Goal: Transaction & Acquisition: Purchase product/service

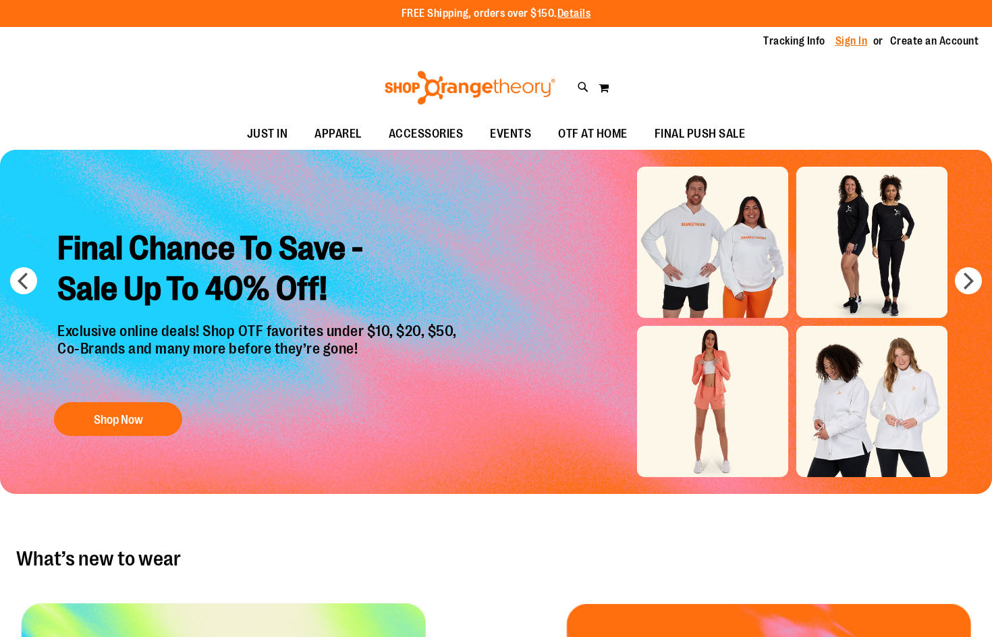
type input "**********"
click at [835, 34] on link "Sign In" at bounding box center [851, 41] width 32 height 15
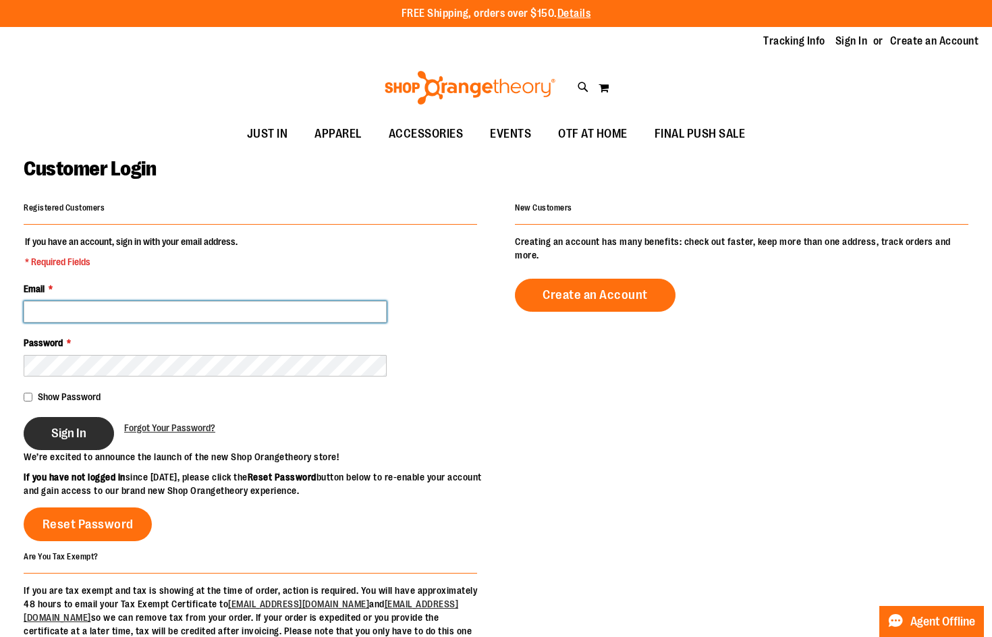
type input "**********"
click at [99, 447] on button "Sign In" at bounding box center [69, 433] width 90 height 33
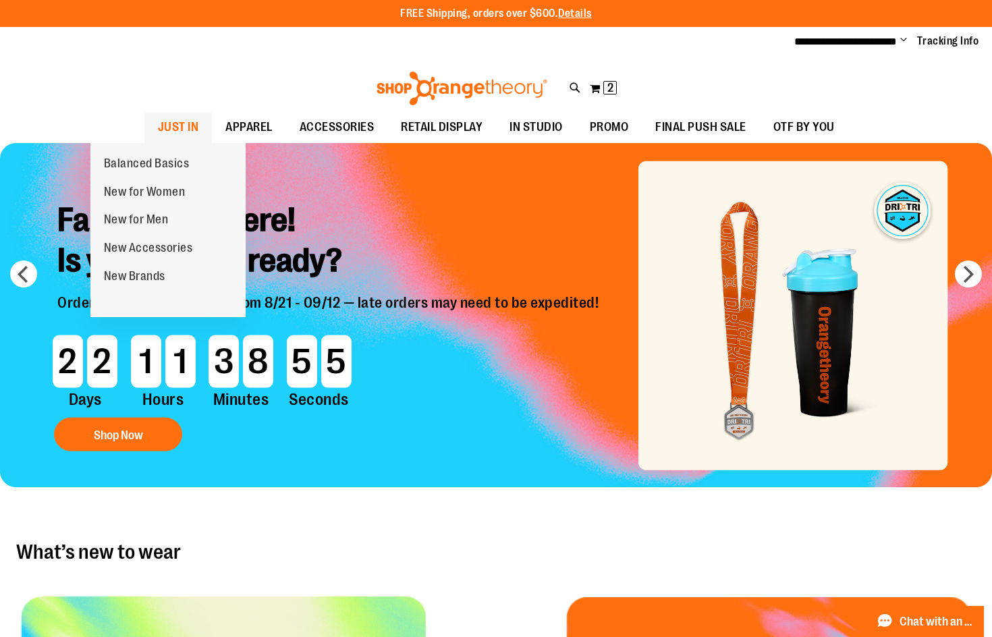
type input "**********"
click at [158, 127] on span "JUST IN" at bounding box center [178, 127] width 41 height 30
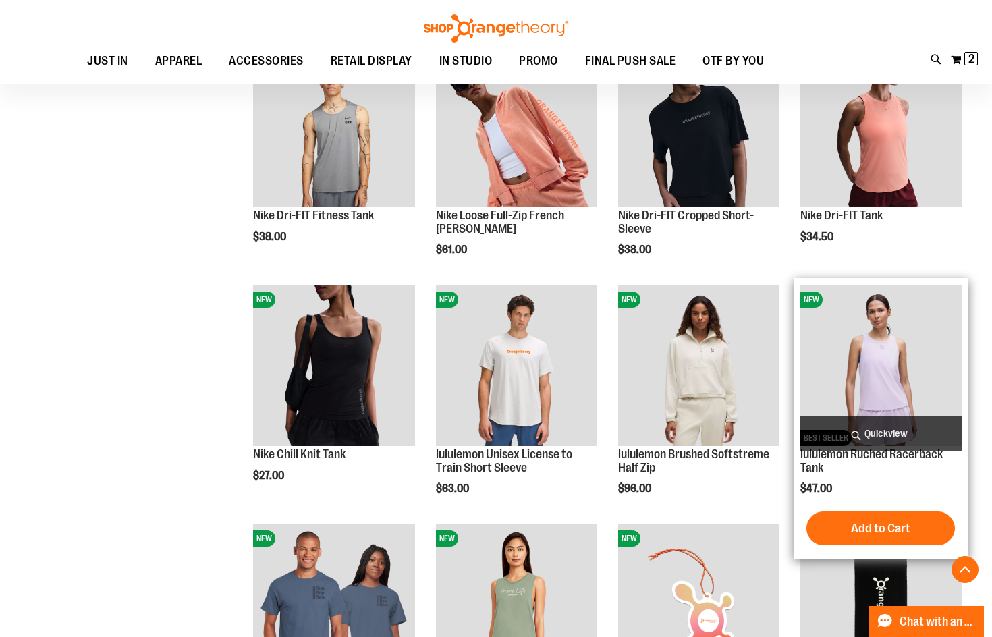
scroll to position [944, 0]
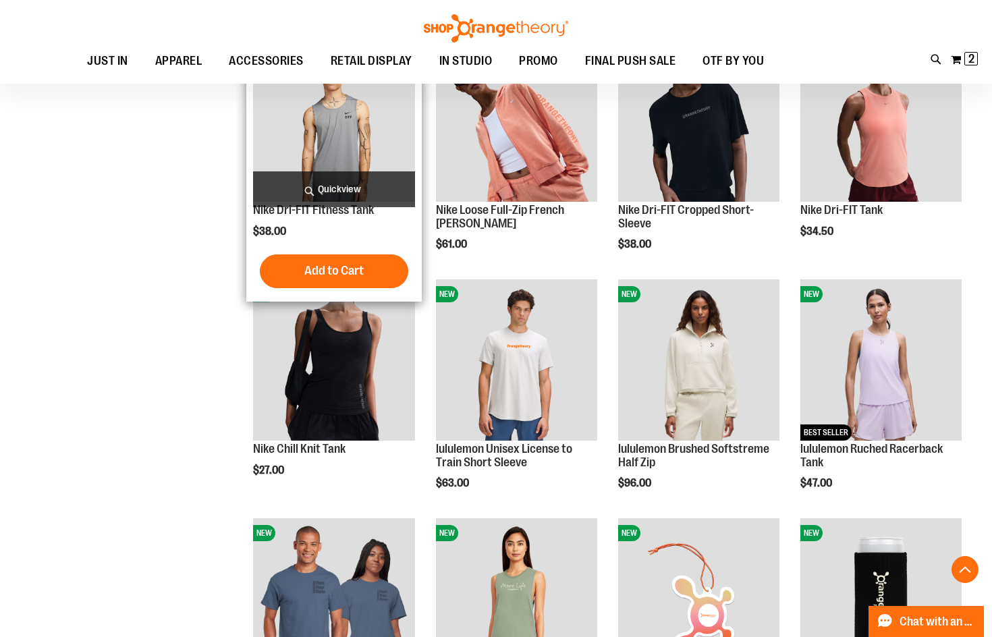
type input "**********"
click at [337, 140] on img "product" at bounding box center [333, 120] width 161 height 161
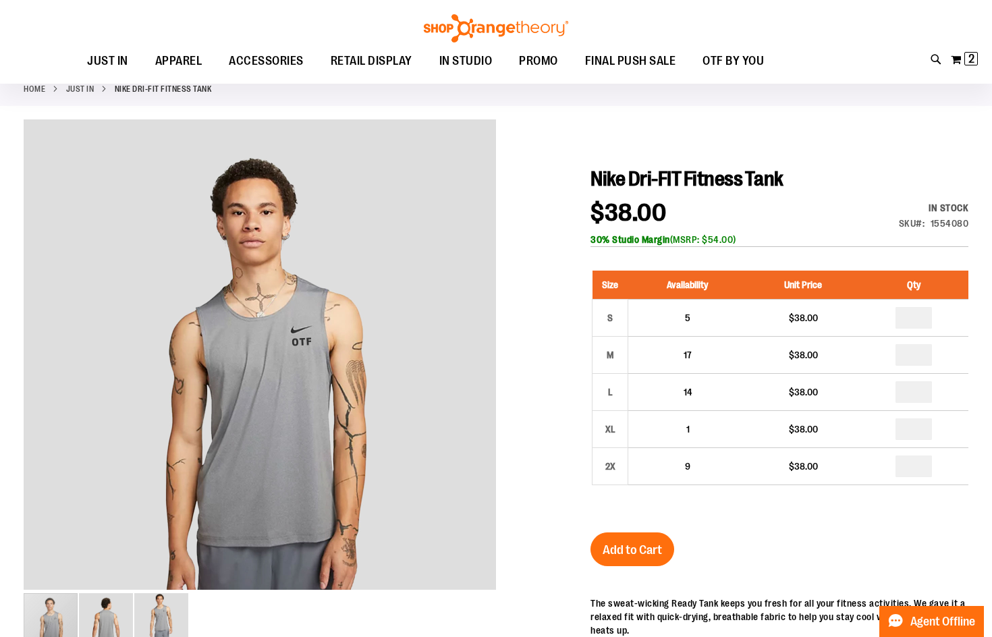
scroll to position [134, 0]
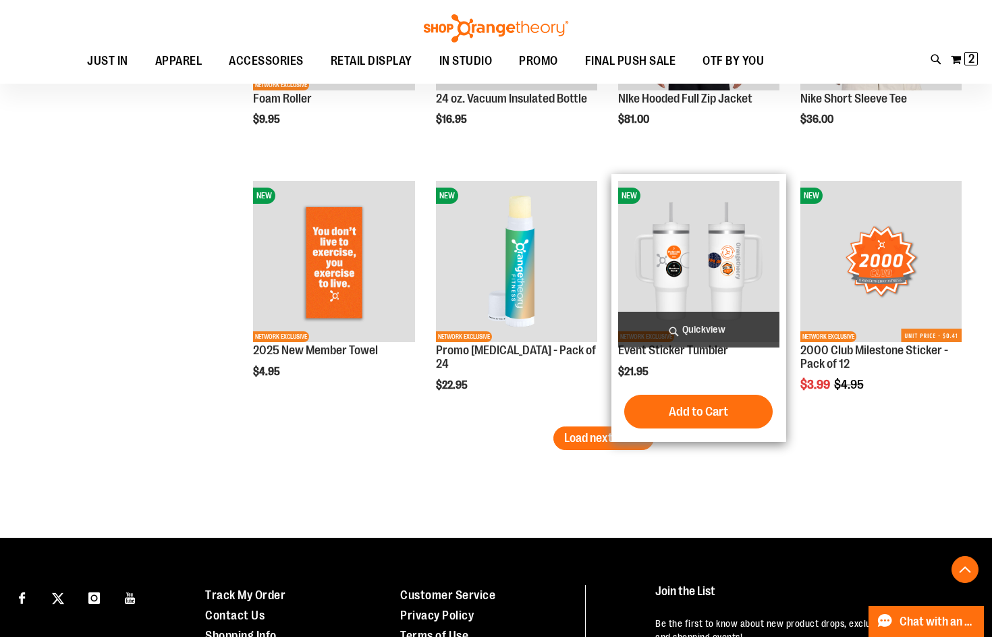
scroll to position [2226, 0]
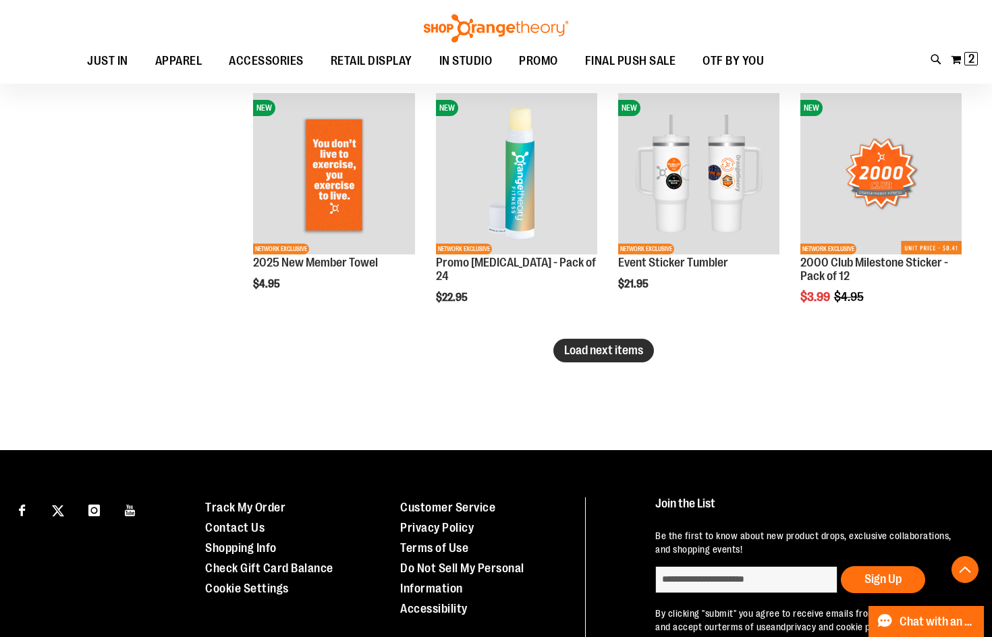
type input "**********"
click at [635, 353] on span "Load next items" at bounding box center [603, 349] width 79 height 13
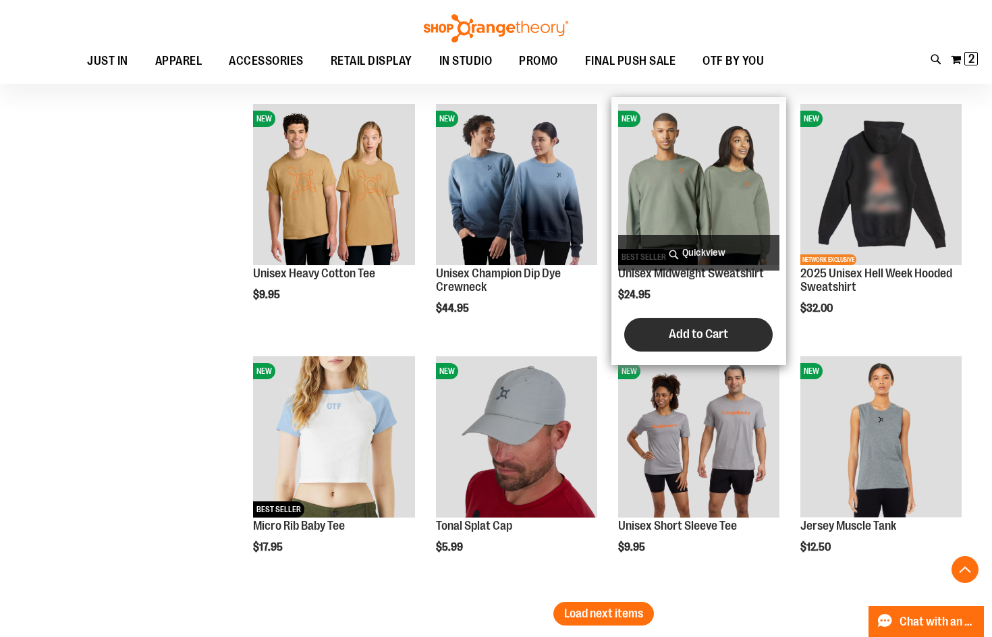
scroll to position [2630, 0]
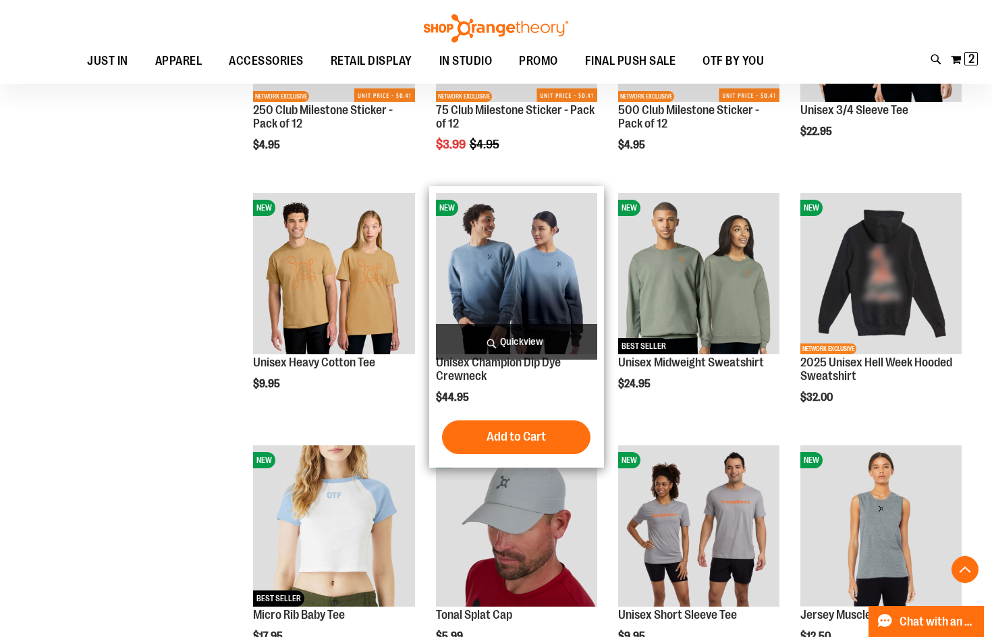
click at [505, 239] on img "product" at bounding box center [516, 273] width 161 height 161
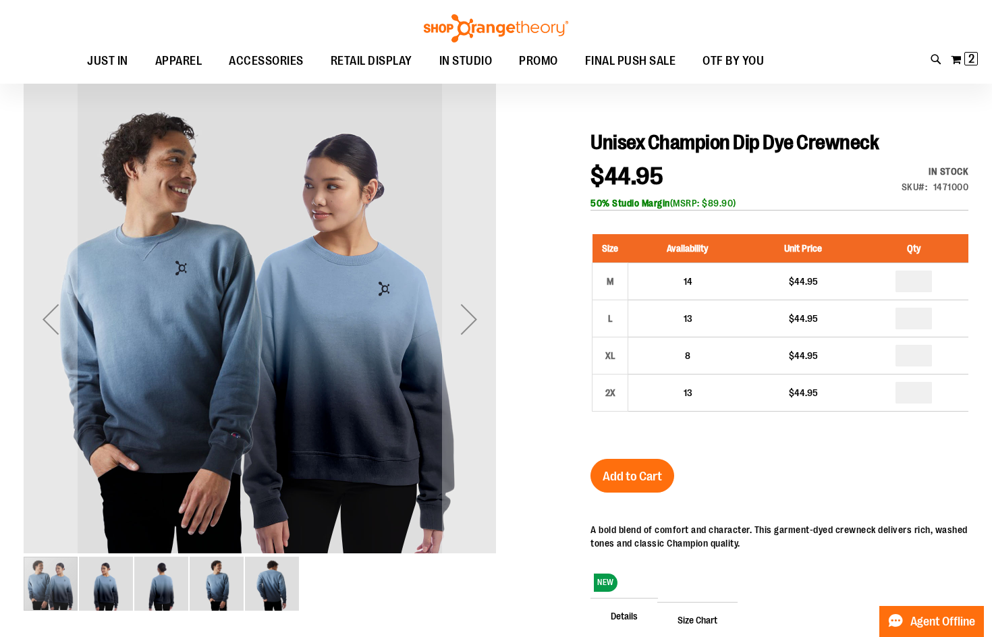
scroll to position [202, 0]
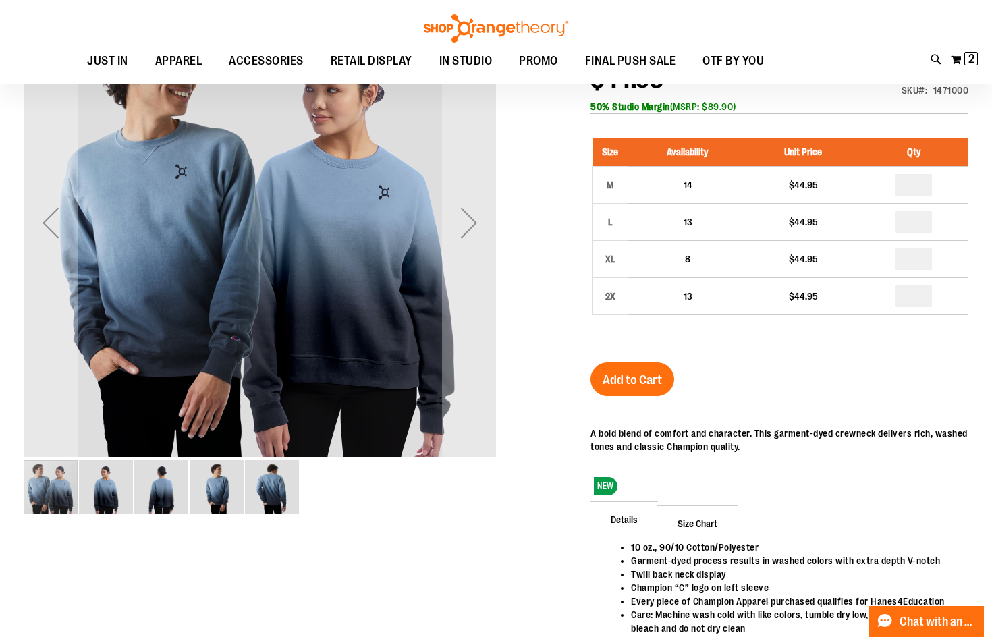
type input "**********"
click at [285, 496] on img "image 5 of 5" at bounding box center [272, 487] width 54 height 54
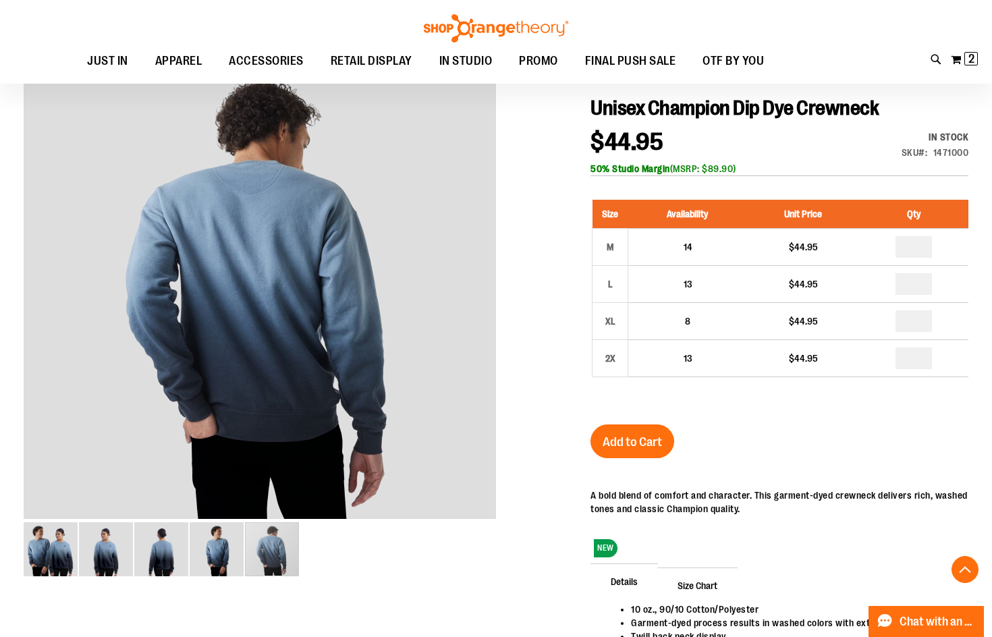
scroll to position [134, 0]
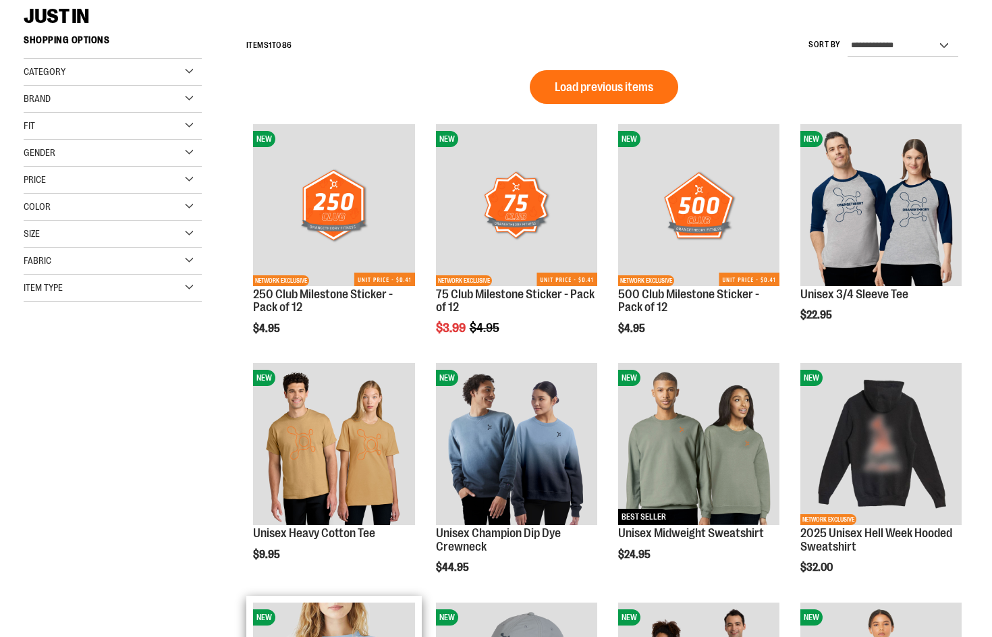
scroll to position [270, 0]
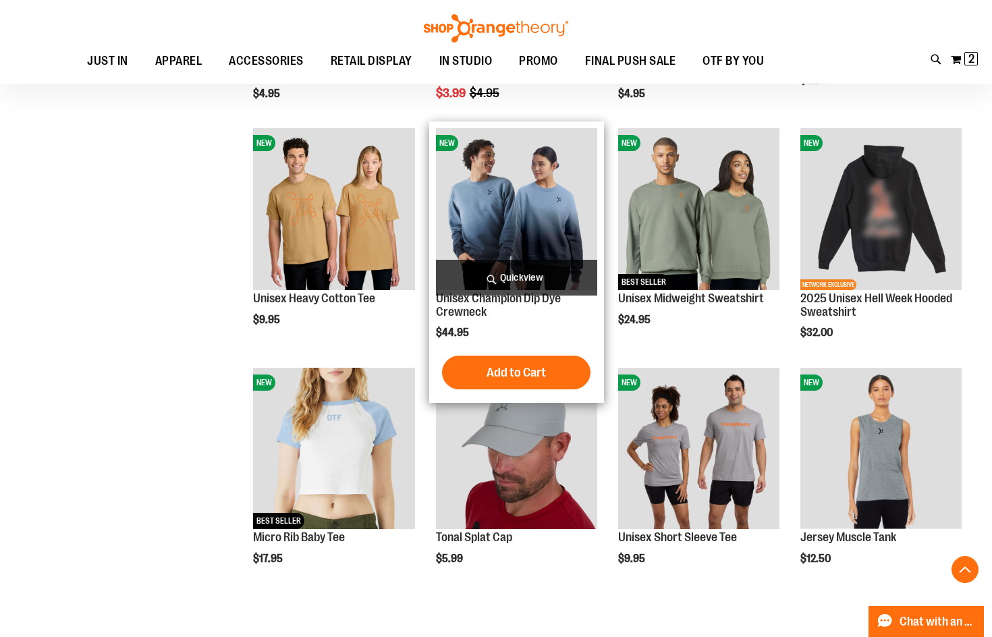
type input "**********"
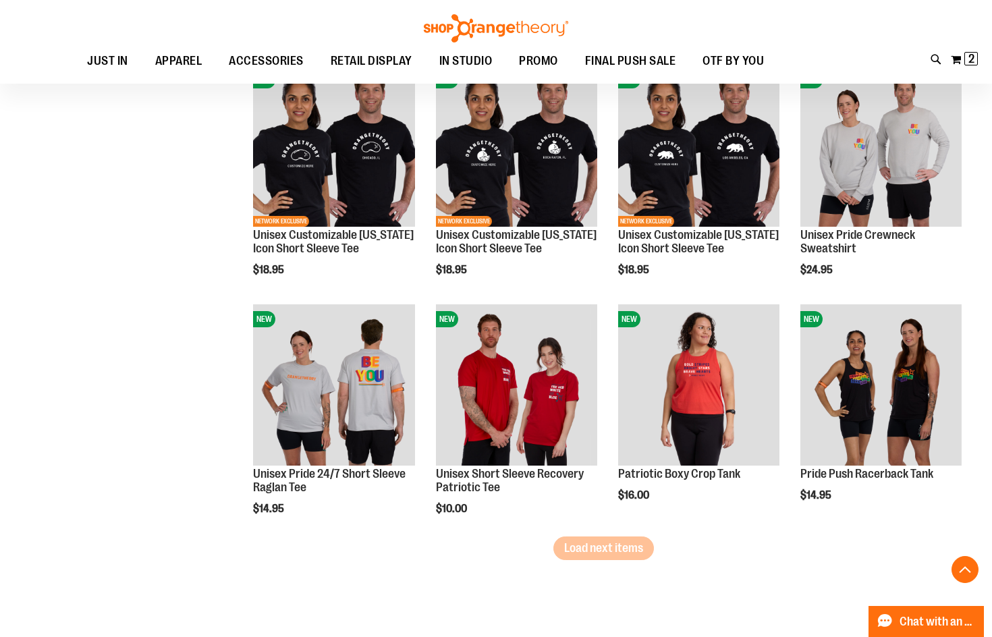
scroll to position [1821, 0]
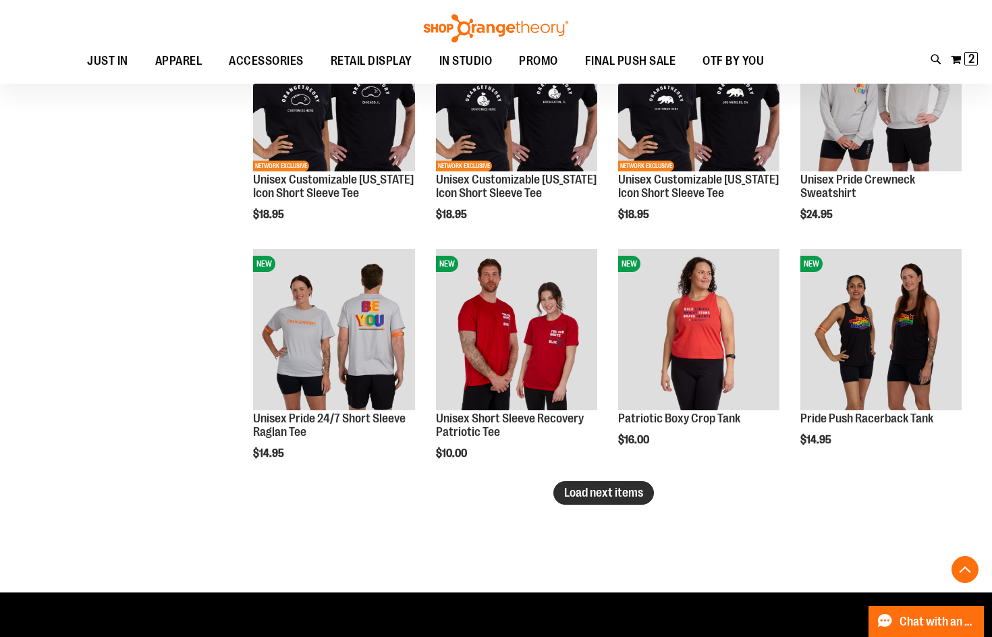
click at [618, 495] on span "Load next items" at bounding box center [603, 492] width 79 height 13
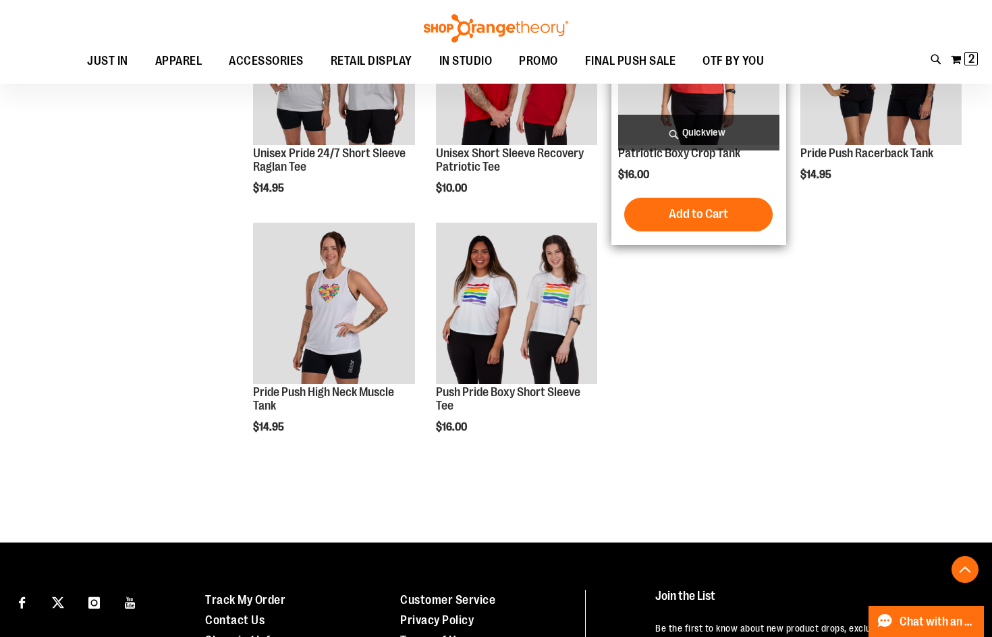
scroll to position [2091, 0]
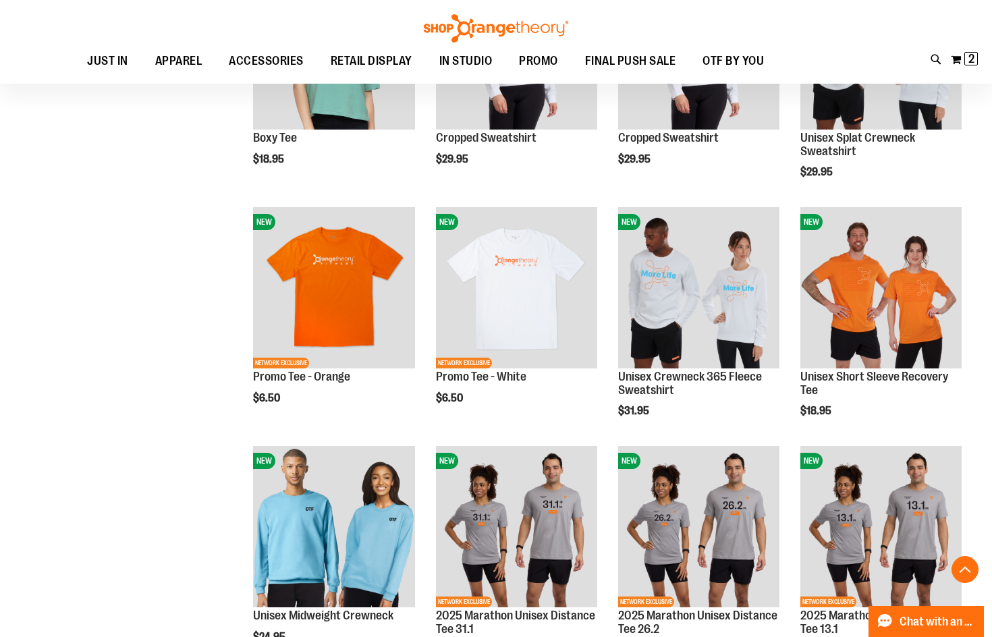
scroll to position [975, 0]
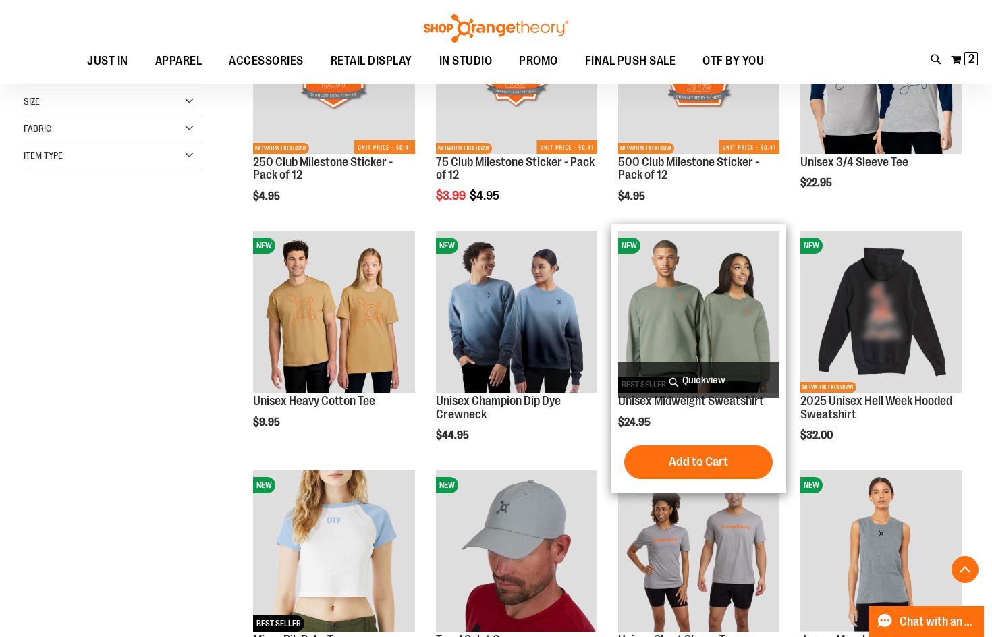
scroll to position [31, 0]
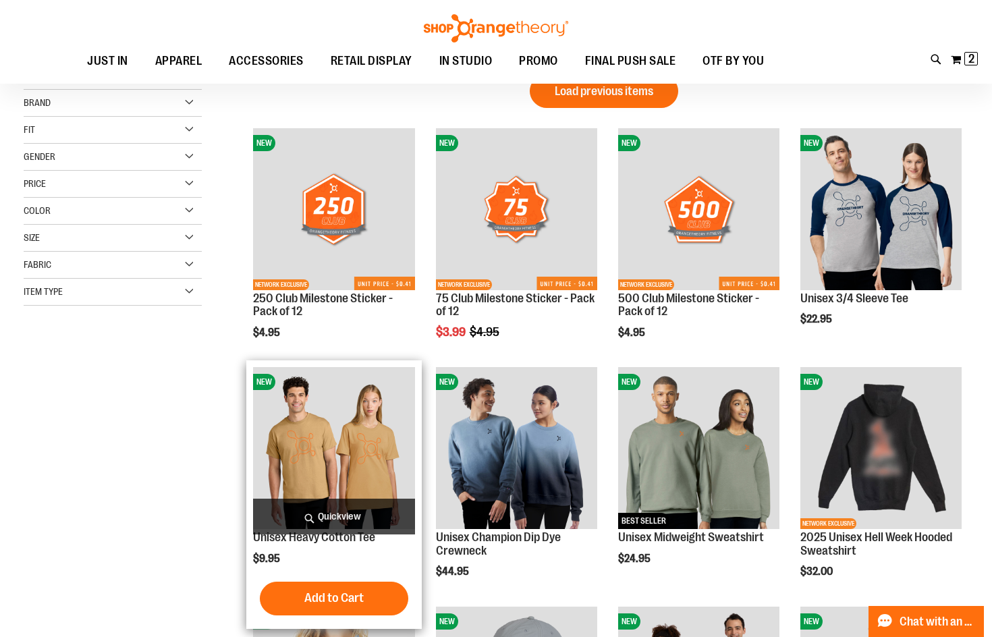
click at [327, 468] on img "product" at bounding box center [333, 447] width 161 height 161
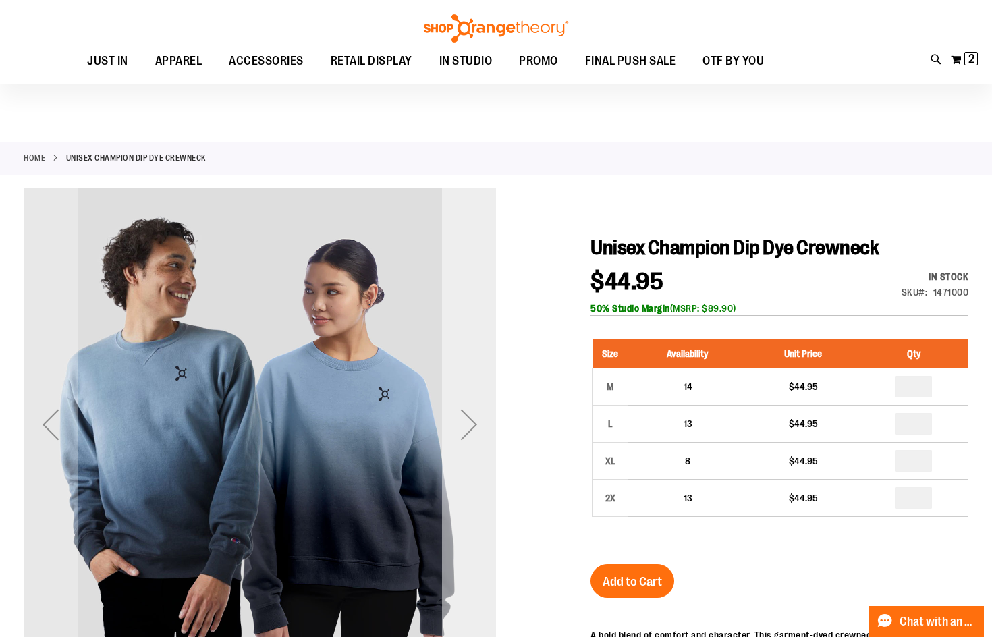
scroll to position [202, 0]
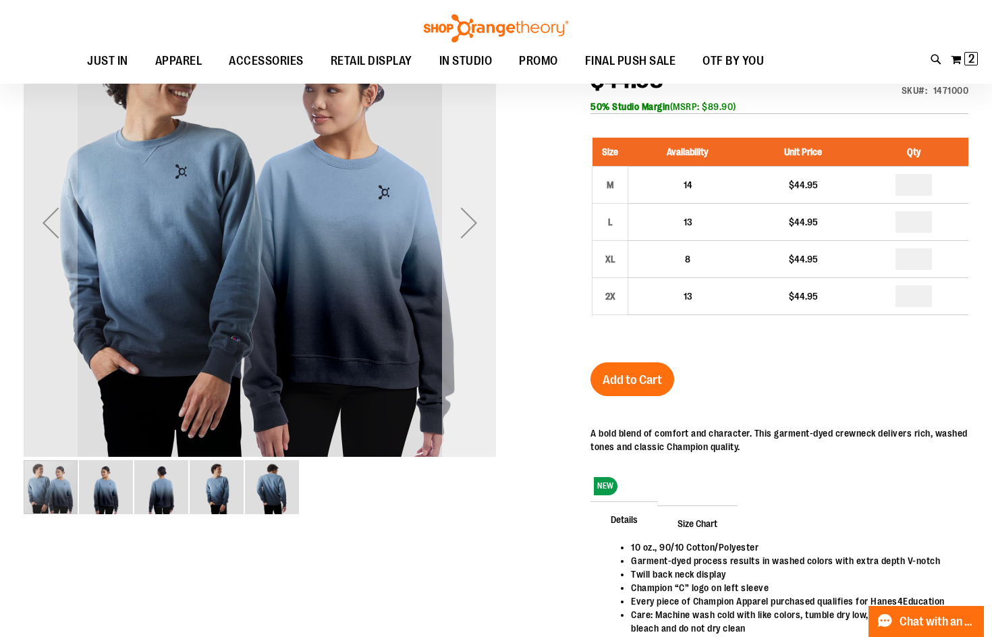
type input "**********"
click at [471, 295] on div "Next" at bounding box center [469, 223] width 54 height 472
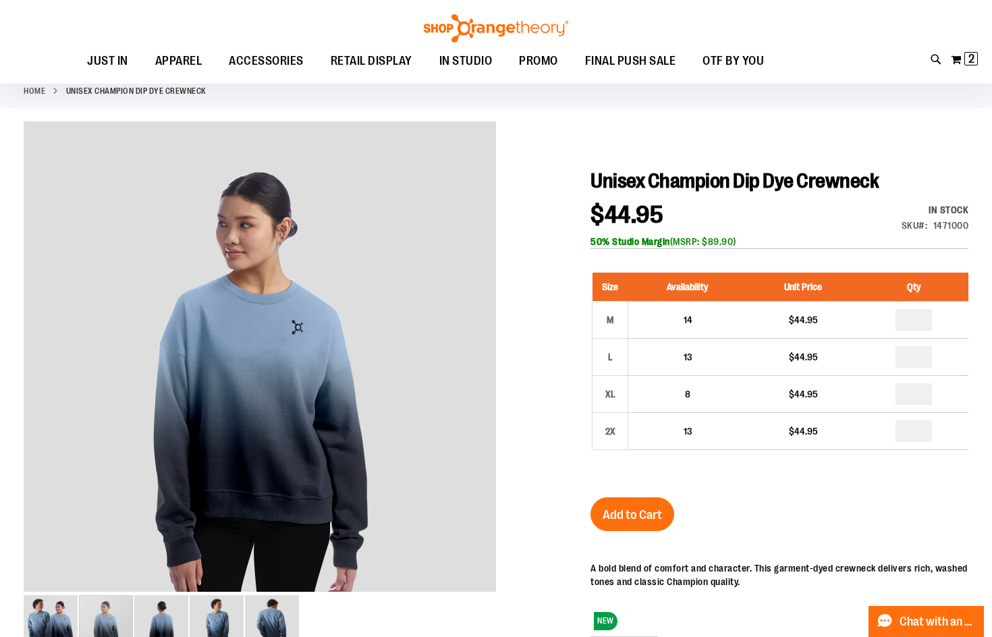
scroll to position [269, 0]
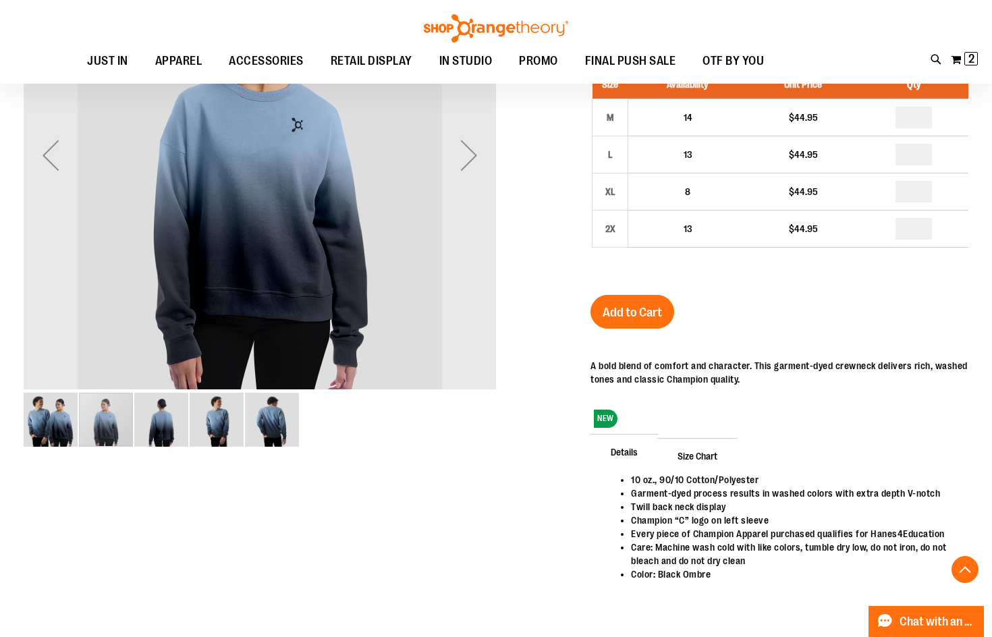
click at [96, 441] on div "carousel" at bounding box center [106, 420] width 54 height 54
click at [140, 412] on img "image 3 of 5" at bounding box center [161, 420] width 54 height 54
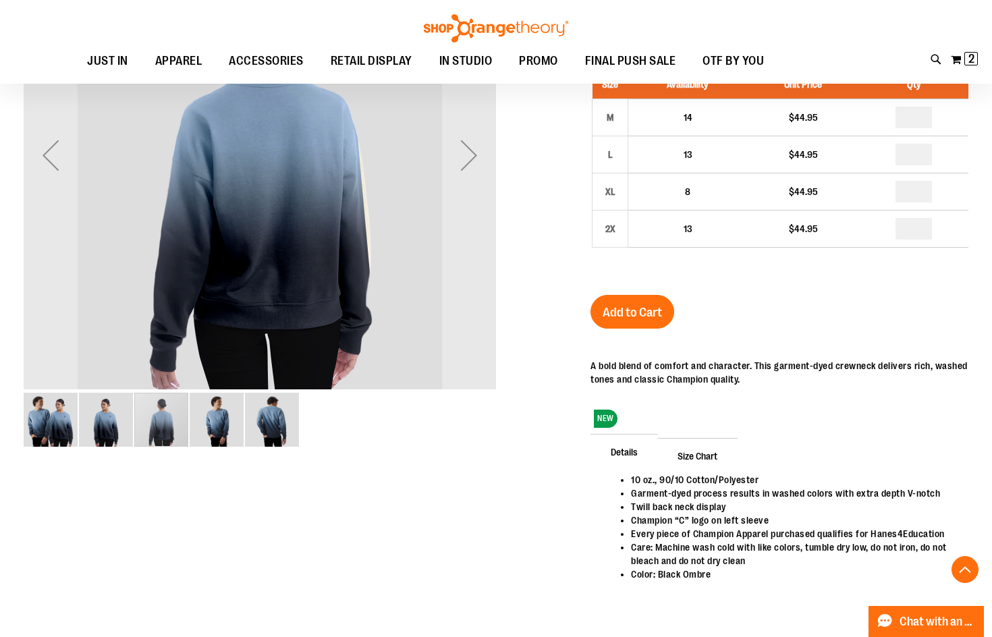
click at [186, 418] on div "carousel" at bounding box center [161, 420] width 54 height 54
click at [205, 416] on img "image 4 of 5" at bounding box center [217, 420] width 54 height 54
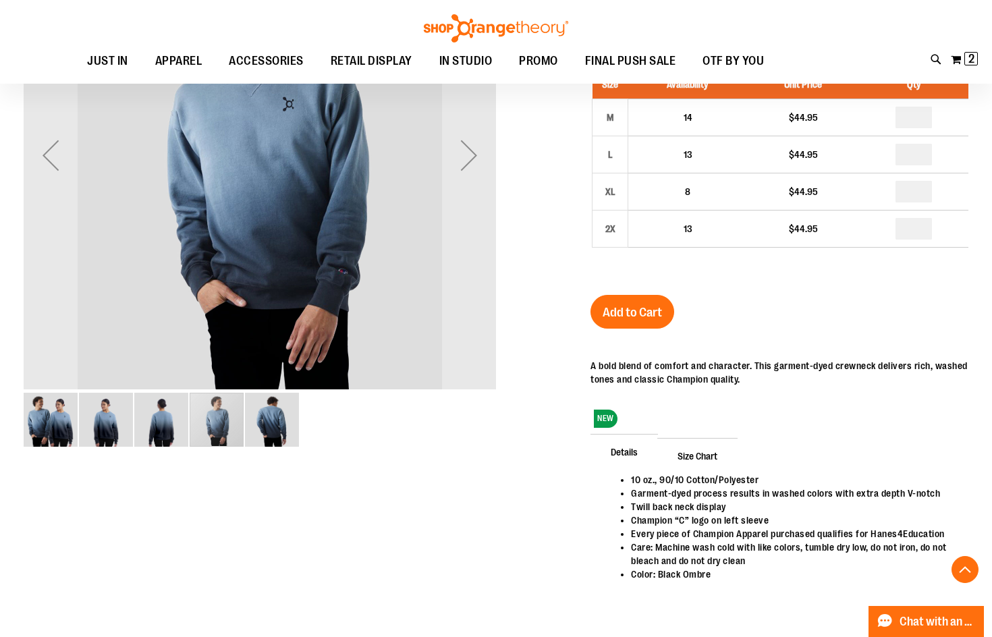
click at [285, 413] on img "image 5 of 5" at bounding box center [272, 420] width 54 height 54
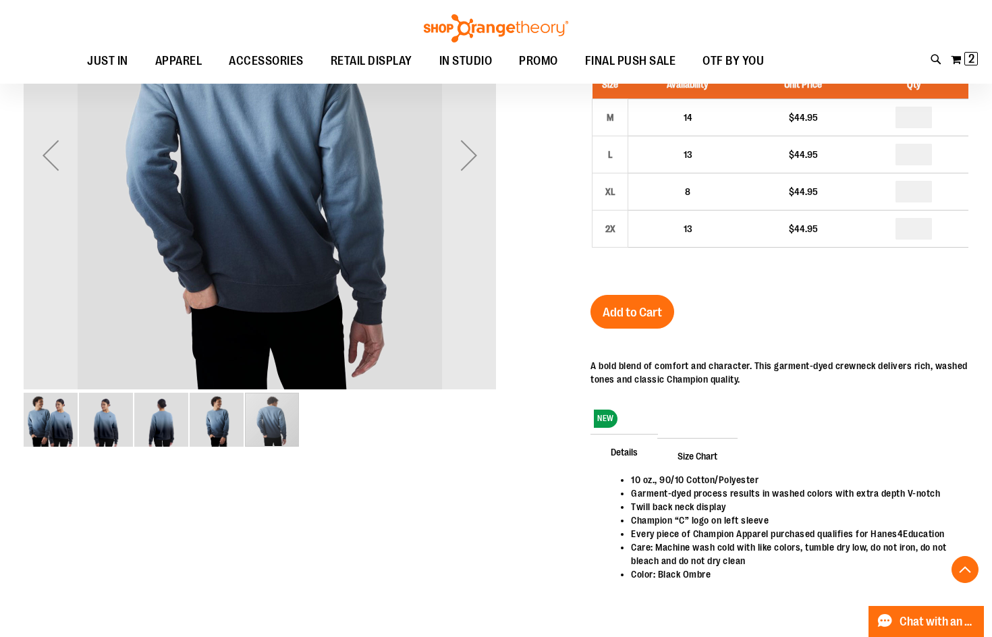
click at [52, 421] on img "image 1 of 5" at bounding box center [51, 420] width 54 height 54
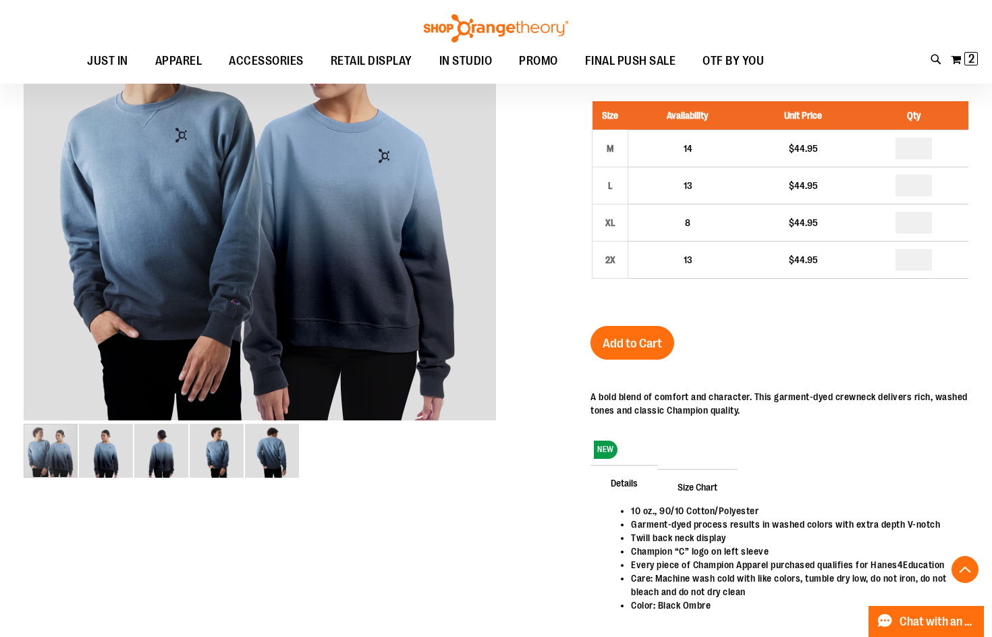
scroll to position [67, 0]
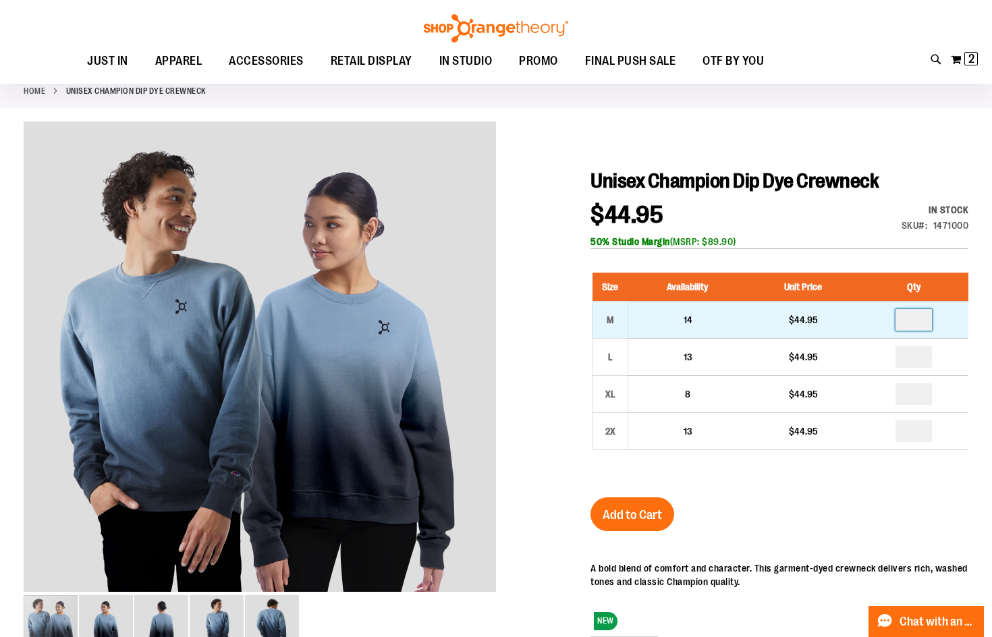
drag, startPoint x: 932, startPoint y: 324, endPoint x: 915, endPoint y: 331, distance: 17.9
click at [916, 331] on td at bounding box center [913, 320] width 109 height 37
type input "*"
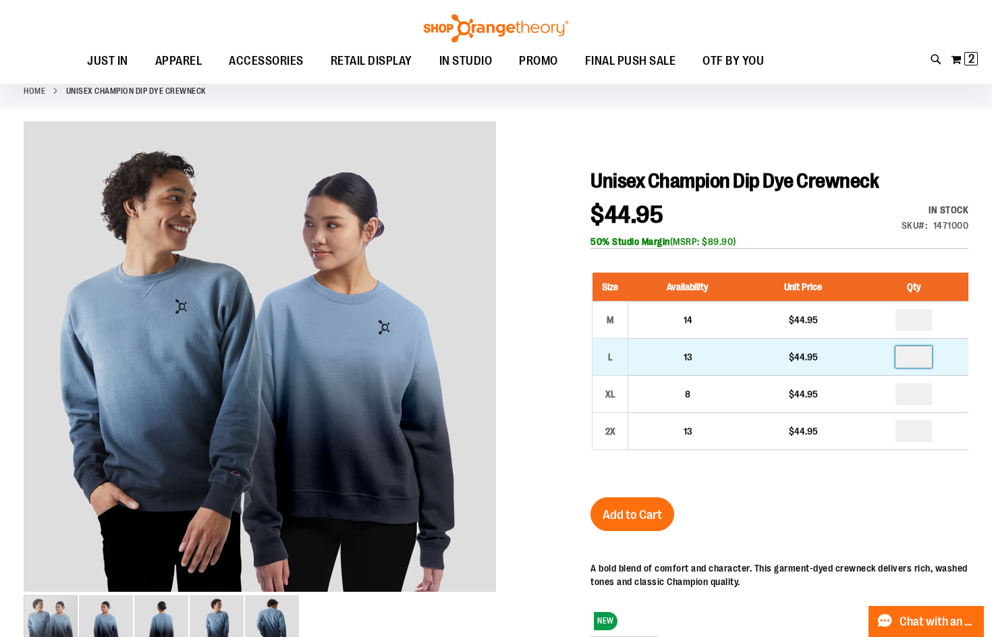
click at [928, 358] on input "number" at bounding box center [913, 357] width 36 height 22
type input "*"
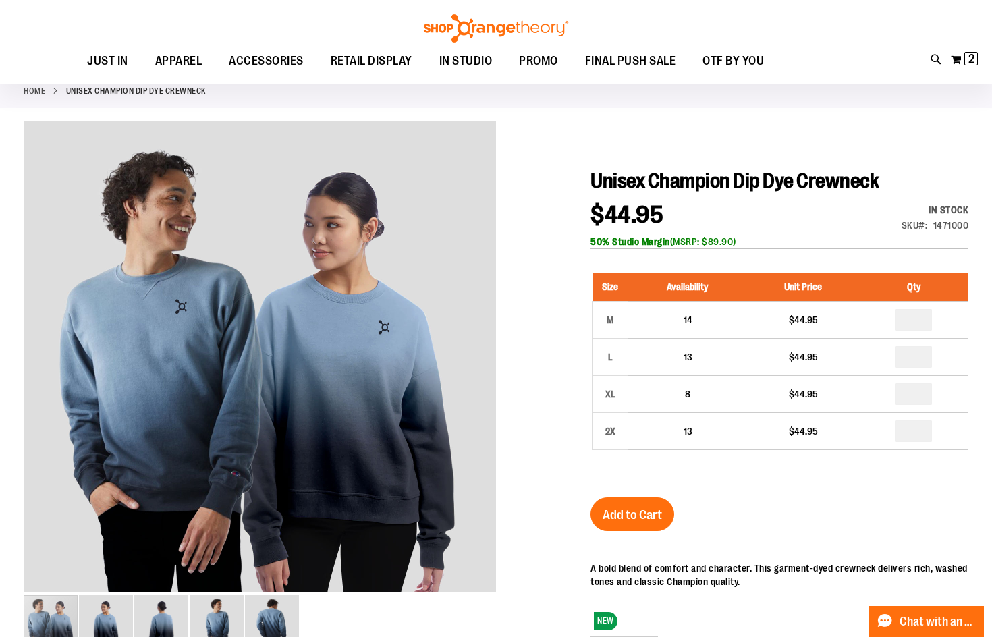
click at [926, 505] on div "Unisex Champion Dip Dye Crewneck $44.95 In stock Only %1 left SKU 1471000 50% S…" at bounding box center [779, 503] width 378 height 669
click at [640, 517] on span "Add to Cart" at bounding box center [631, 514] width 59 height 15
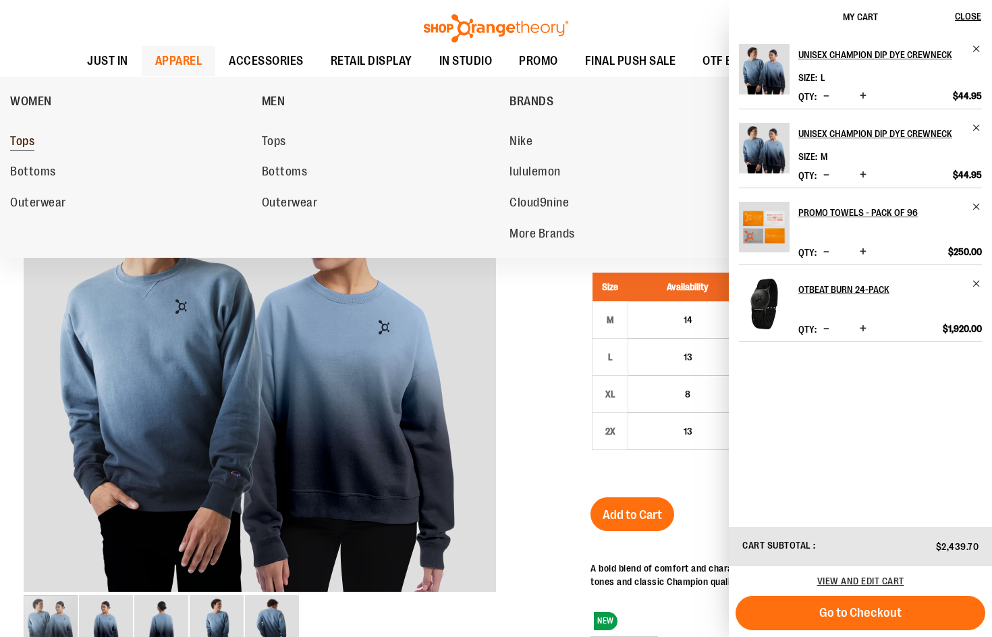
click at [43, 138] on link "Tops" at bounding box center [129, 142] width 238 height 24
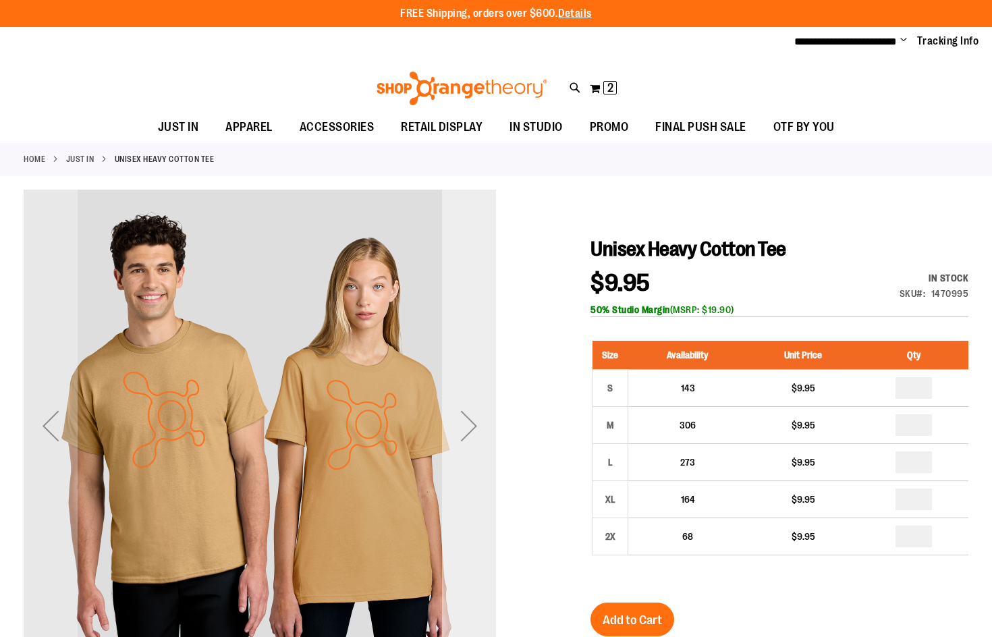
type input "**********"
click at [470, 393] on div "Next" at bounding box center [469, 426] width 54 height 472
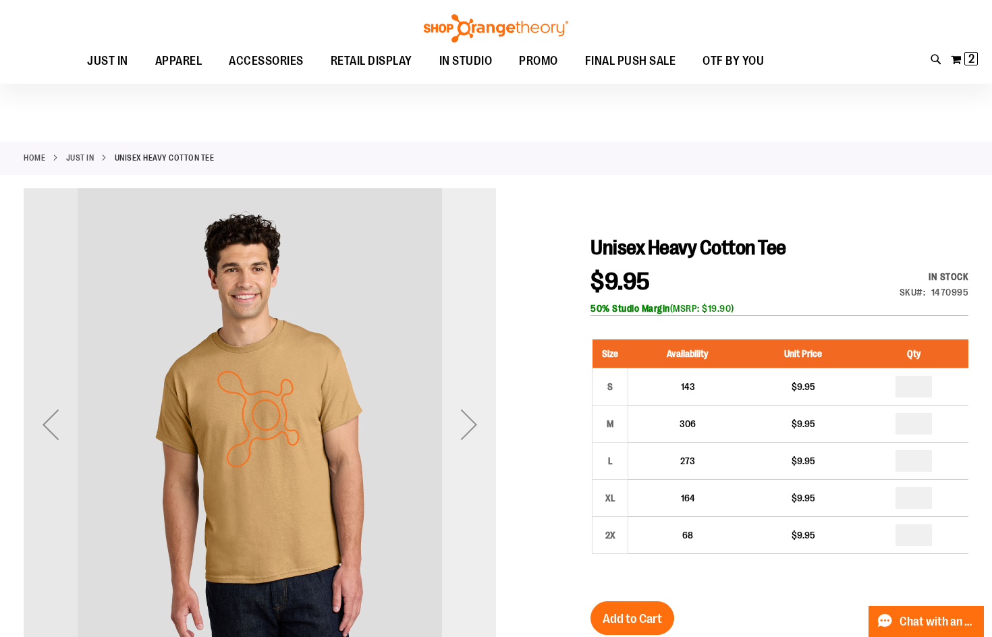
scroll to position [202, 0]
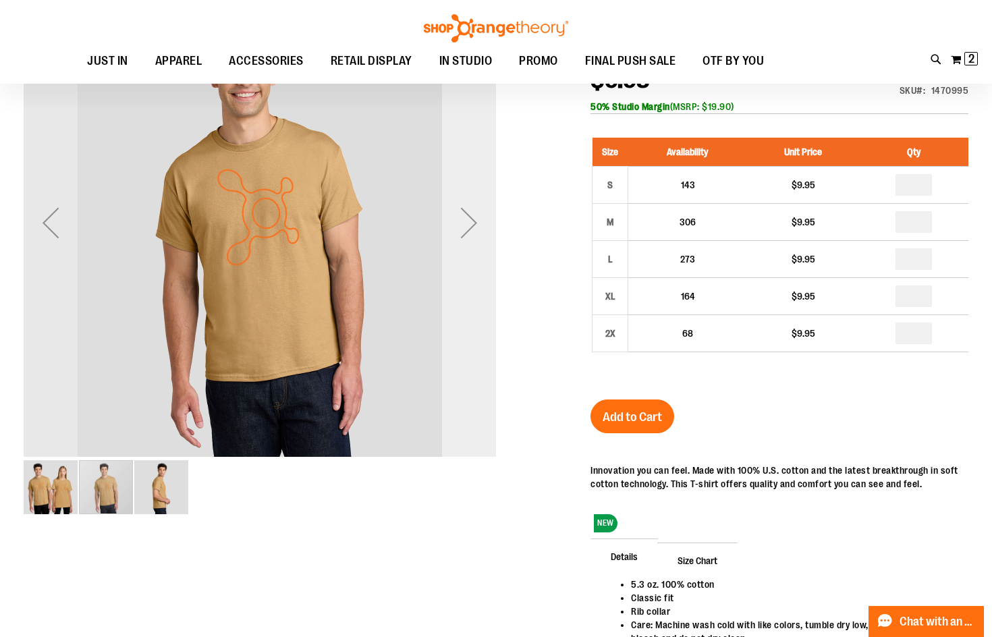
click at [474, 316] on div "Next" at bounding box center [469, 223] width 54 height 472
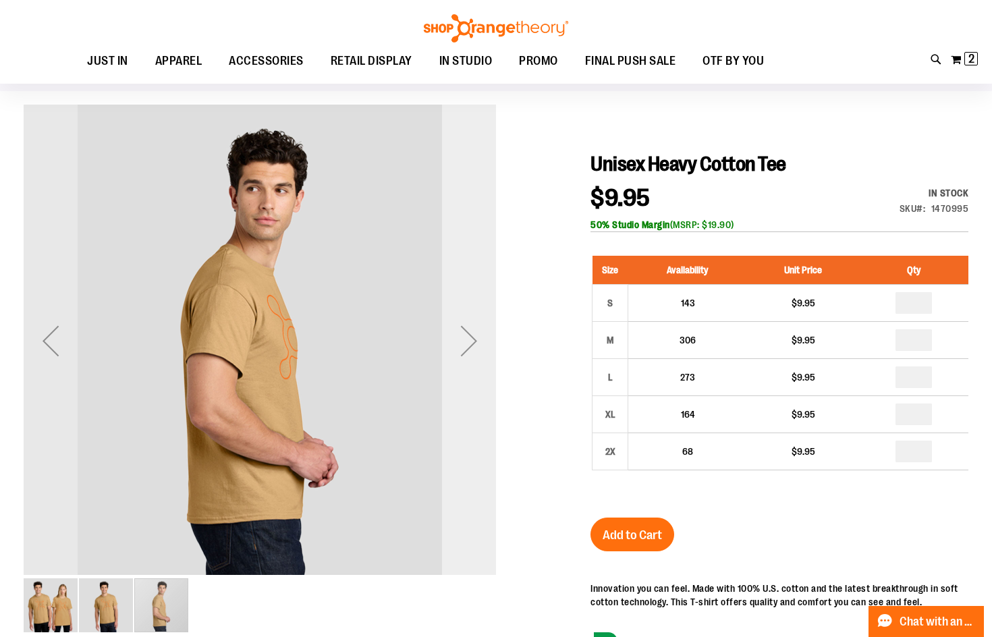
scroll to position [67, 0]
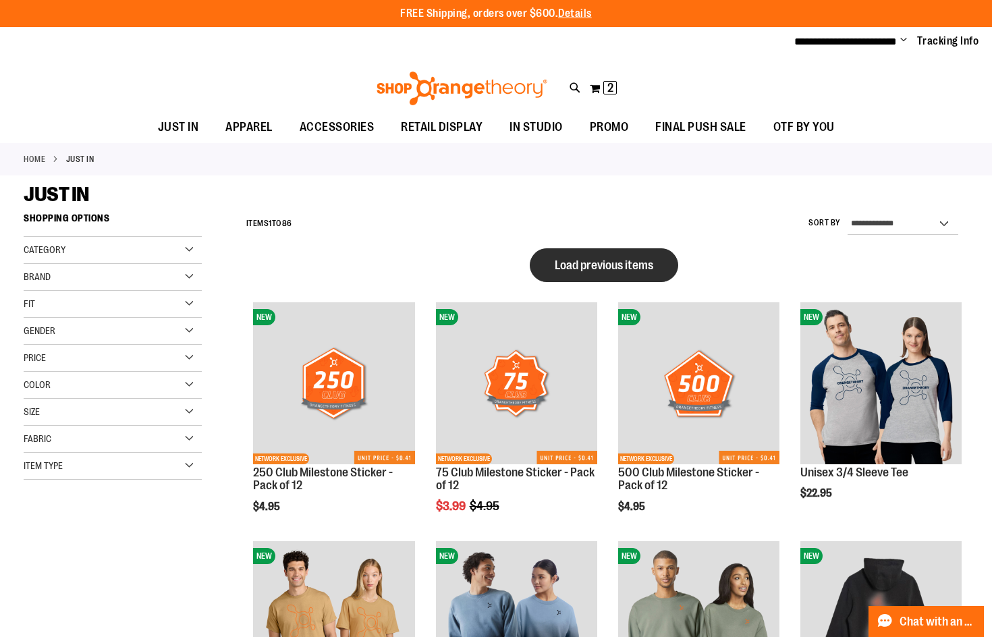
type input "**********"
click at [616, 258] on span "Load previous items" at bounding box center [604, 264] width 98 height 13
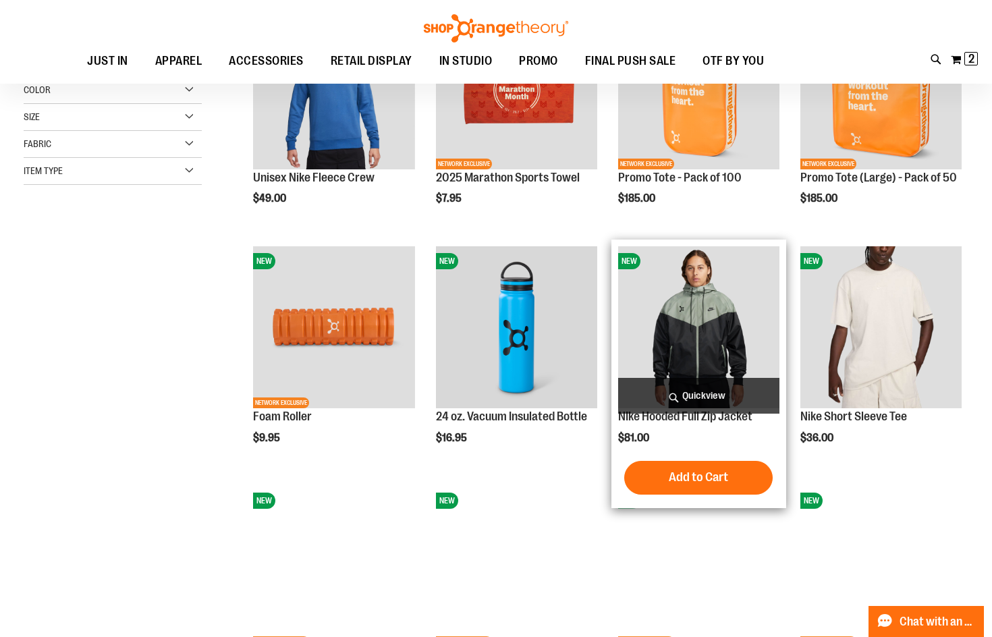
scroll to position [67, 0]
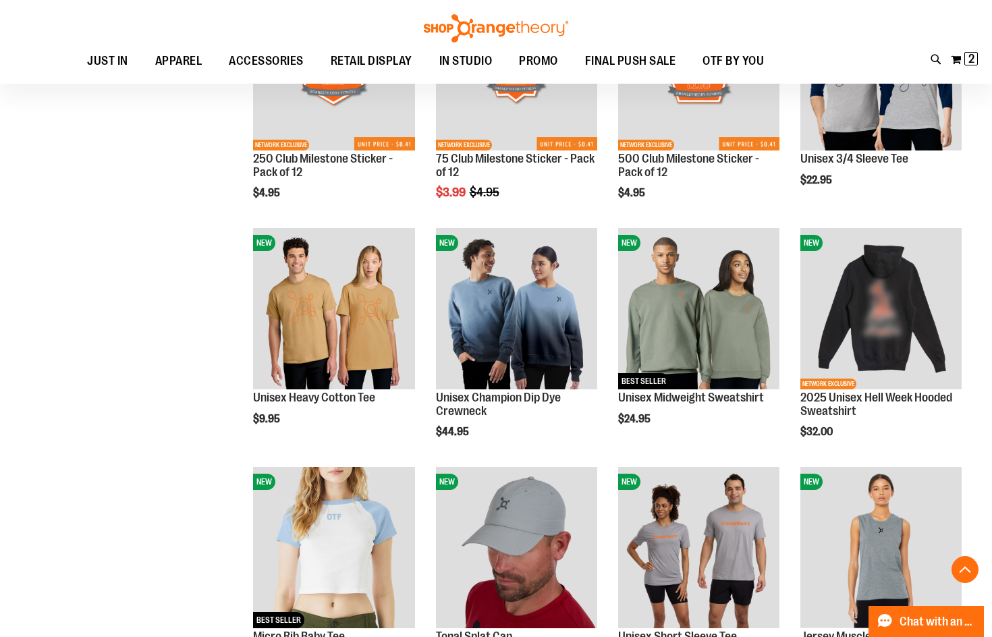
scroll to position [876, 0]
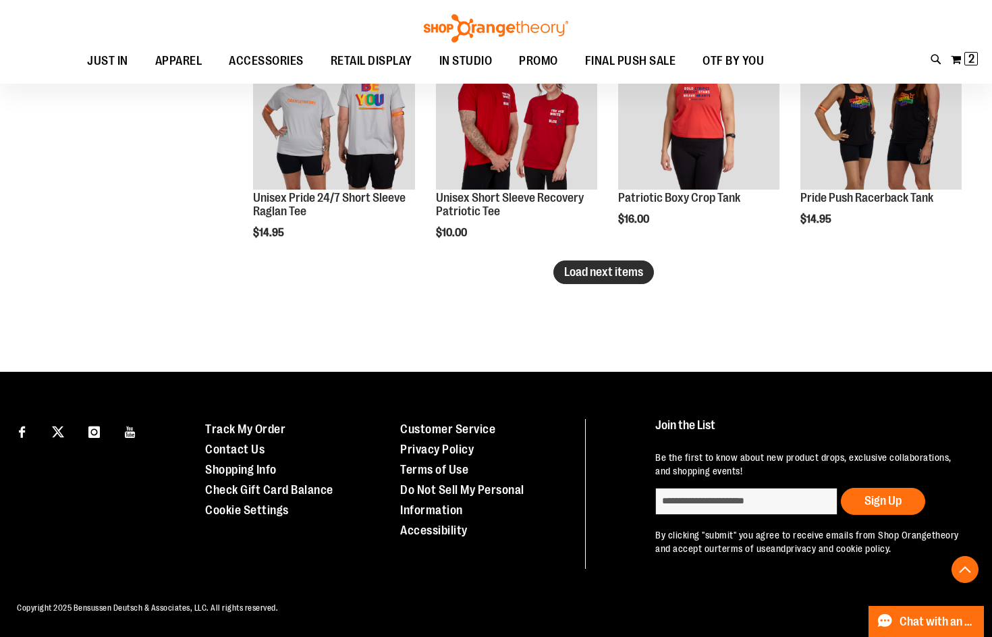
click at [640, 273] on span "Load next items" at bounding box center [603, 271] width 79 height 13
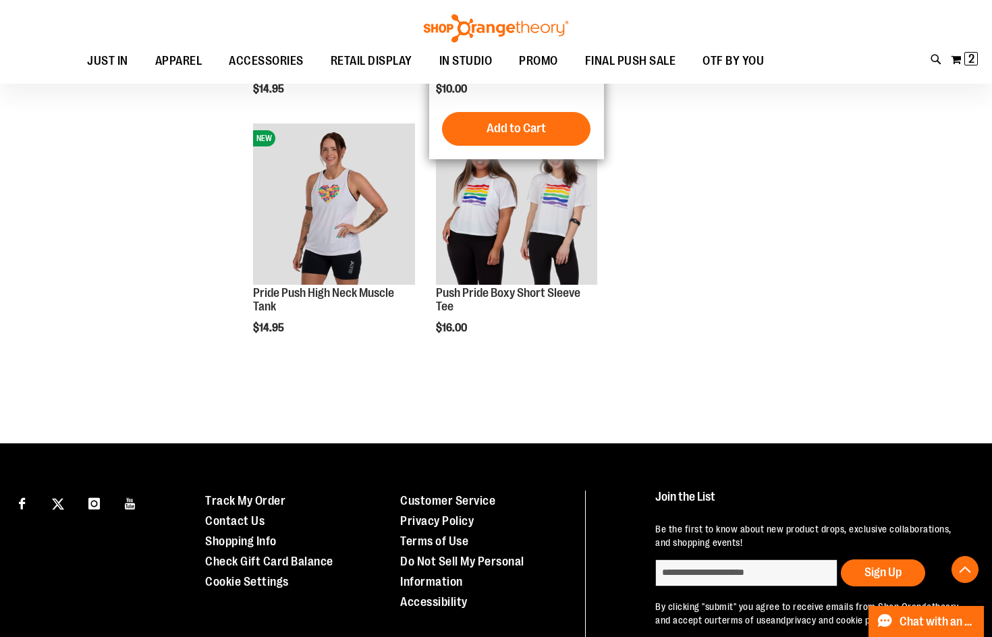
scroll to position [2759, 0]
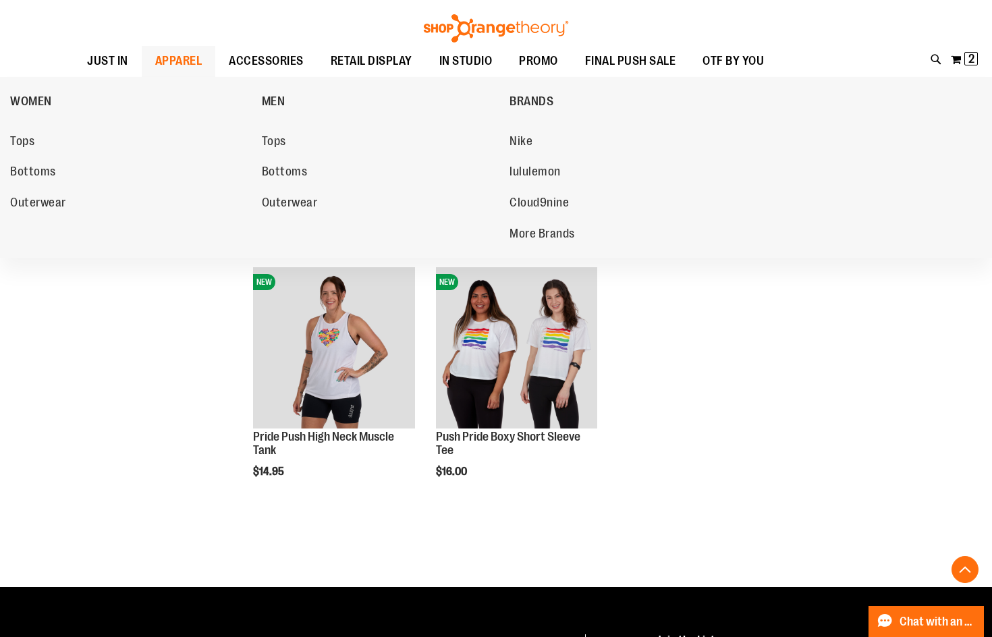
click at [157, 57] on span "APPAREL" at bounding box center [178, 61] width 47 height 30
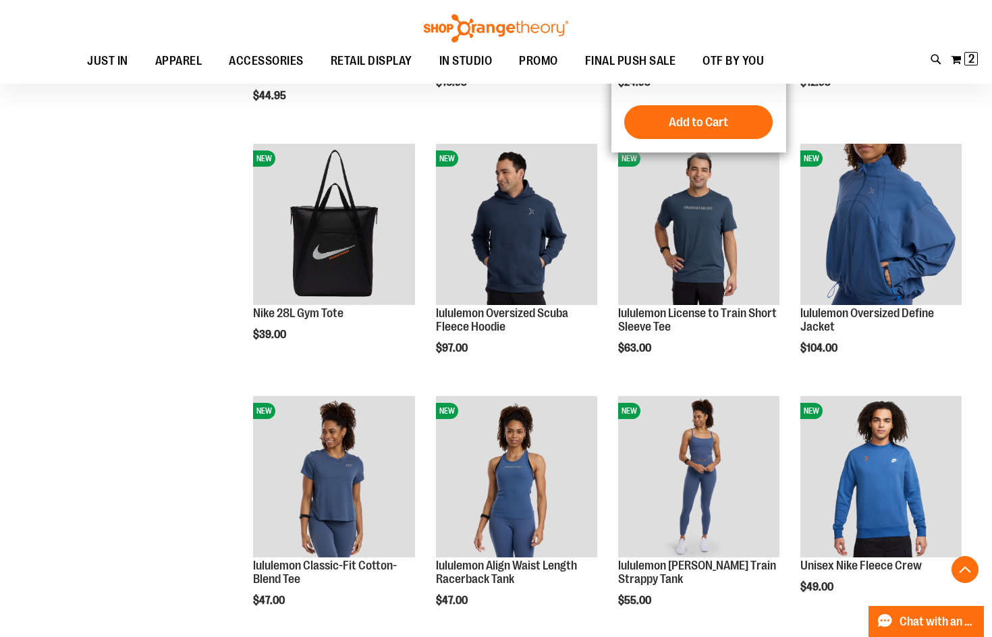
scroll to position [1214, 0]
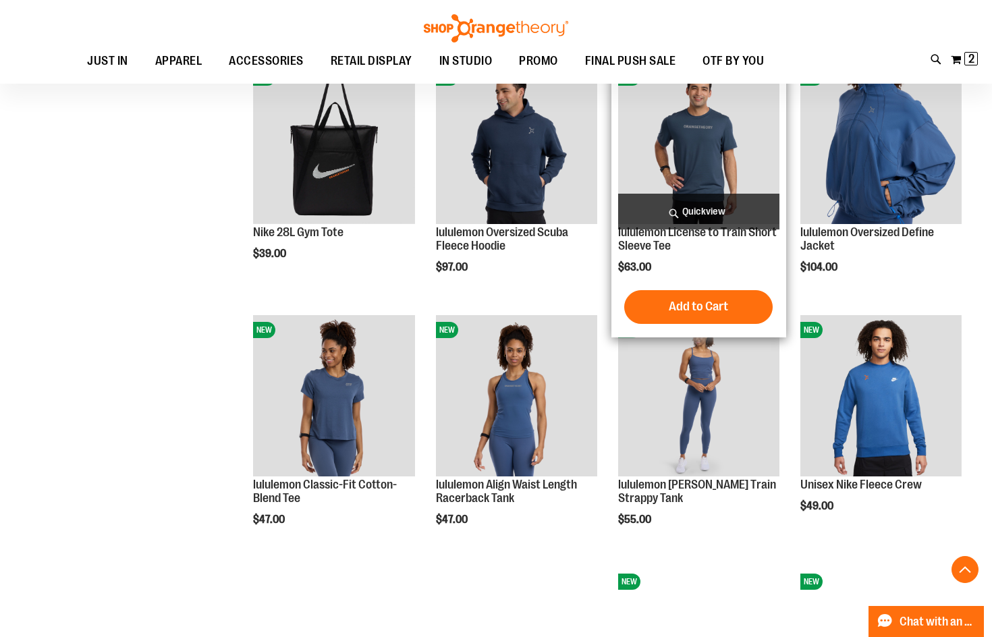
type input "**********"
click at [733, 159] on img "product" at bounding box center [698, 143] width 161 height 161
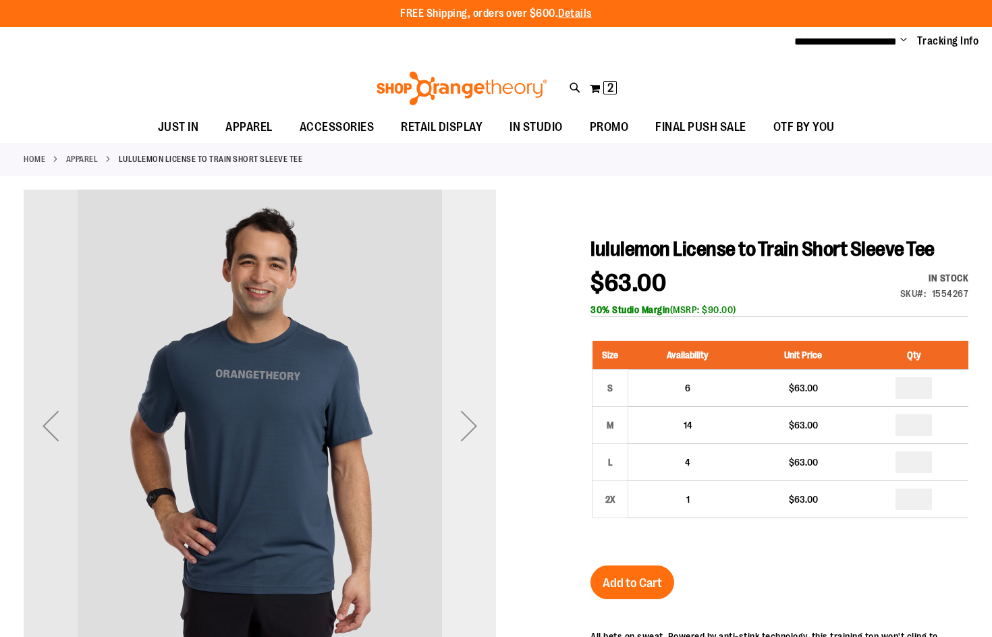
type input "**********"
click at [457, 355] on div "Next" at bounding box center [469, 426] width 54 height 472
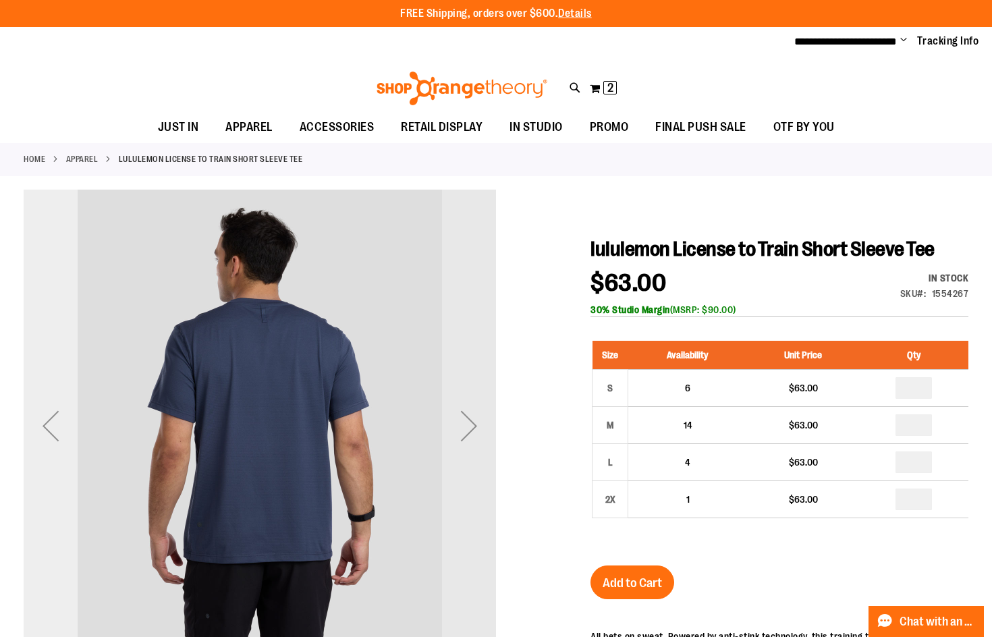
click at [53, 333] on div "Previous" at bounding box center [51, 426] width 54 height 472
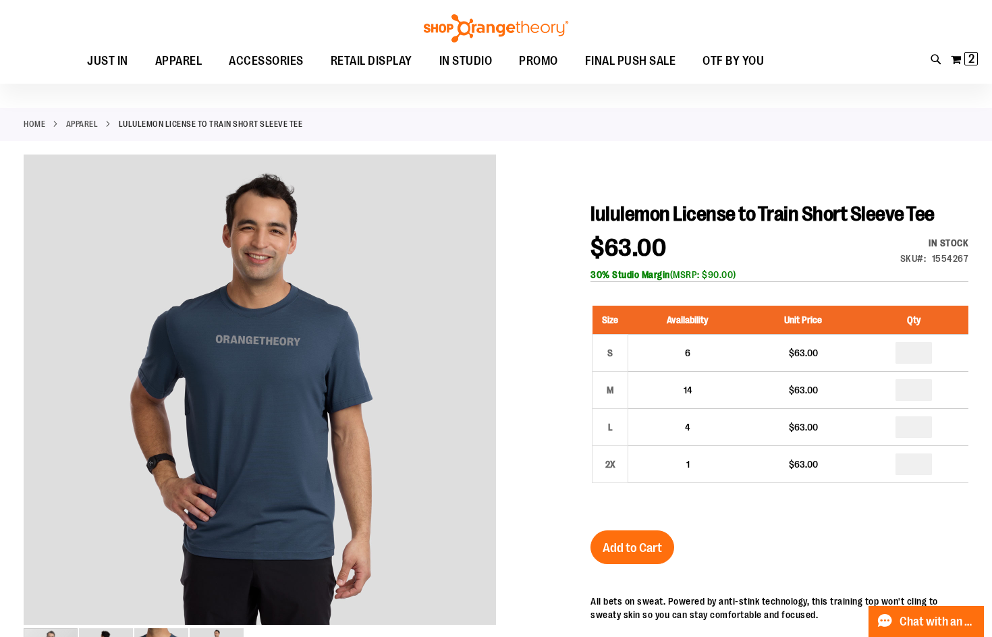
scroll to position [67, 0]
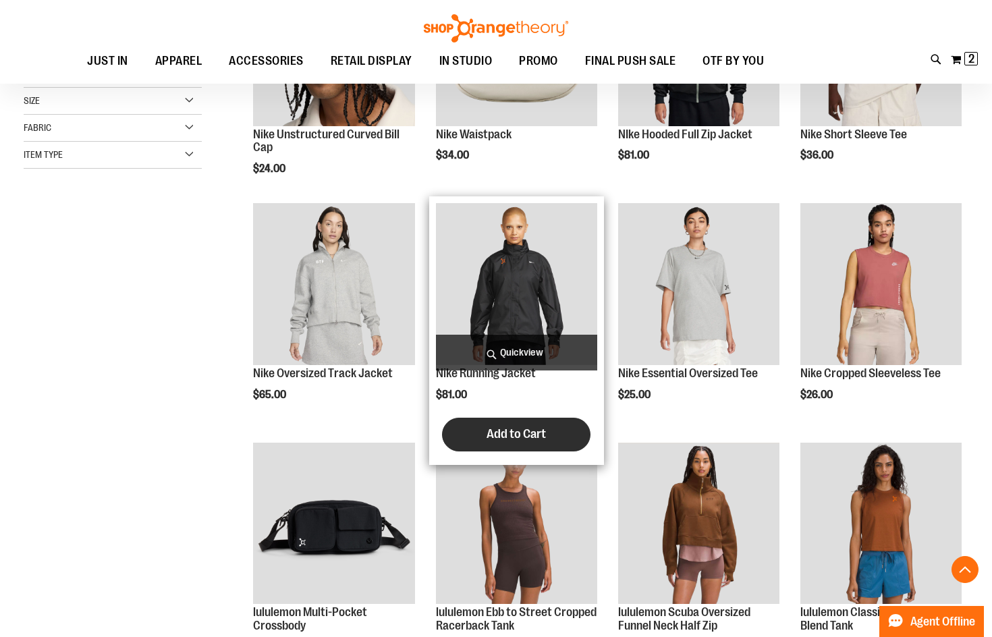
scroll to position [323, 0]
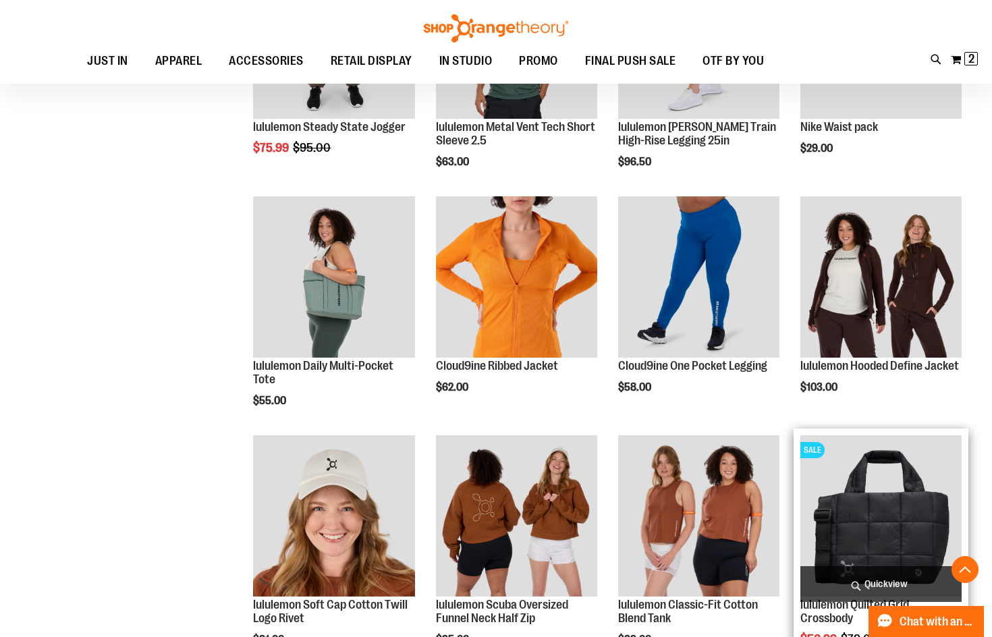
scroll to position [1807, 0]
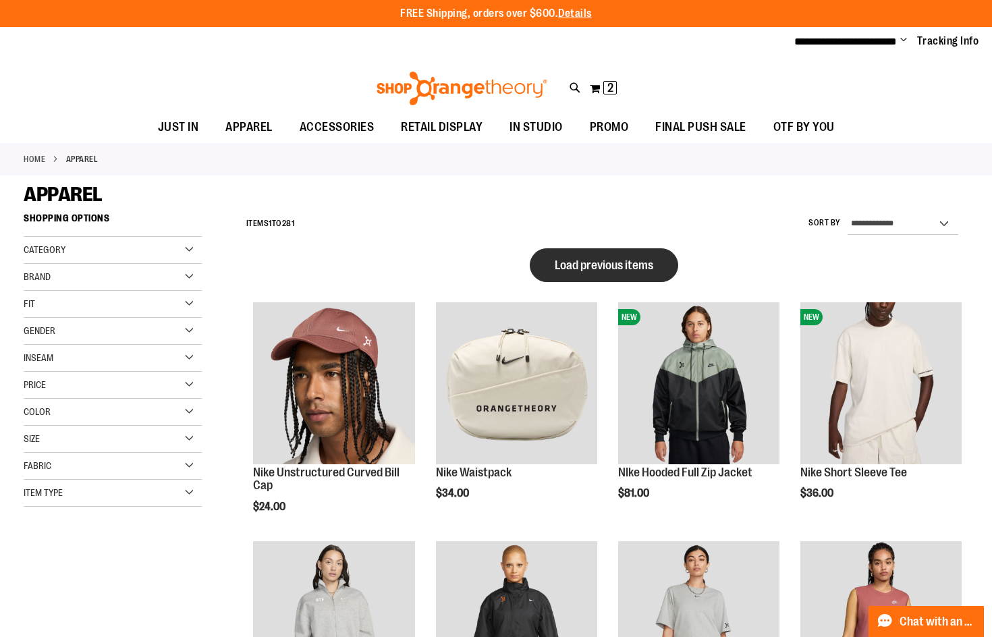
type input "**********"
click at [627, 277] on button "Load previous items" at bounding box center [604, 265] width 148 height 34
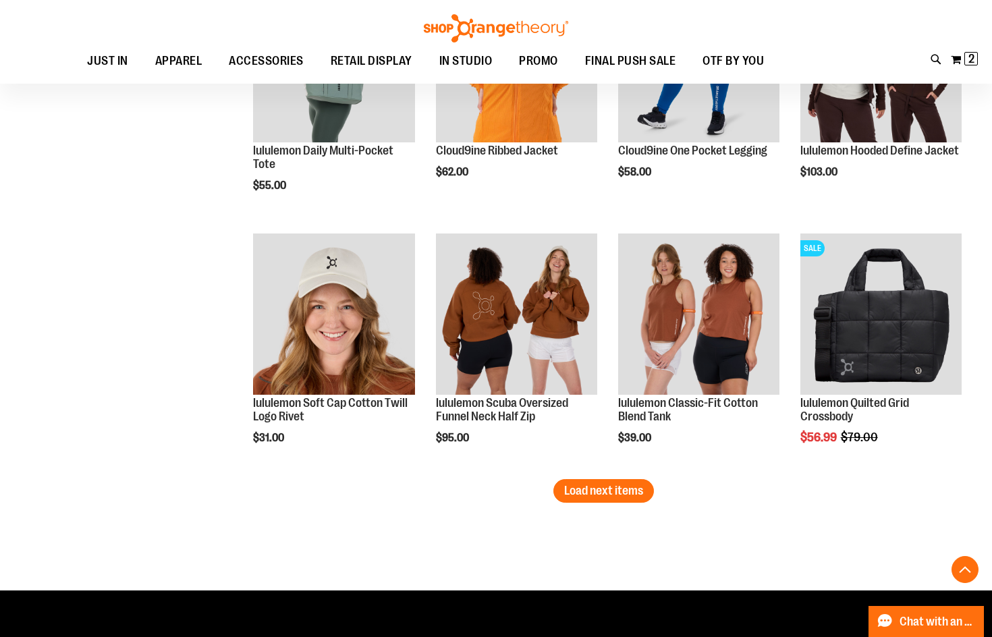
scroll to position [2833, 0]
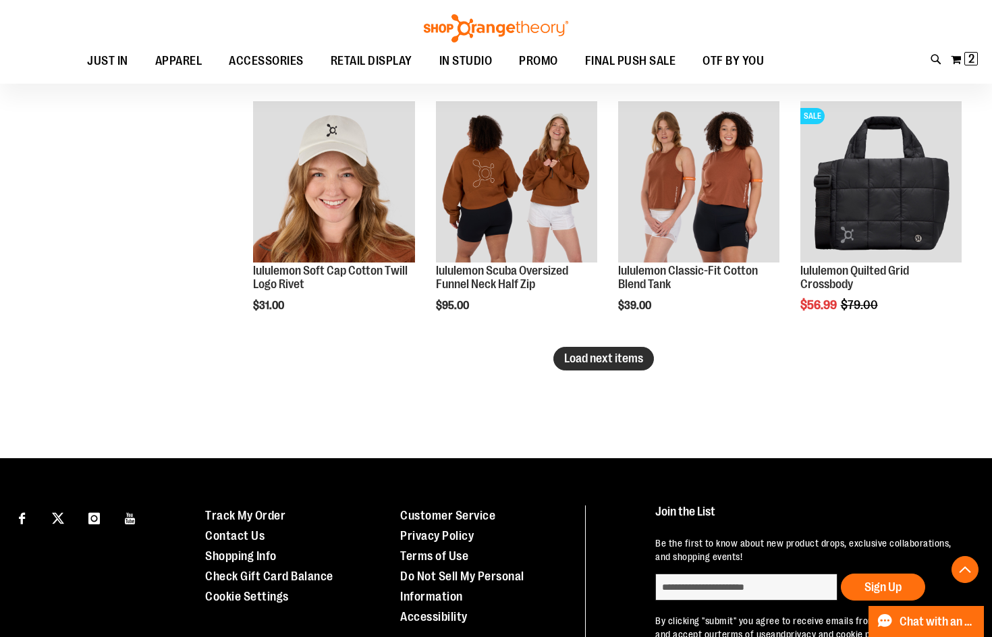
click at [630, 364] on span "Load next items" at bounding box center [603, 357] width 79 height 13
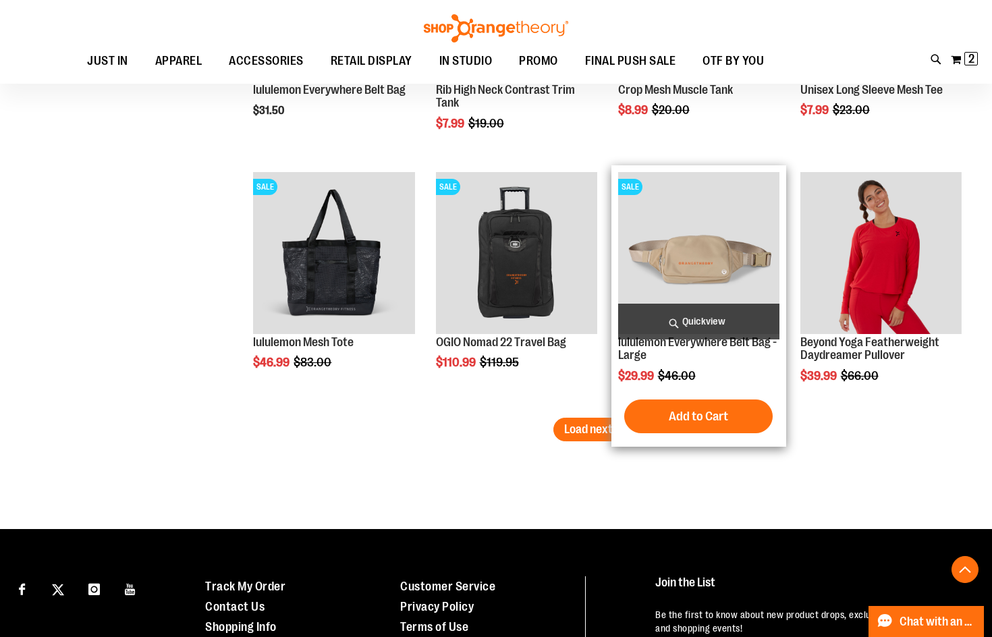
scroll to position [3575, 0]
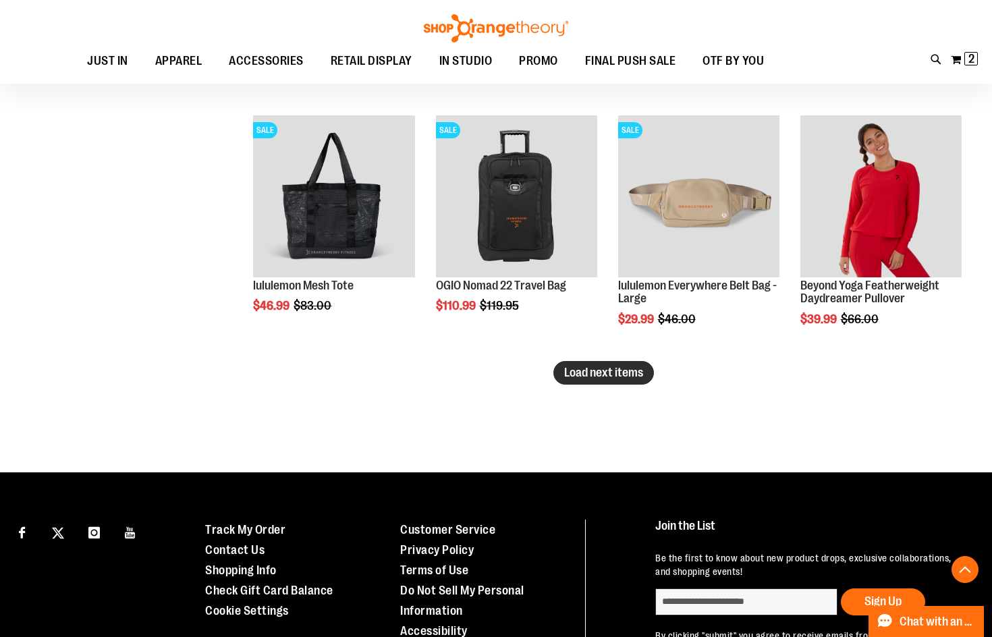
click at [601, 366] on span "Load next items" at bounding box center [603, 372] width 79 height 13
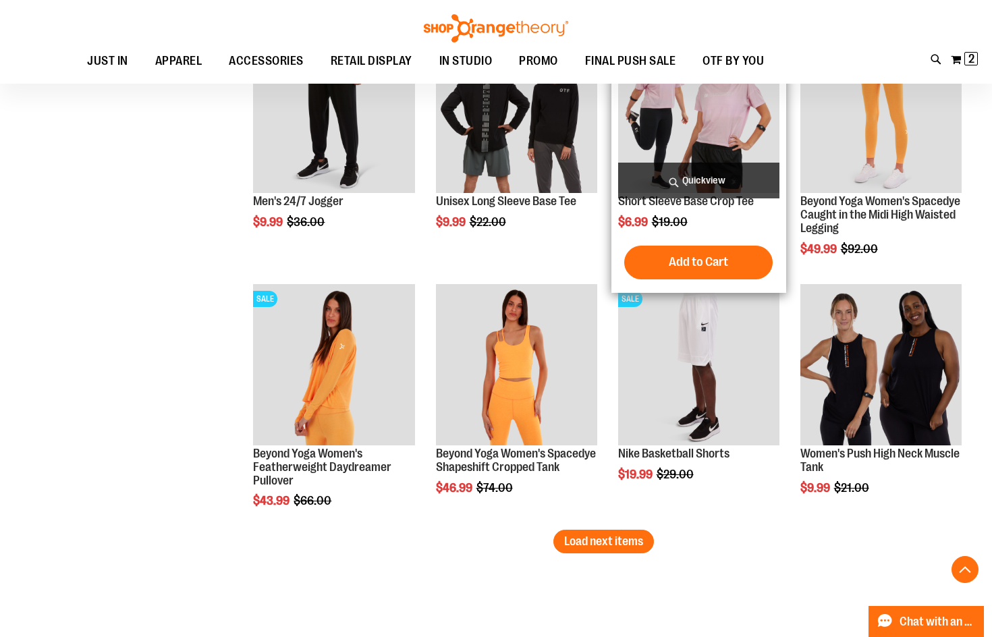
scroll to position [4182, 0]
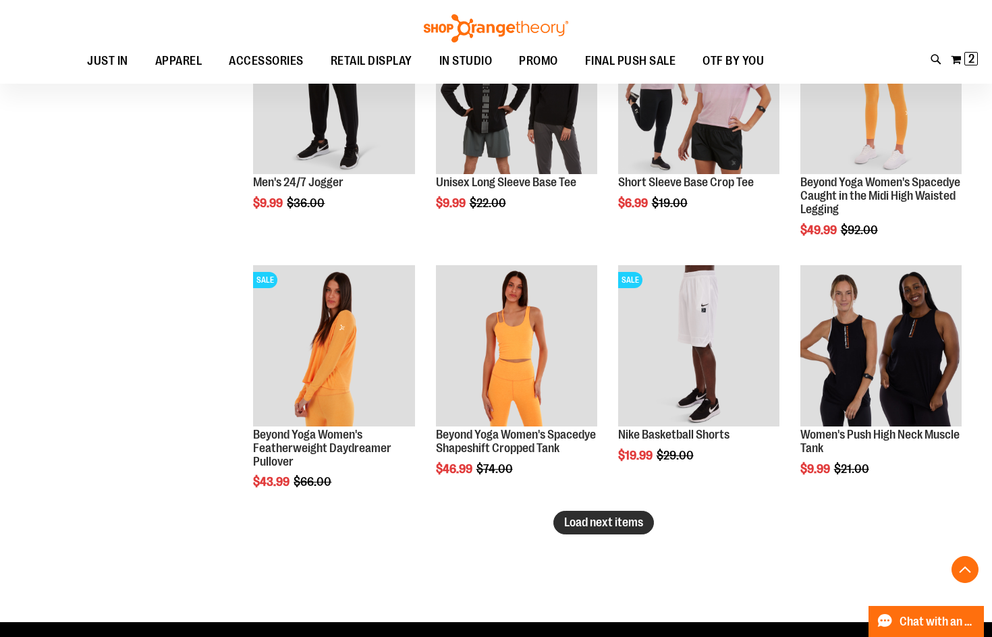
click at [652, 518] on button "Load next items" at bounding box center [603, 523] width 101 height 24
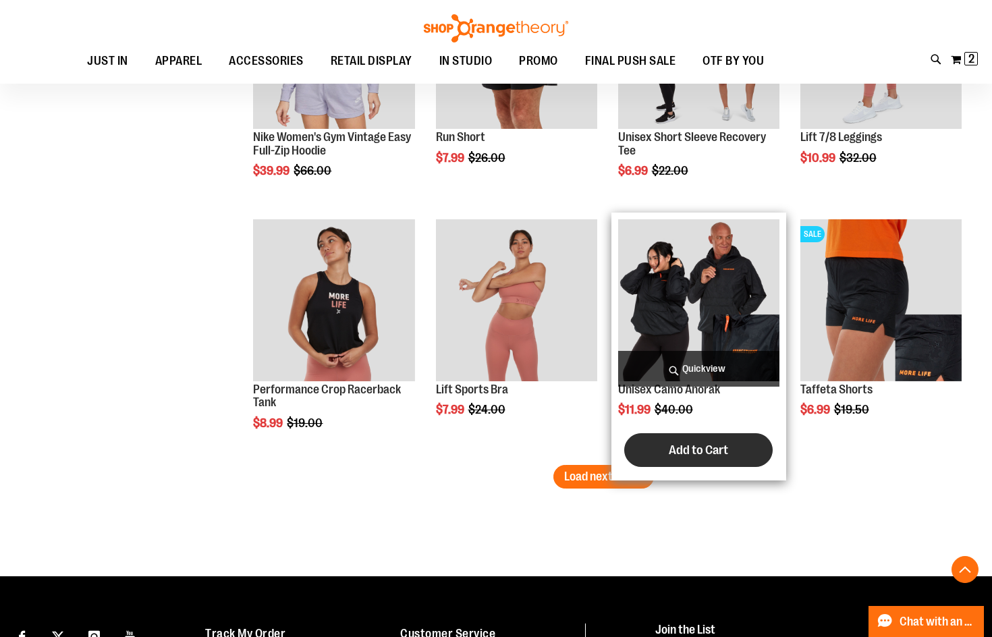
scroll to position [5059, 0]
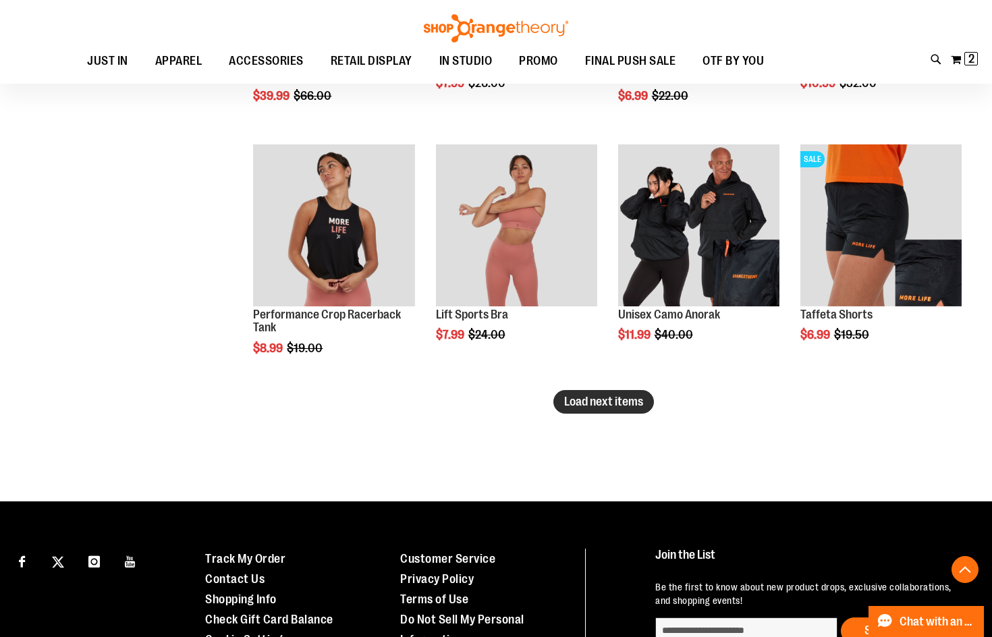
click at [610, 401] on span "Load next items" at bounding box center [603, 401] width 79 height 13
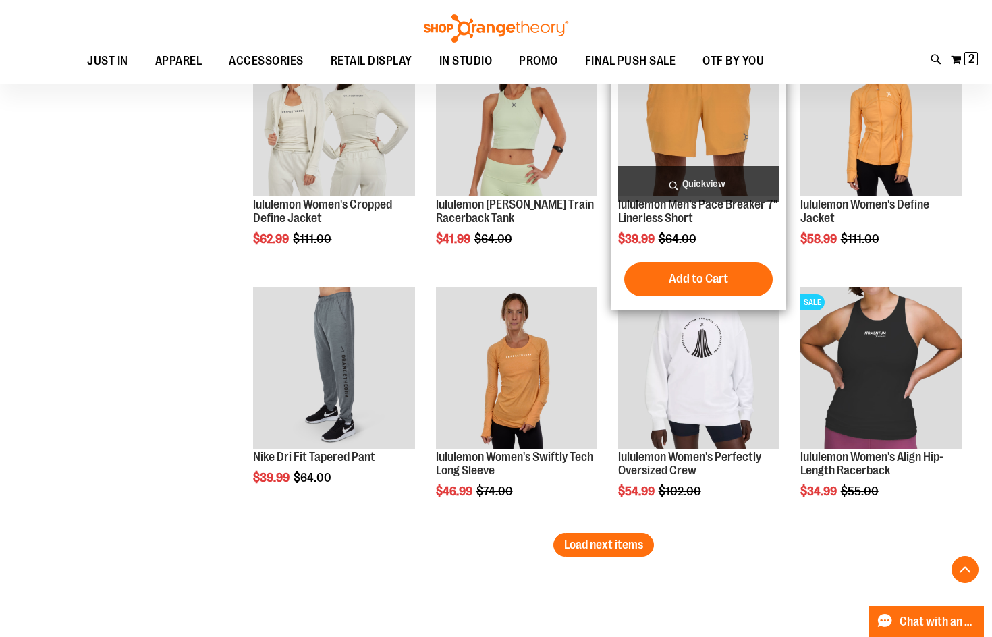
scroll to position [5853, 0]
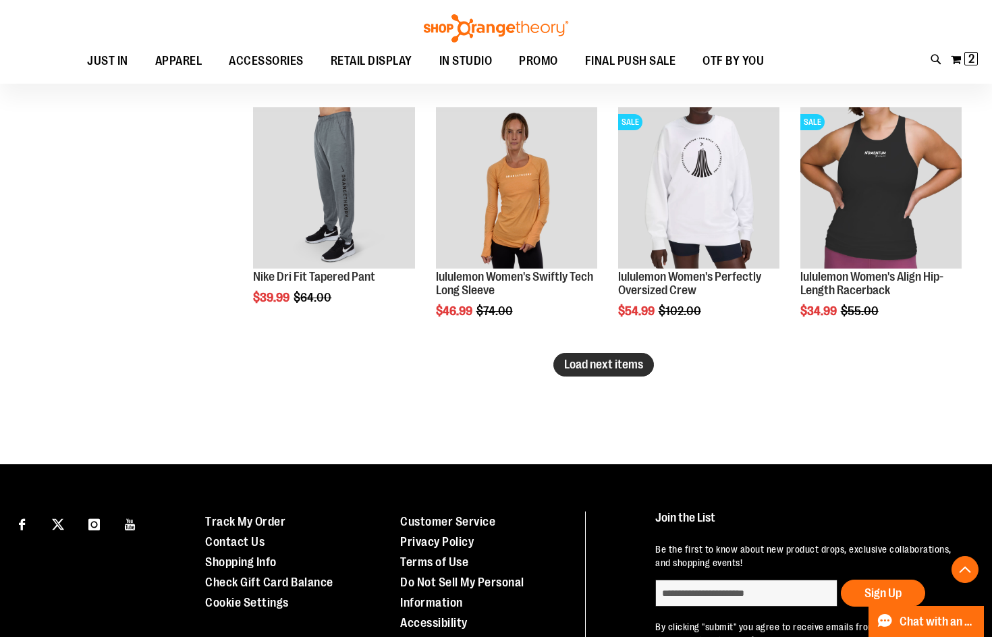
click at [583, 366] on span "Load next items" at bounding box center [603, 364] width 79 height 13
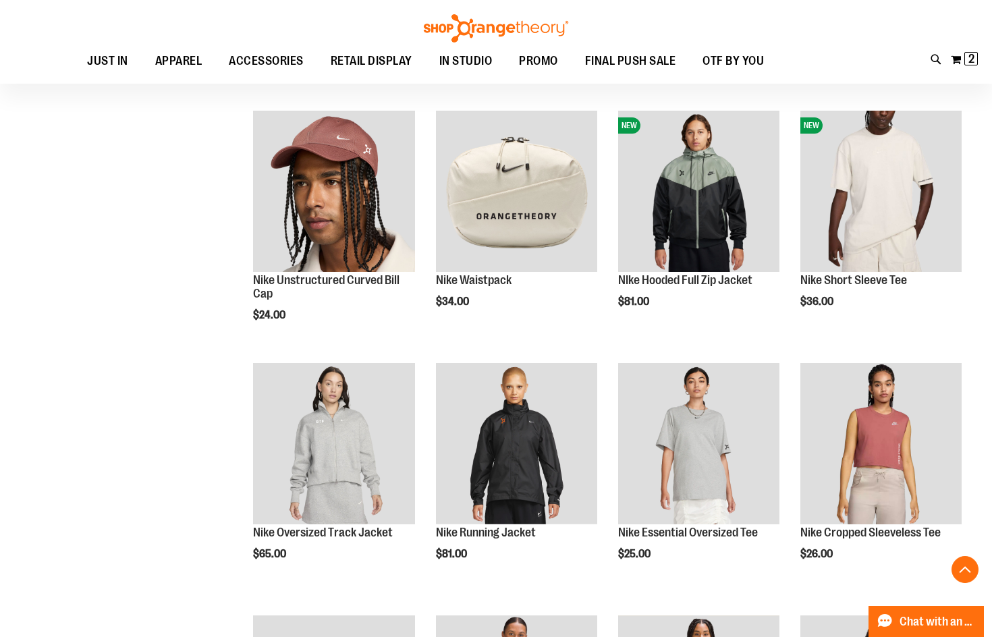
scroll to position [809, 0]
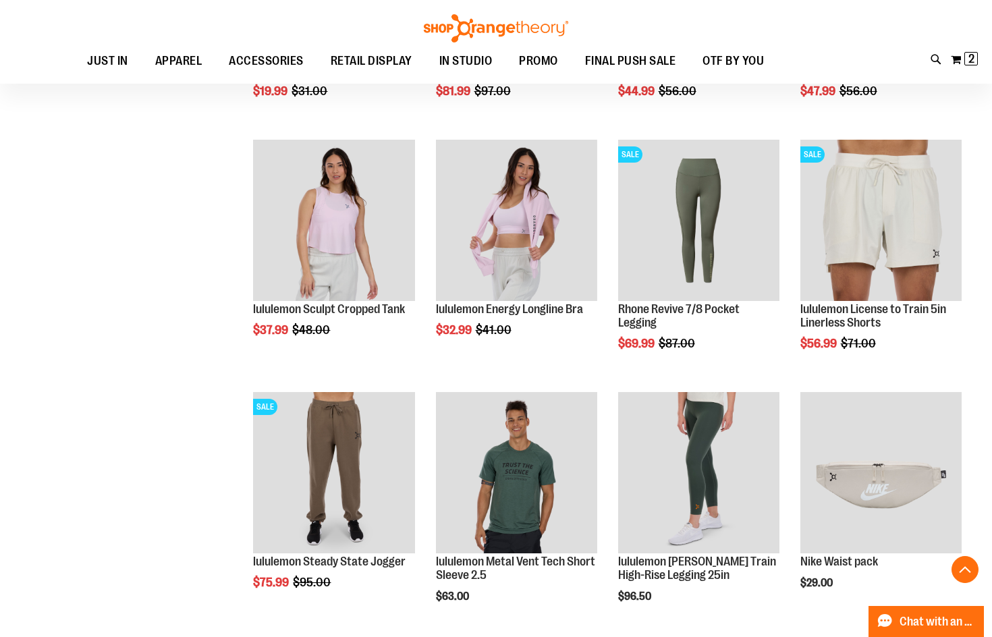
scroll to position [2158, 0]
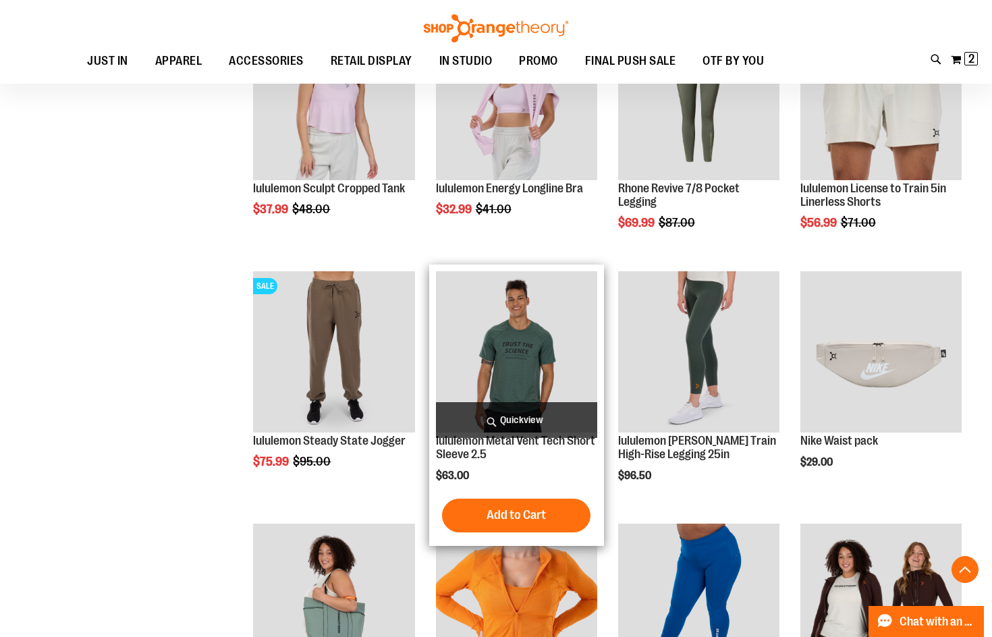
click at [554, 341] on img "product" at bounding box center [516, 351] width 161 height 161
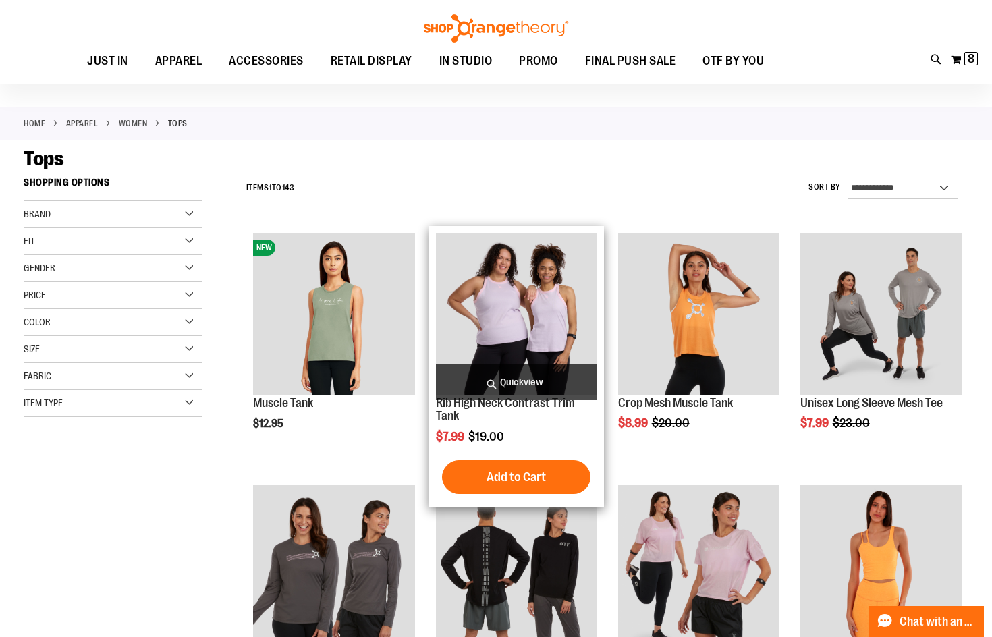
scroll to position [134, 0]
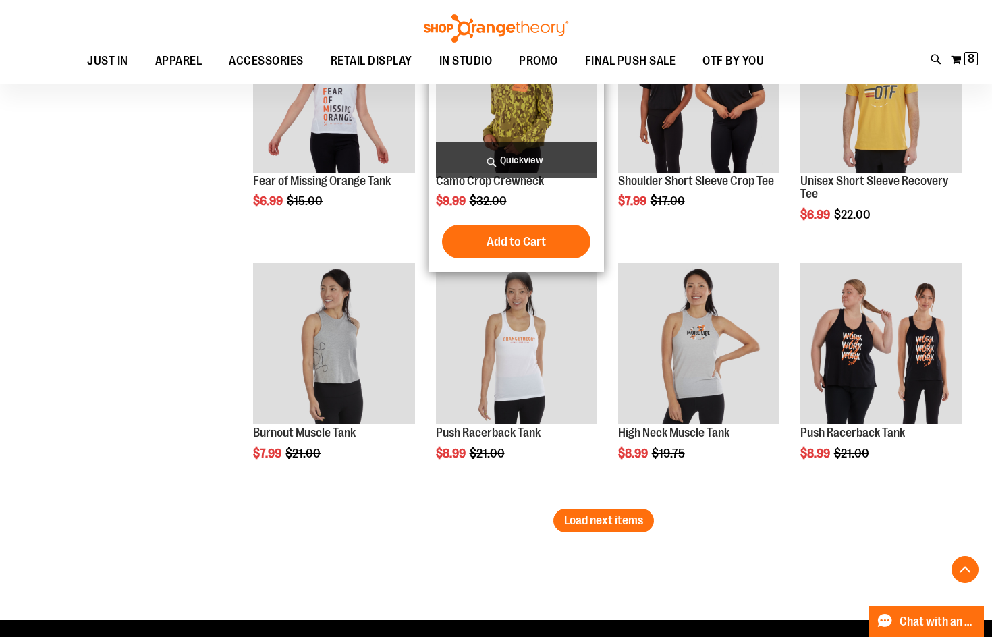
scroll to position [2023, 0]
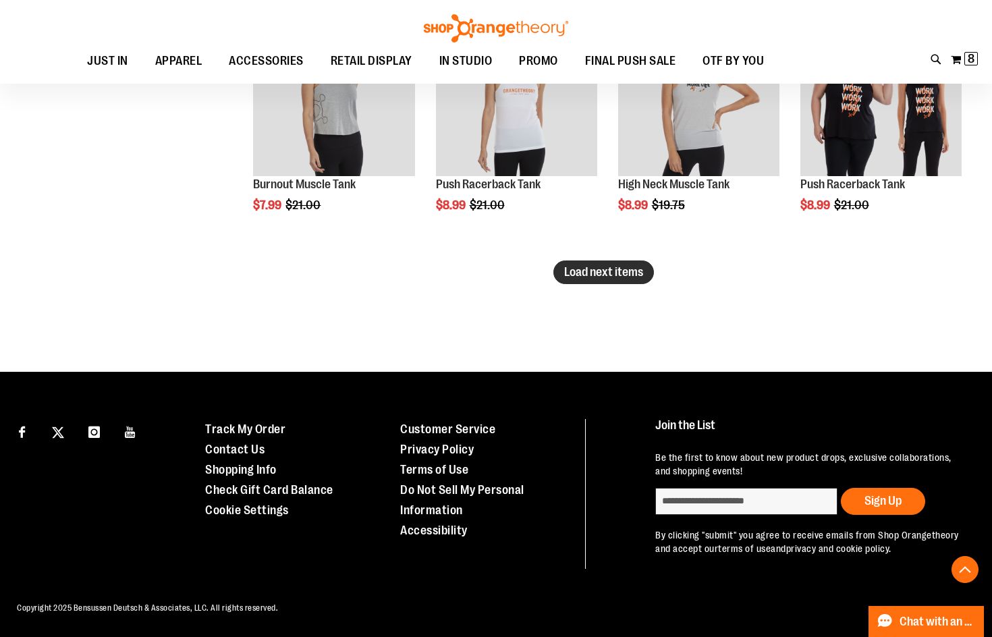
type input "**********"
click at [623, 277] on span "Load next items" at bounding box center [603, 271] width 79 height 13
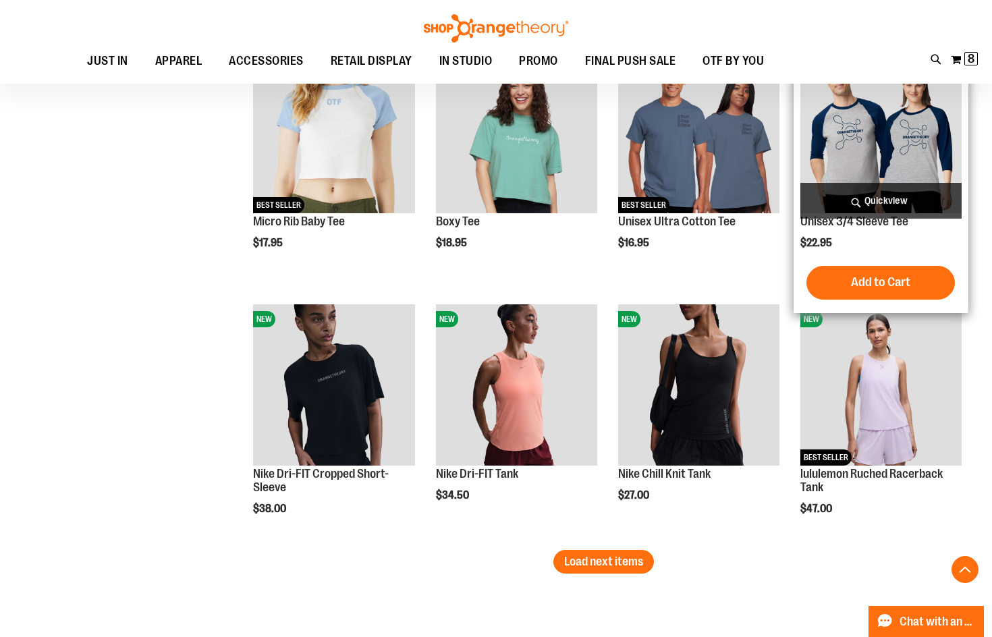
scroll to position [2810, 0]
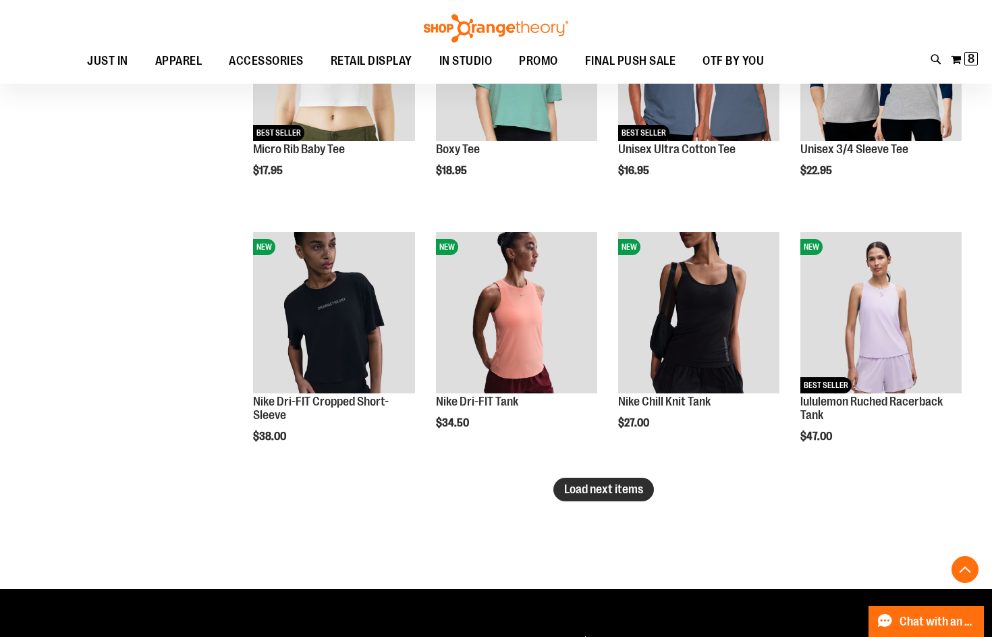
click at [636, 501] on button "Load next items" at bounding box center [603, 490] width 101 height 24
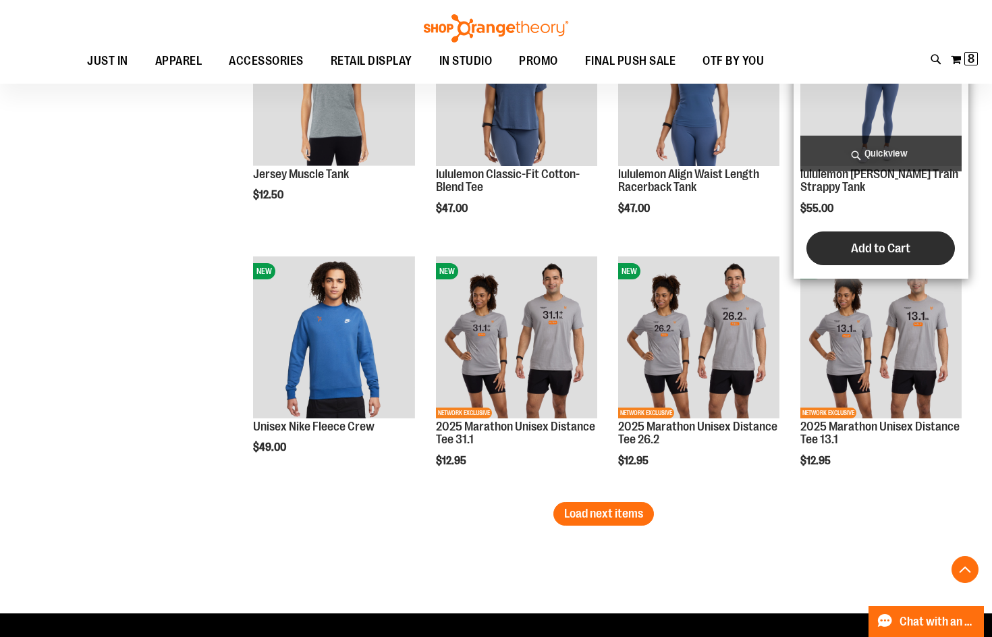
scroll to position [3619, 0]
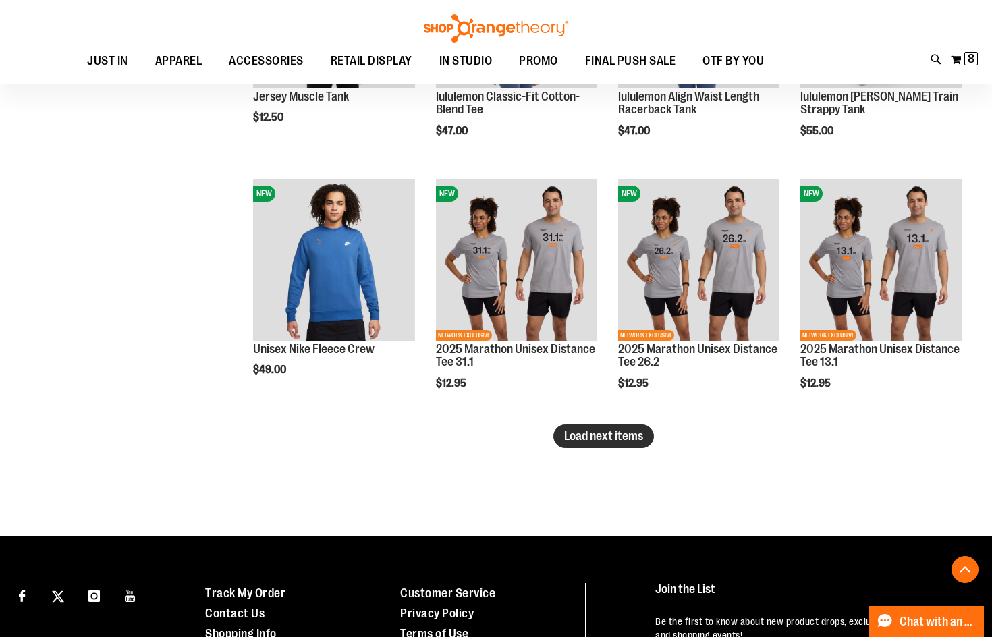
click at [590, 437] on span "Load next items" at bounding box center [603, 435] width 79 height 13
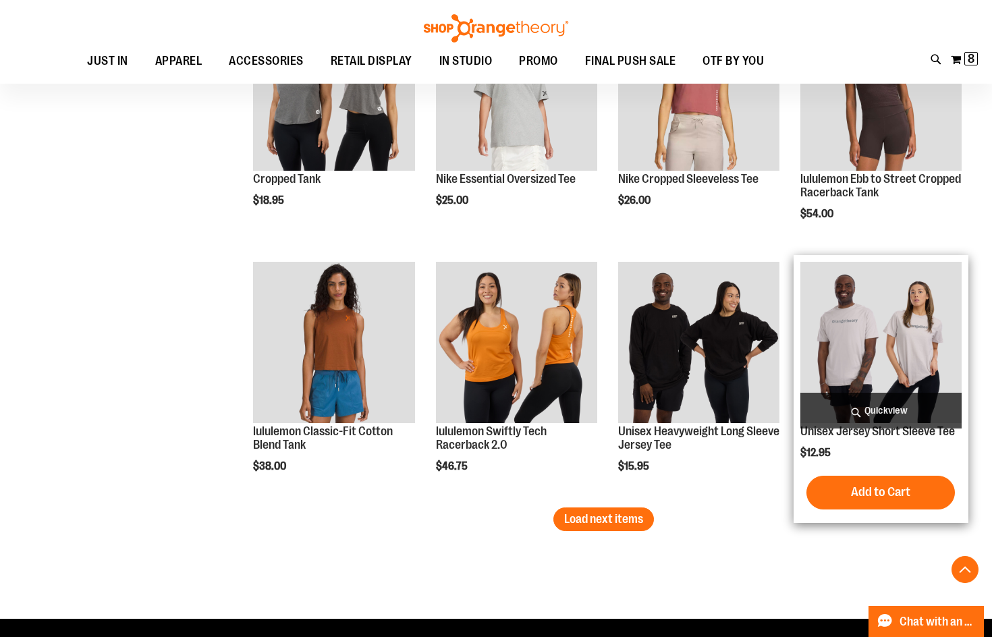
scroll to position [4294, 0]
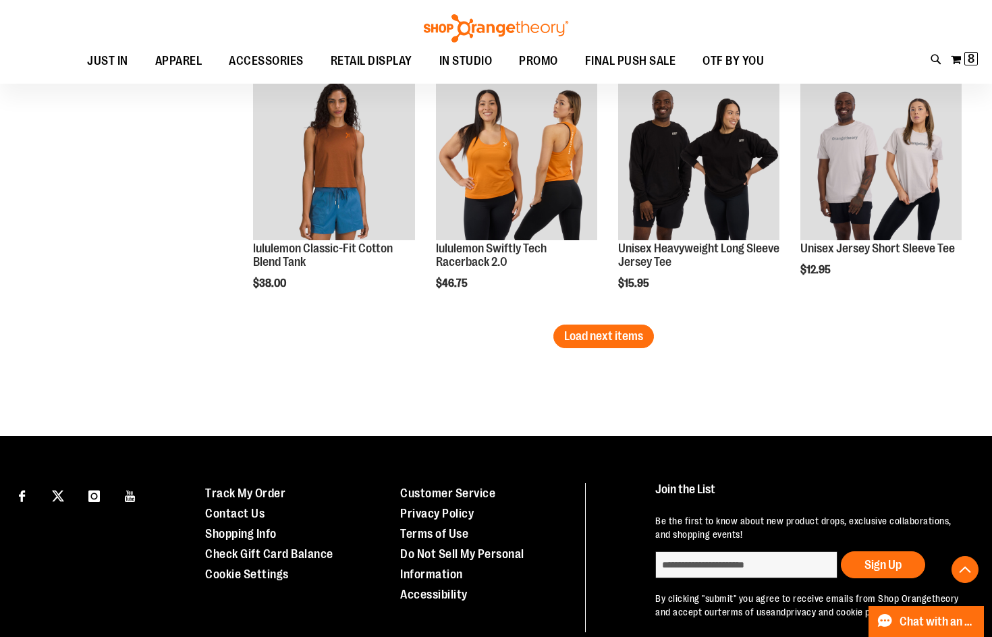
scroll to position [4338, 0]
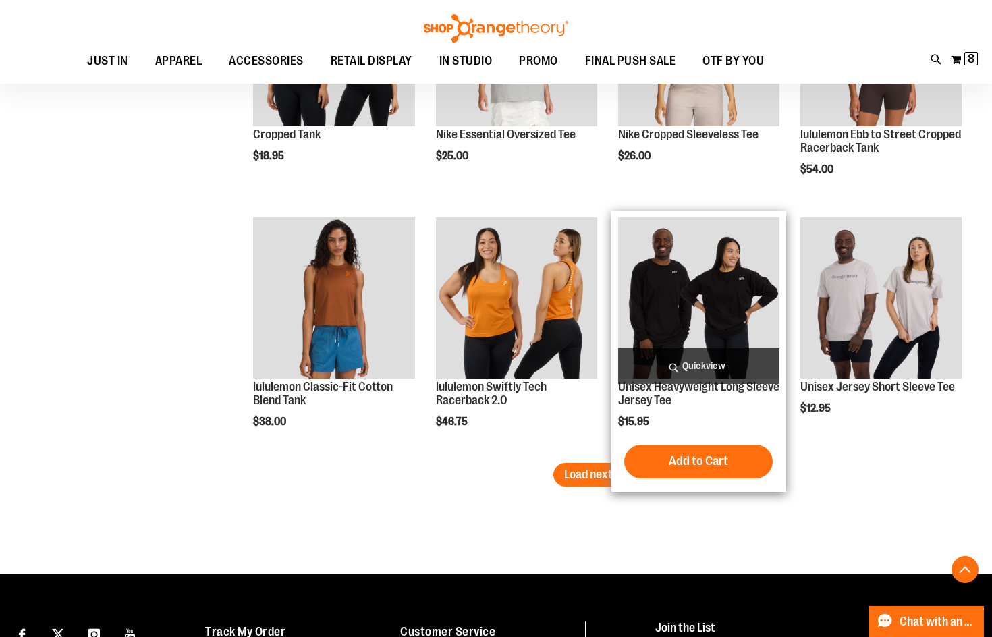
click at [677, 318] on img "product" at bounding box center [698, 297] width 161 height 161
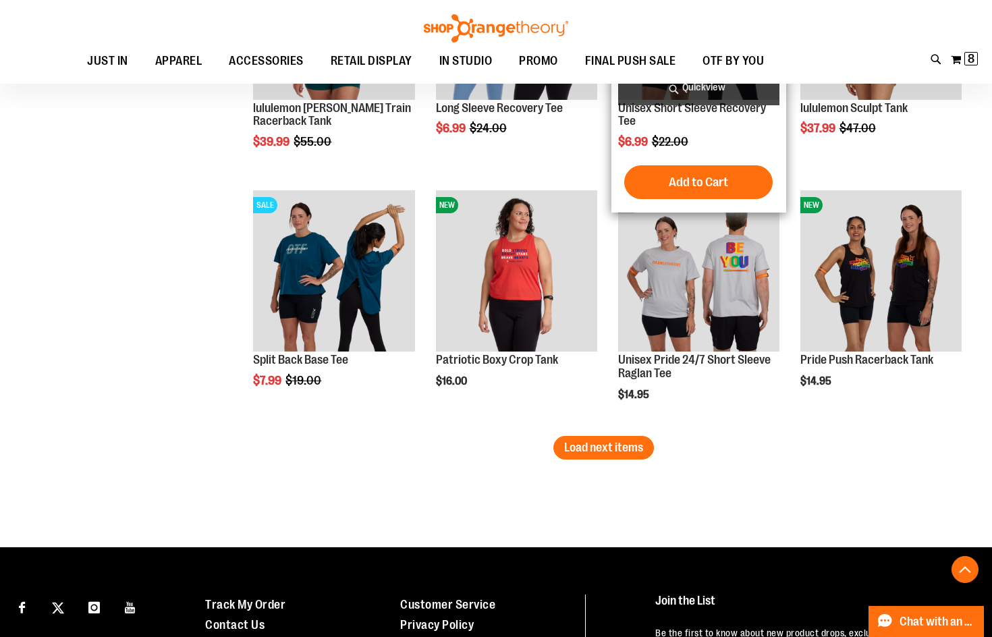
scroll to position [2130, 0]
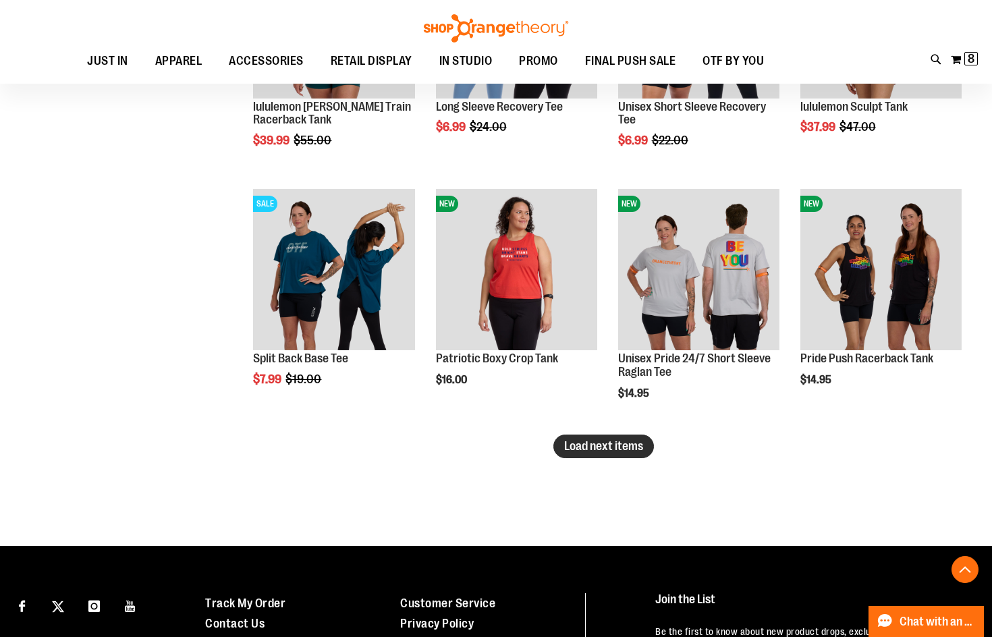
type input "**********"
click at [586, 453] on button "Load next items" at bounding box center [603, 446] width 101 height 24
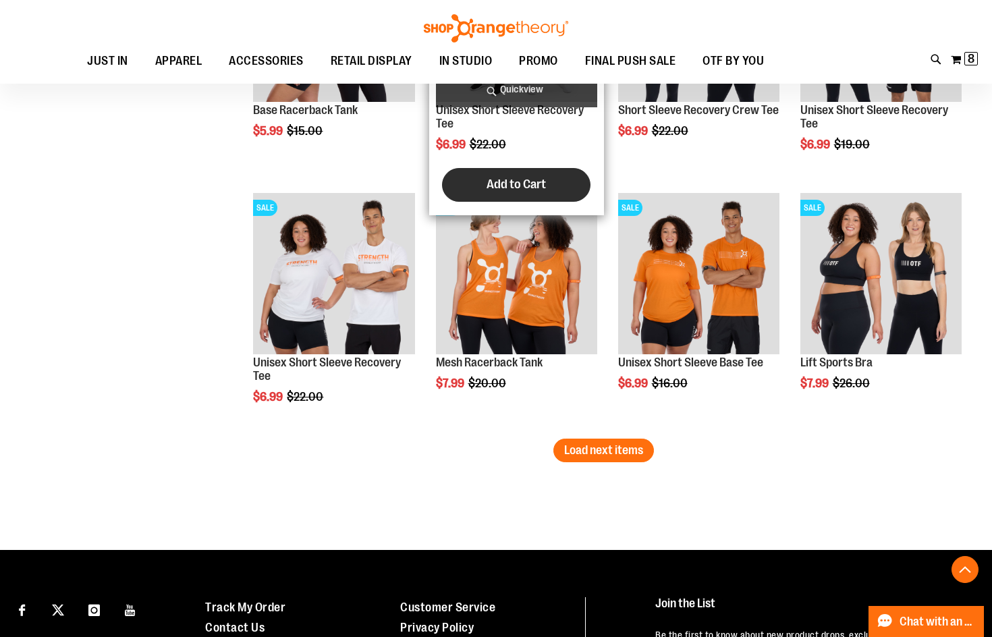
scroll to position [2939, 0]
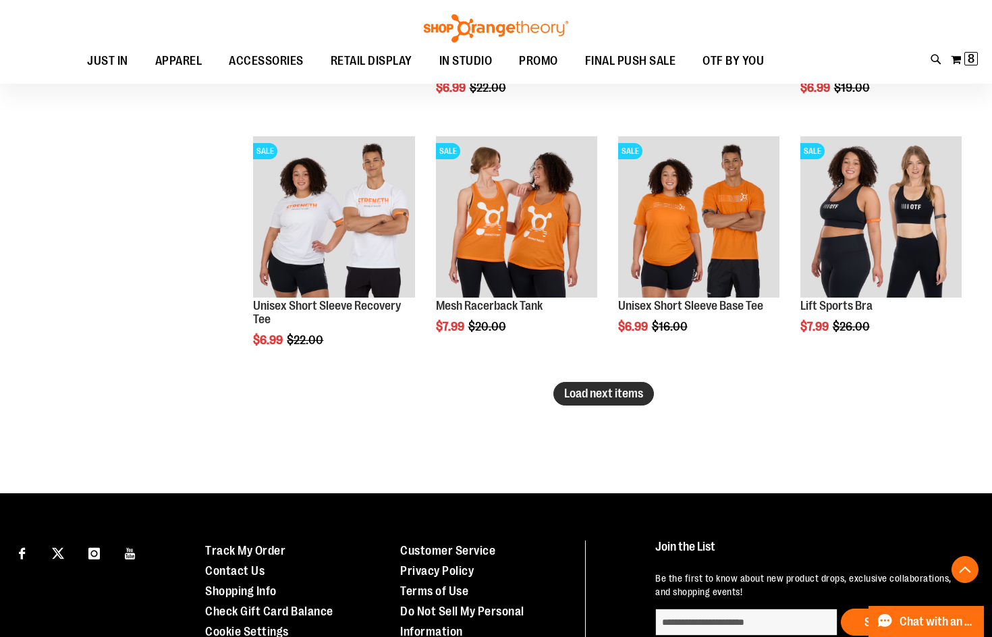
click at [579, 387] on span "Load next items" at bounding box center [603, 393] width 79 height 13
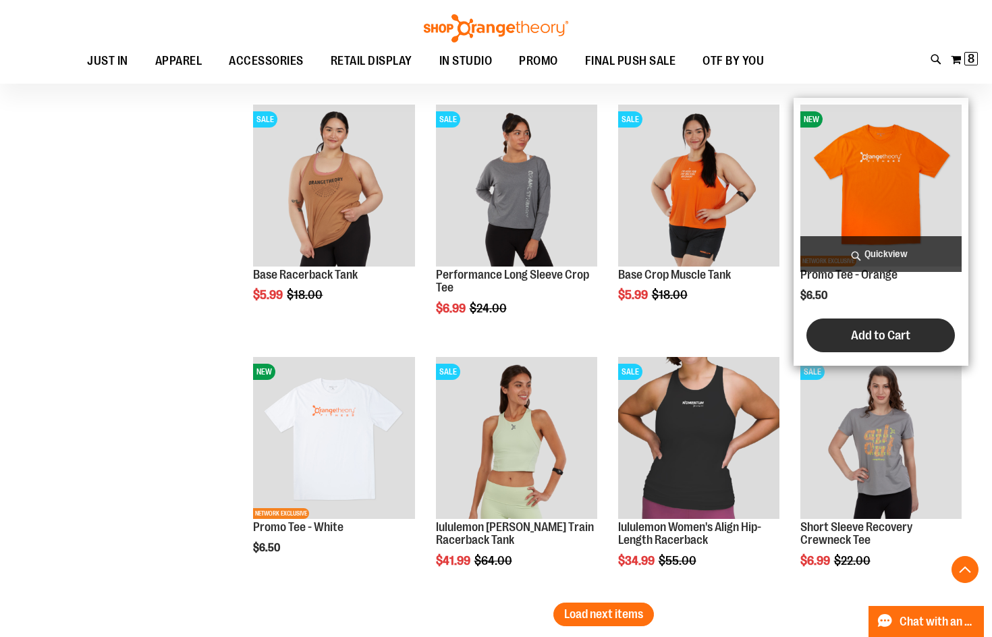
scroll to position [3546, 0]
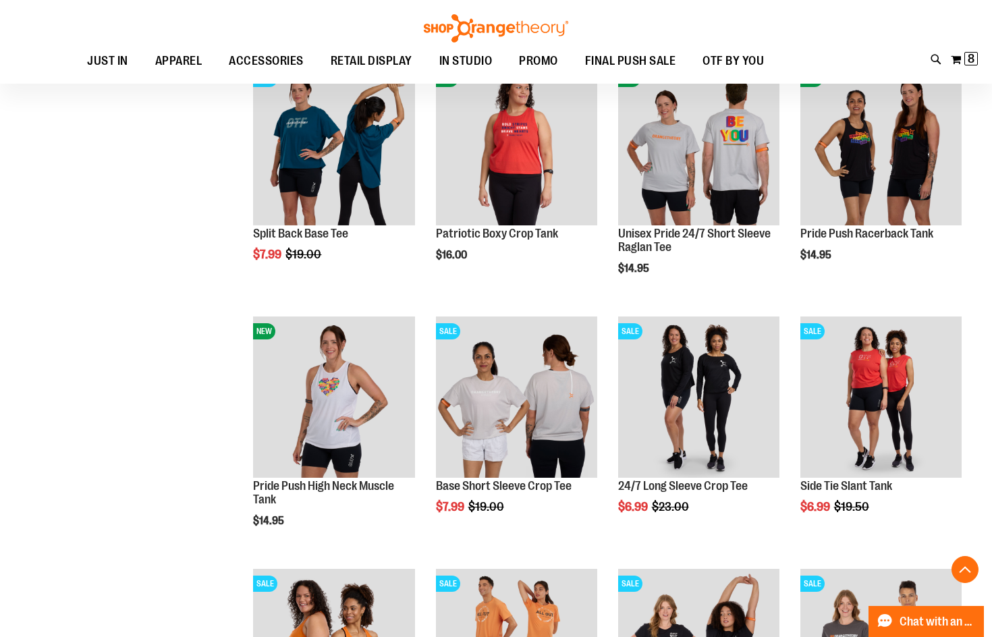
scroll to position [2130, 0]
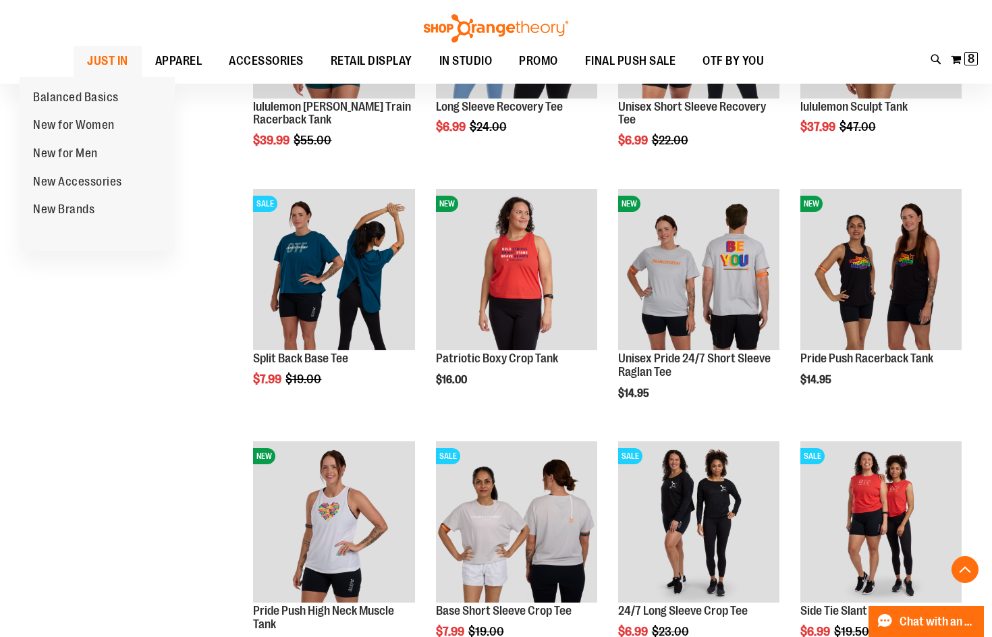
click at [87, 65] on span "JUST IN" at bounding box center [107, 61] width 41 height 30
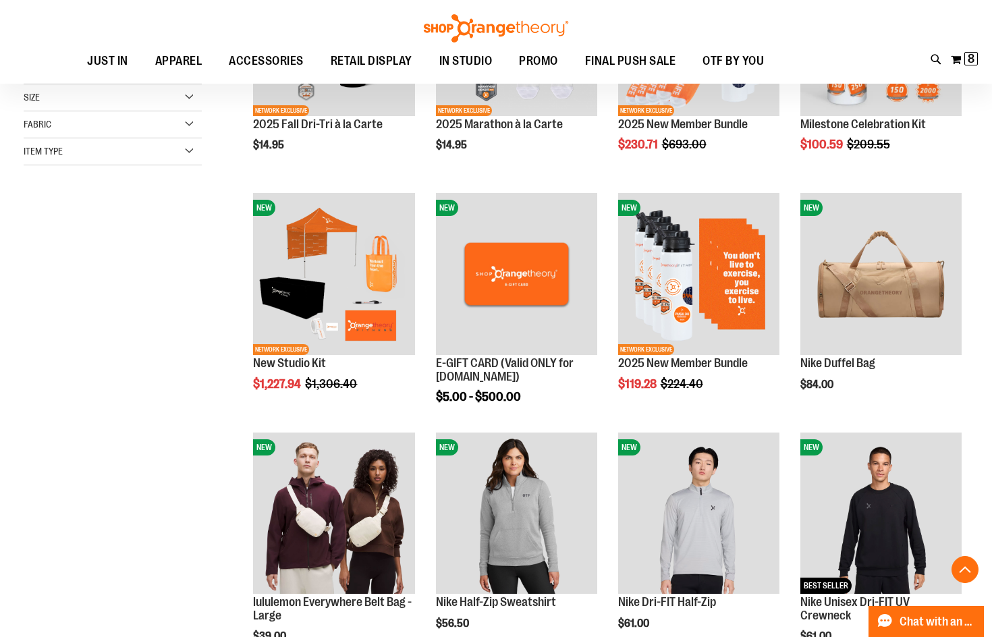
scroll to position [472, 0]
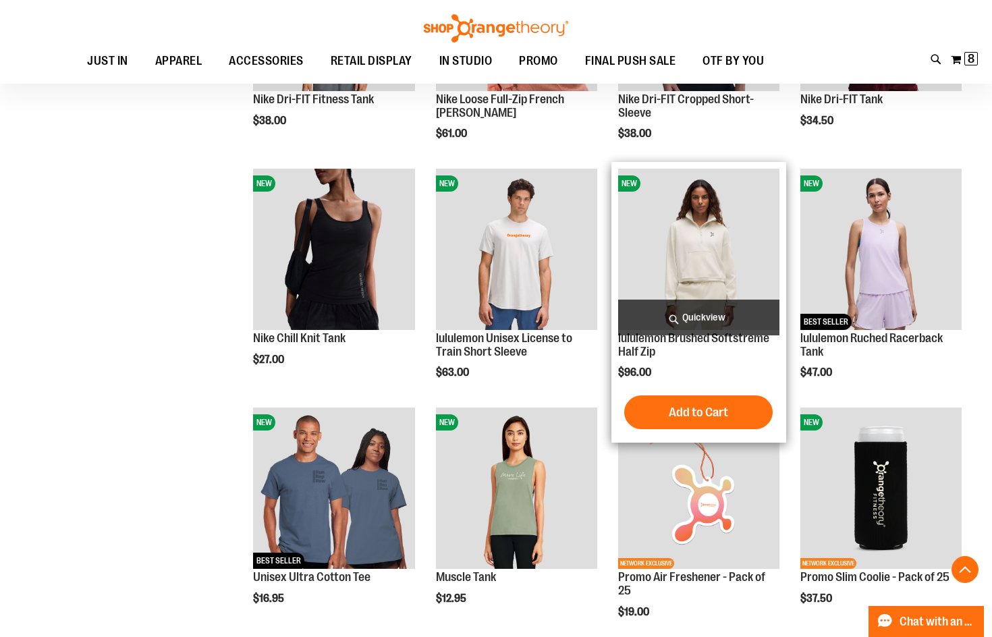
scroll to position [1079, 0]
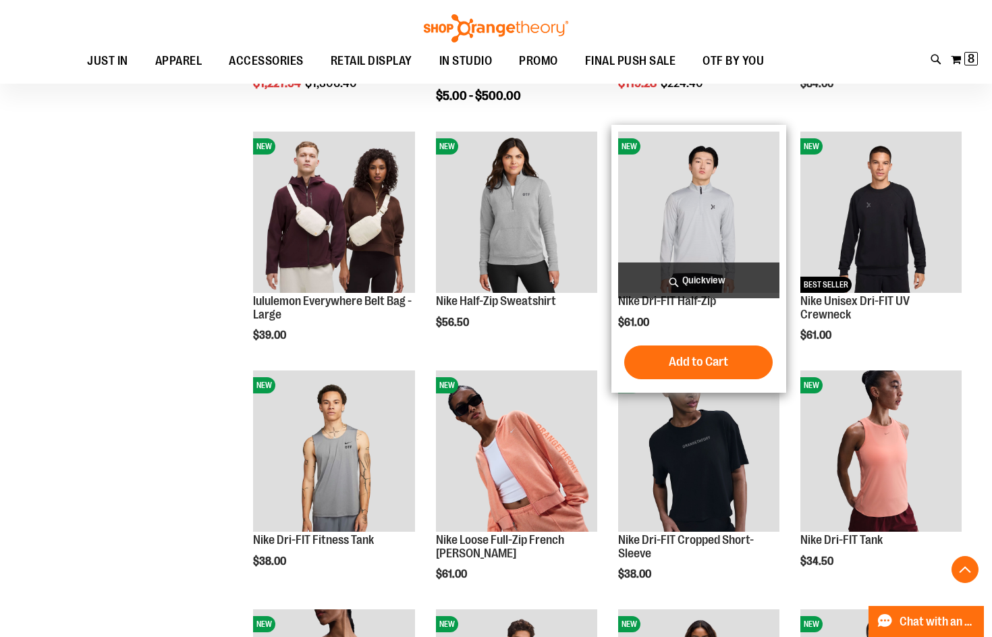
scroll to position [606, 0]
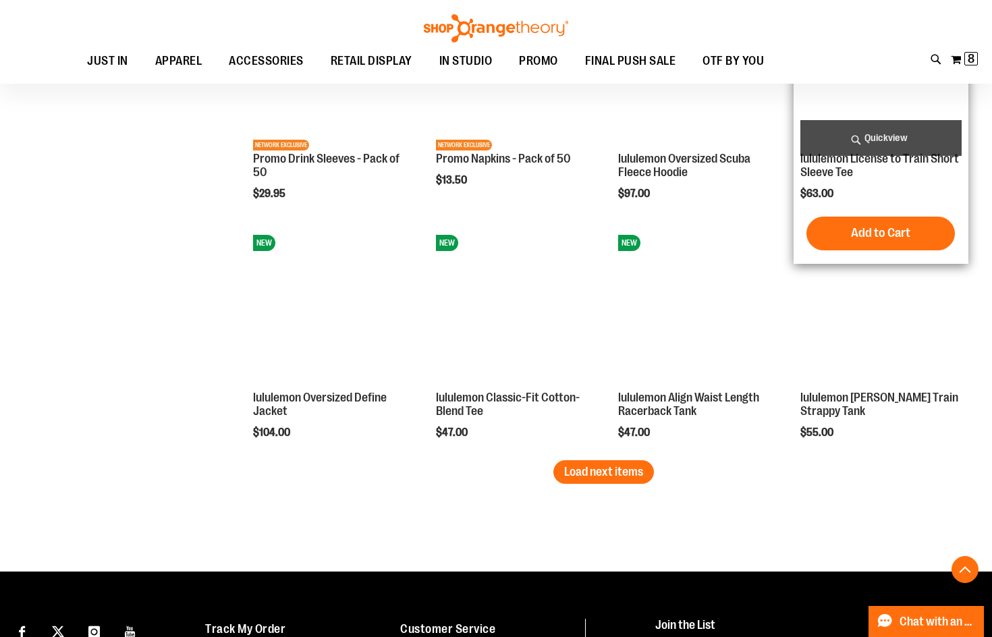
scroll to position [1956, 0]
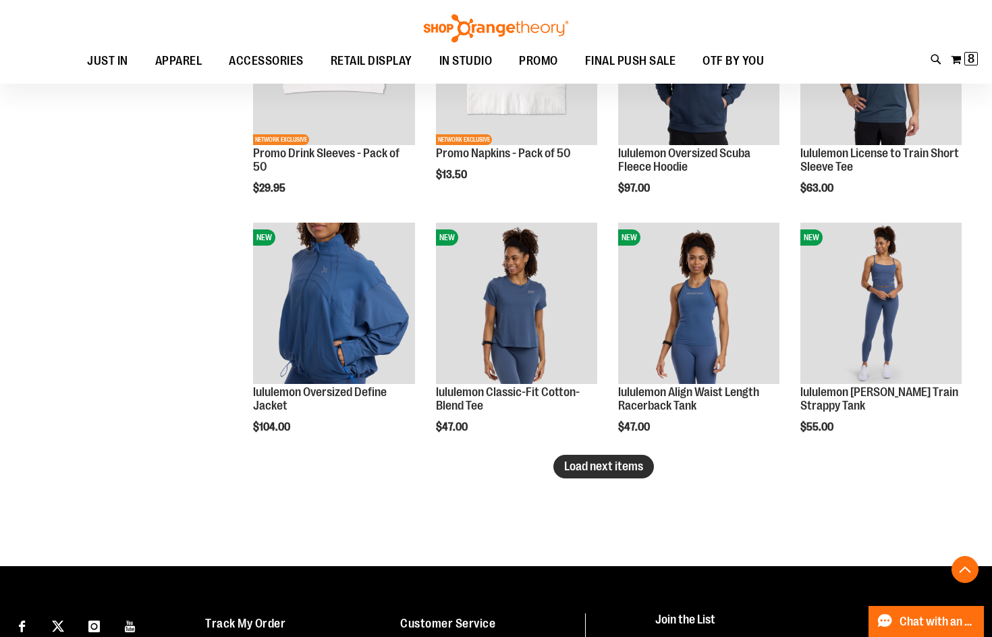
type input "**********"
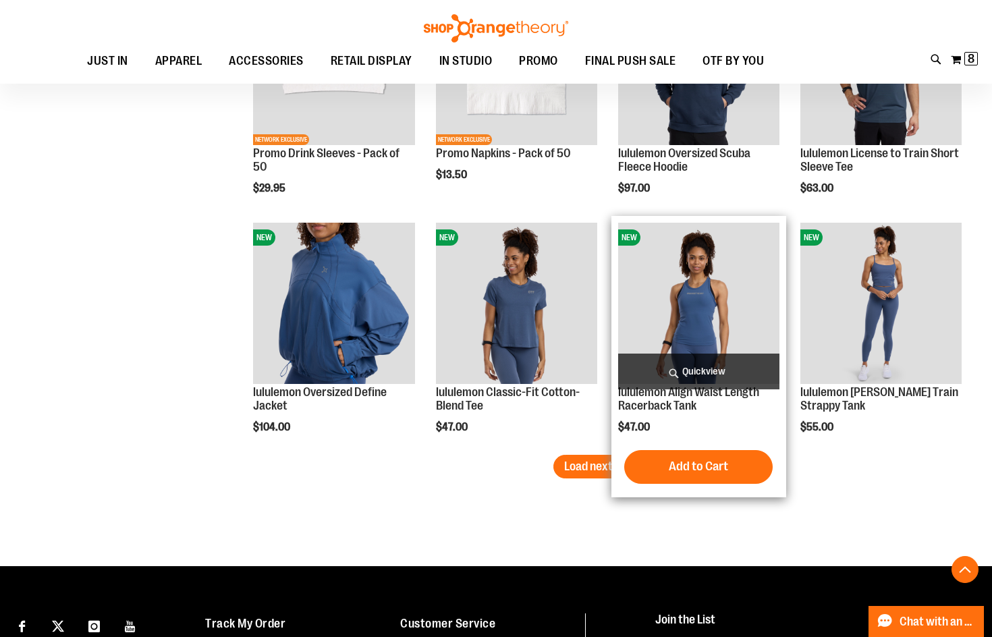
click at [613, 465] on span "Load next items" at bounding box center [603, 465] width 79 height 13
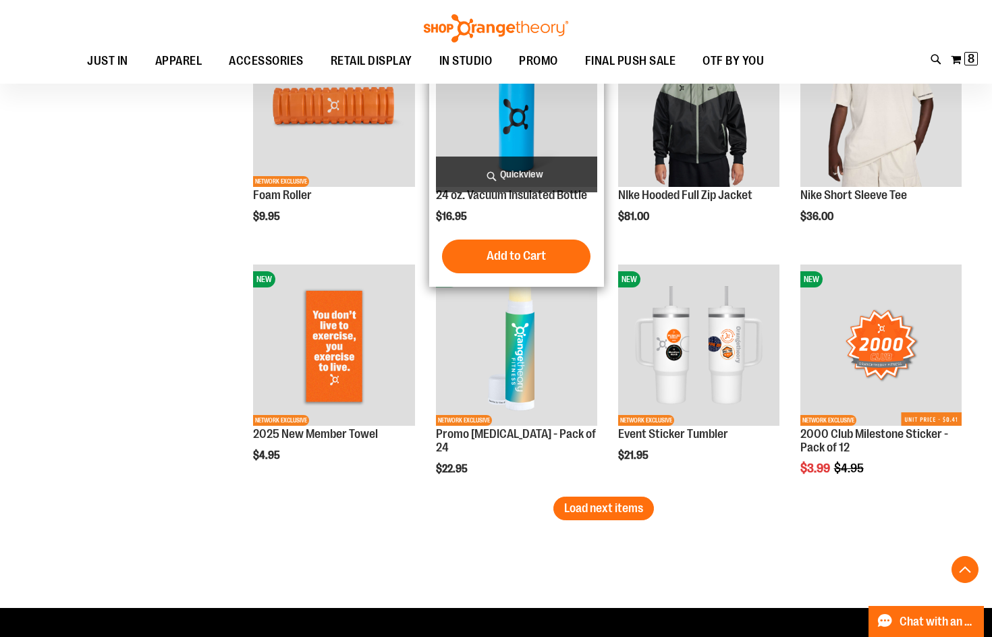
scroll to position [2765, 0]
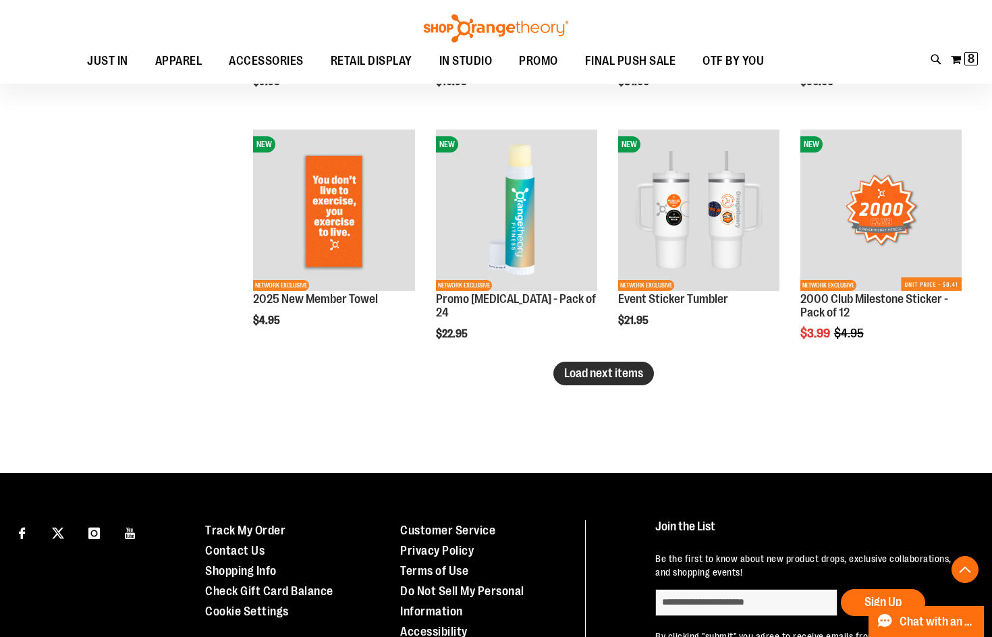
click at [600, 376] on span "Load next items" at bounding box center [603, 372] width 79 height 13
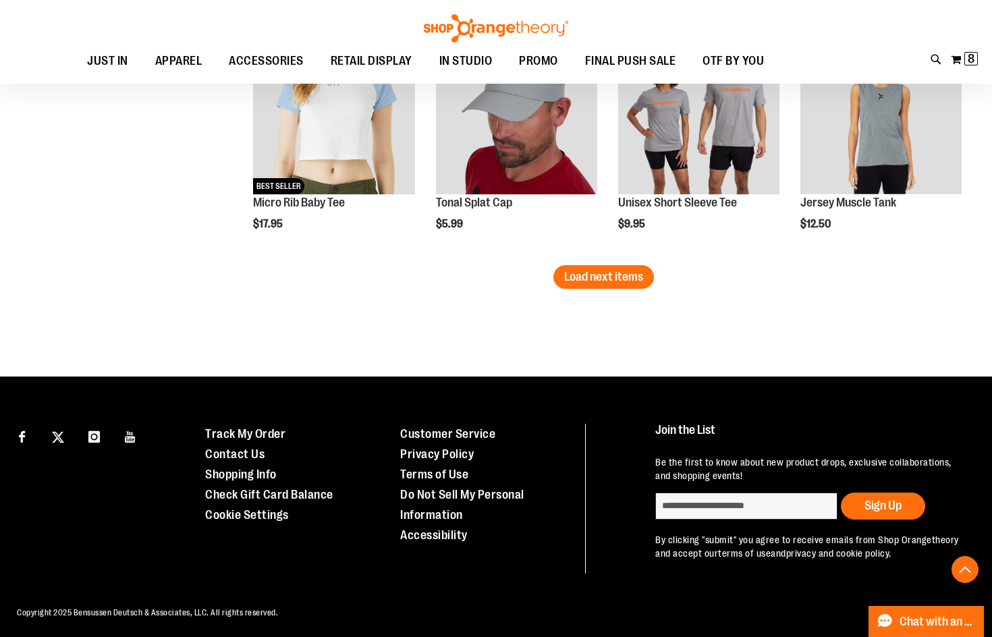
scroll to position [3583, 0]
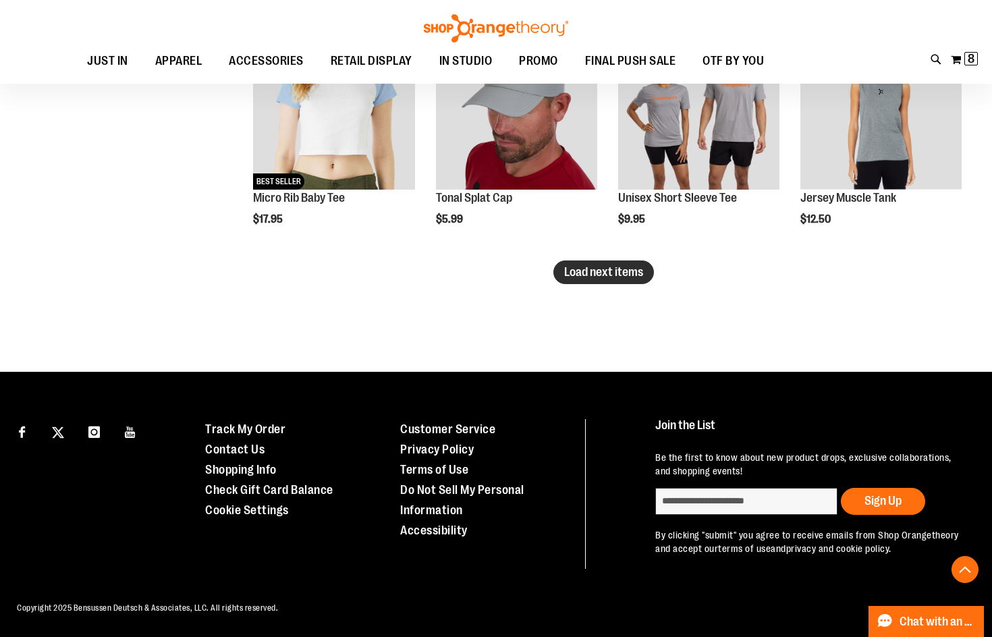
click at [564, 273] on span "Load next items" at bounding box center [603, 271] width 79 height 13
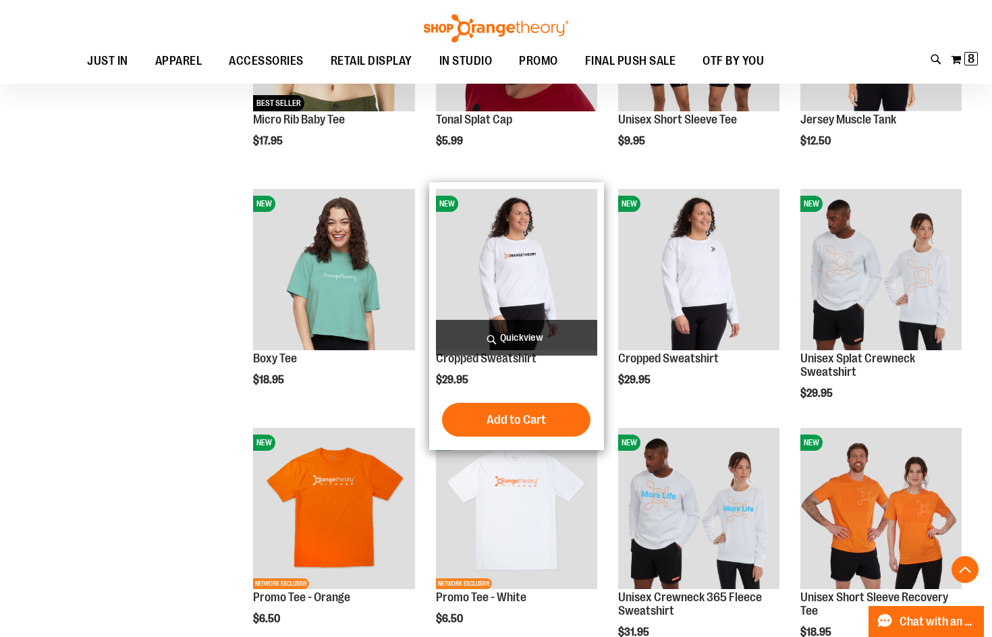
scroll to position [3650, 0]
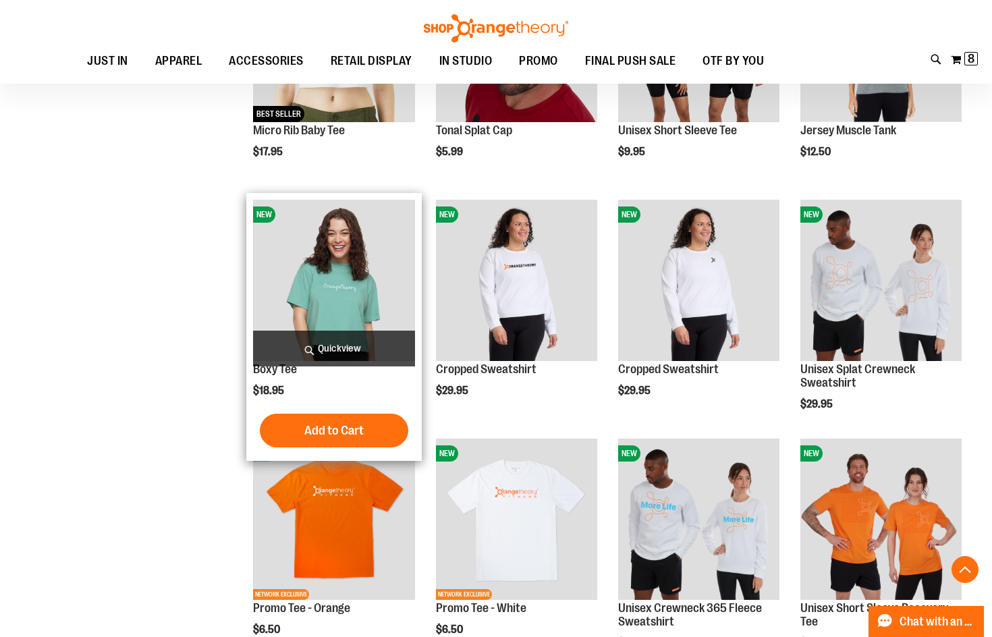
click at [329, 280] on img "product" at bounding box center [333, 280] width 161 height 161
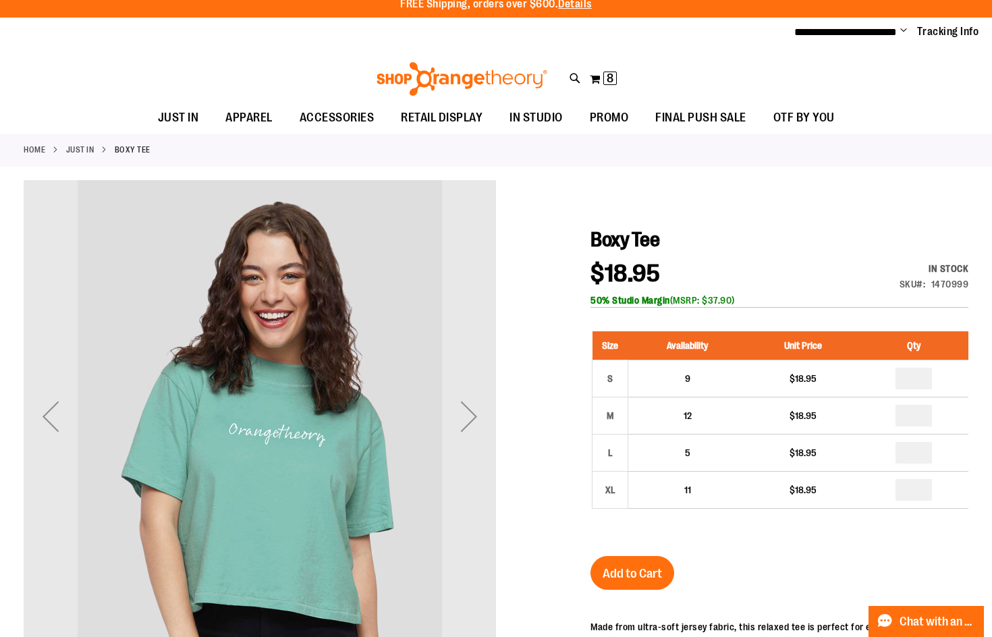
scroll to position [134, 0]
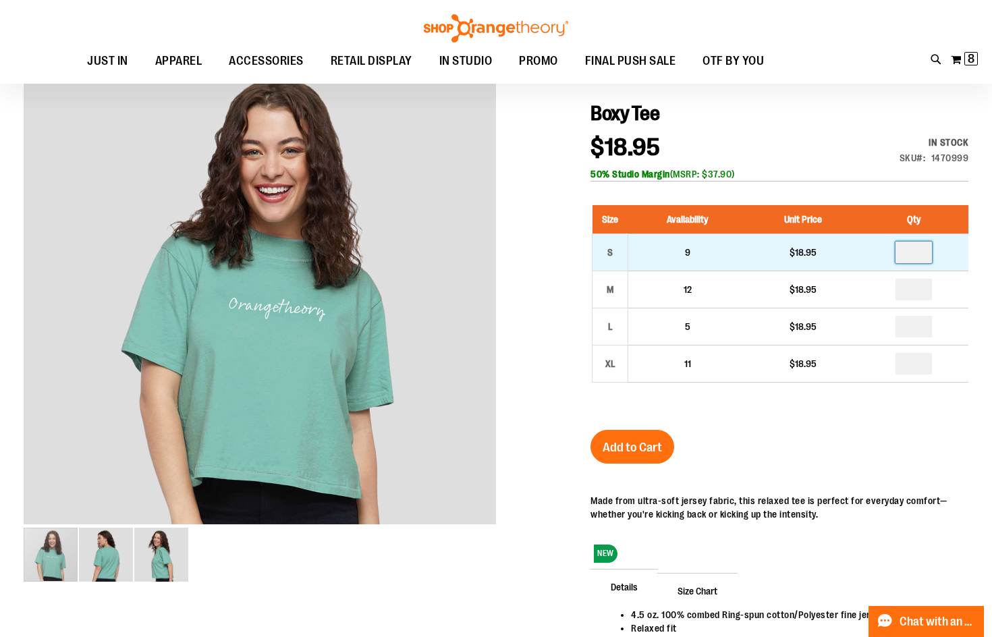
click at [927, 254] on input "number" at bounding box center [913, 253] width 36 height 22
type input "*"
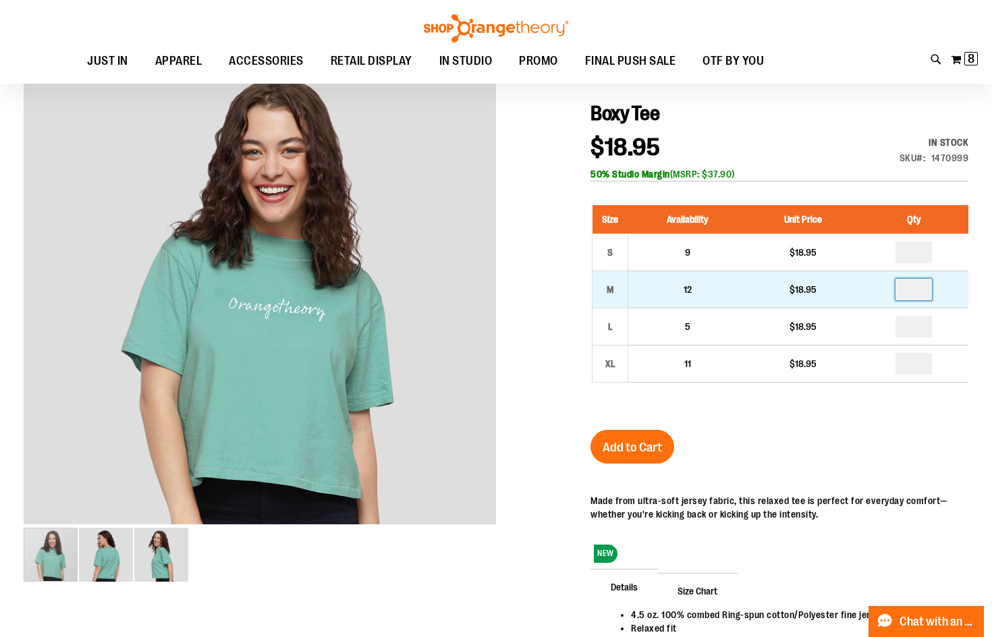
click at [920, 290] on input "number" at bounding box center [913, 290] width 36 height 22
type input "*"
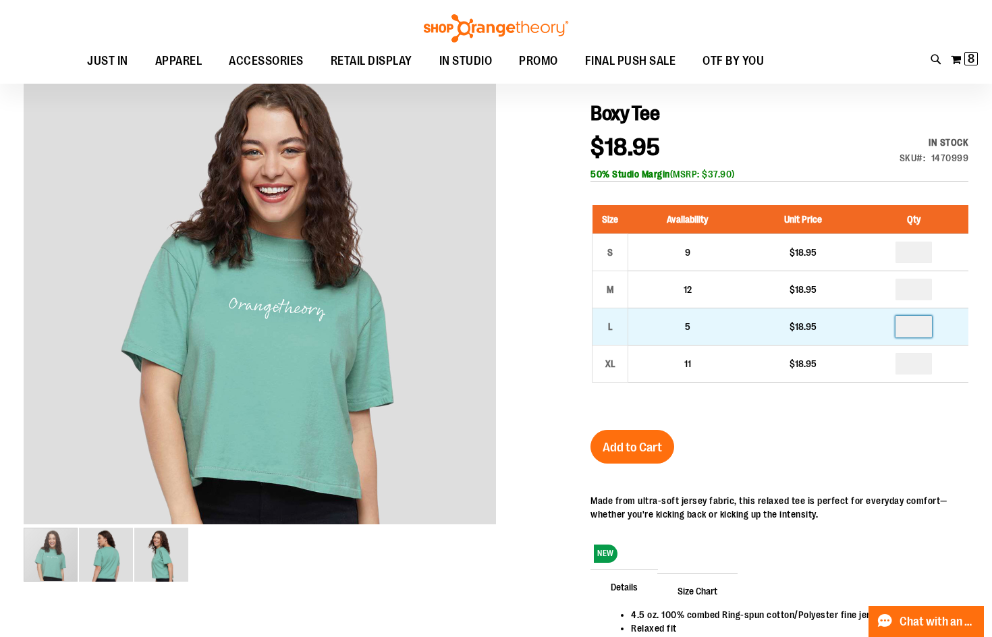
click at [932, 329] on input "number" at bounding box center [913, 327] width 36 height 22
type input "*"
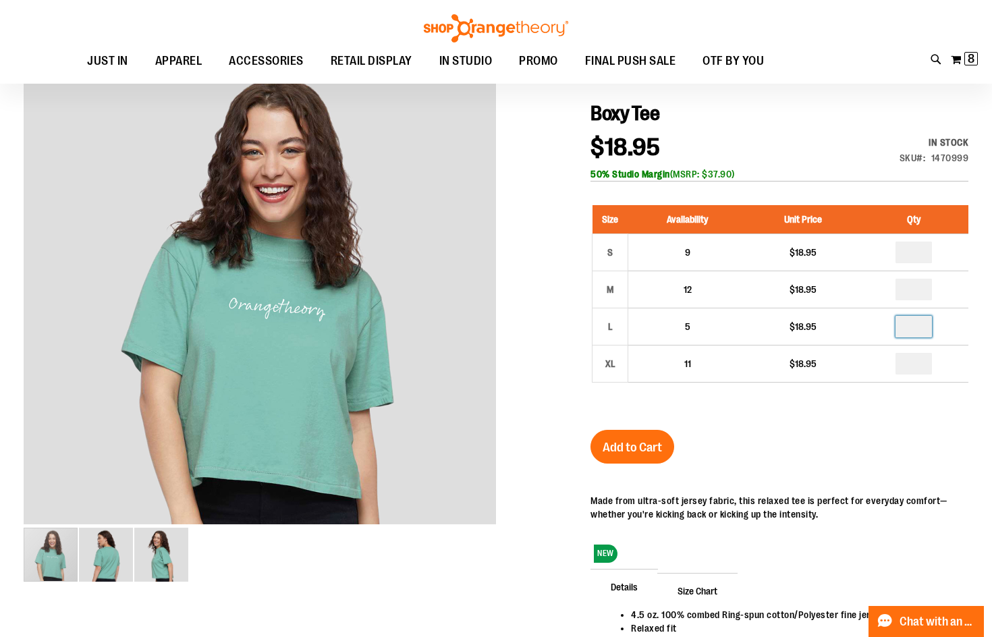
click at [918, 411] on div "Size Availability Unit Price Qty S 9 $18.95 * M 12" at bounding box center [779, 304] width 378 height 225
click at [634, 453] on span "Add to Cart" at bounding box center [631, 447] width 59 height 15
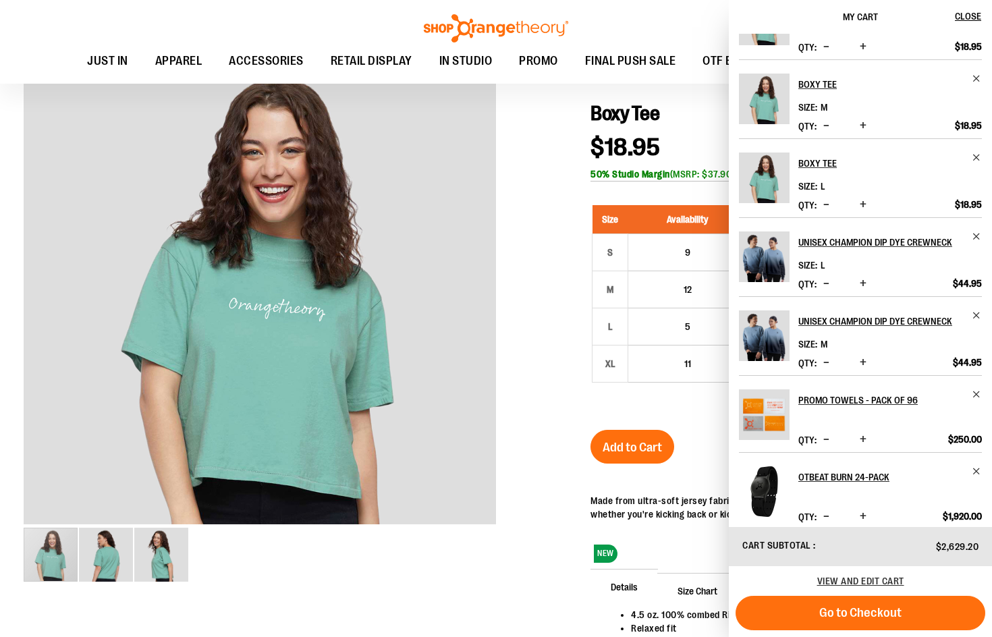
scroll to position [107, 0]
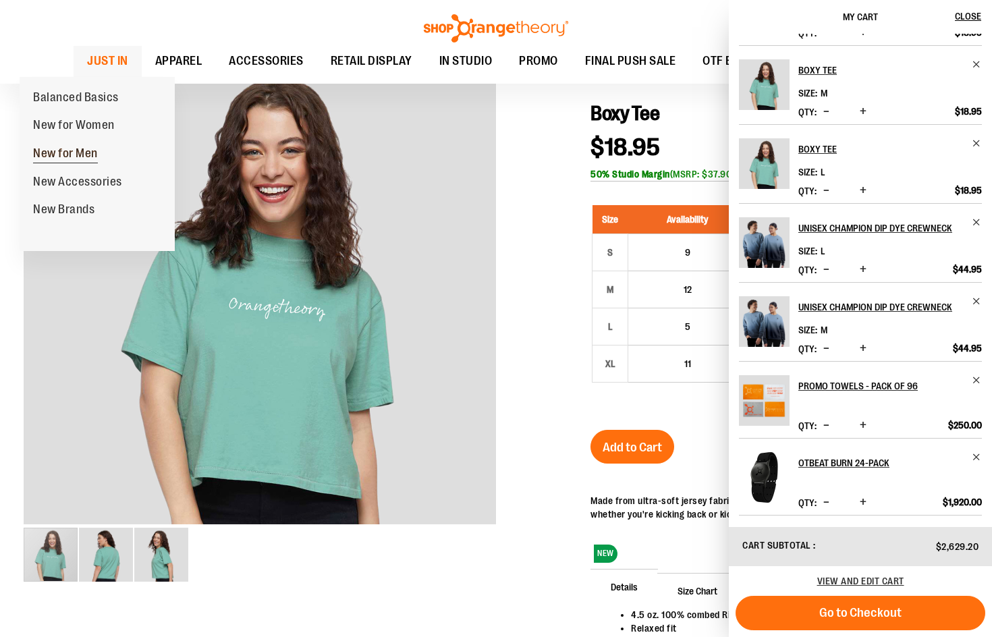
click at [78, 150] on span "New for Men" at bounding box center [65, 154] width 65 height 17
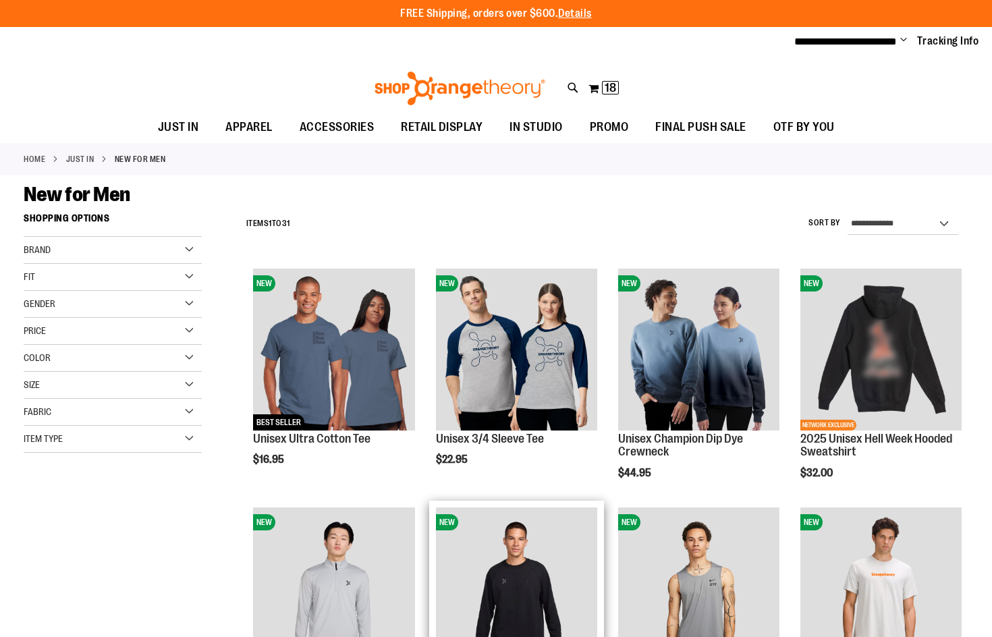
scroll to position [269, 0]
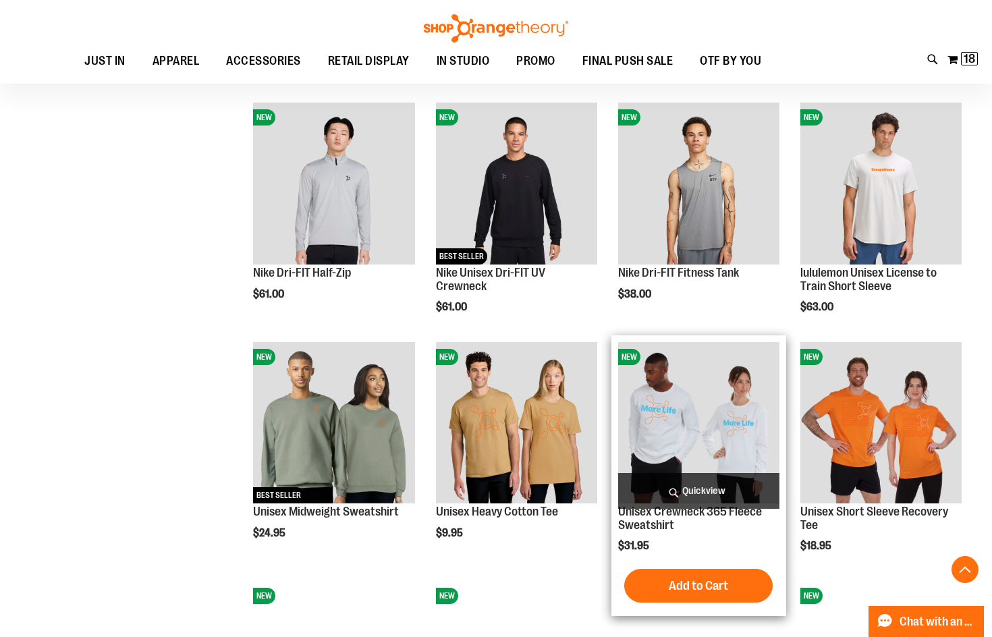
scroll to position [404, 0]
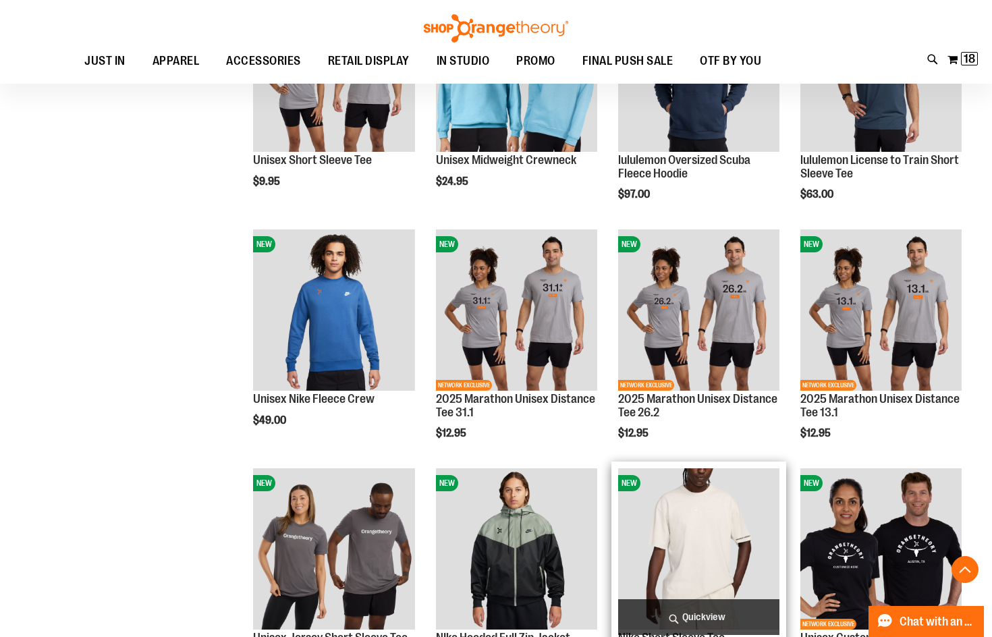
scroll to position [1214, 0]
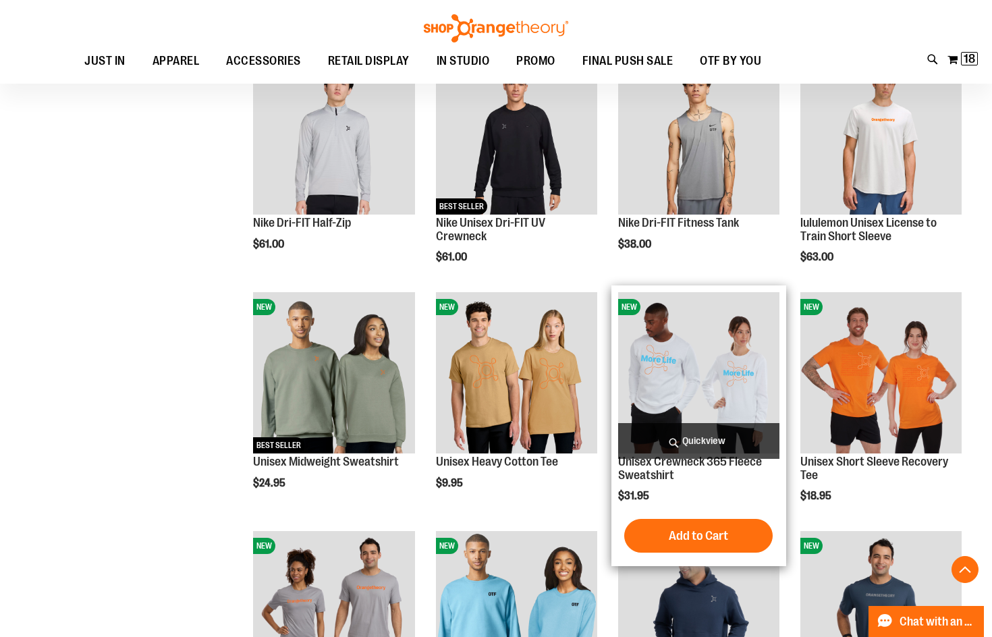
scroll to position [337, 0]
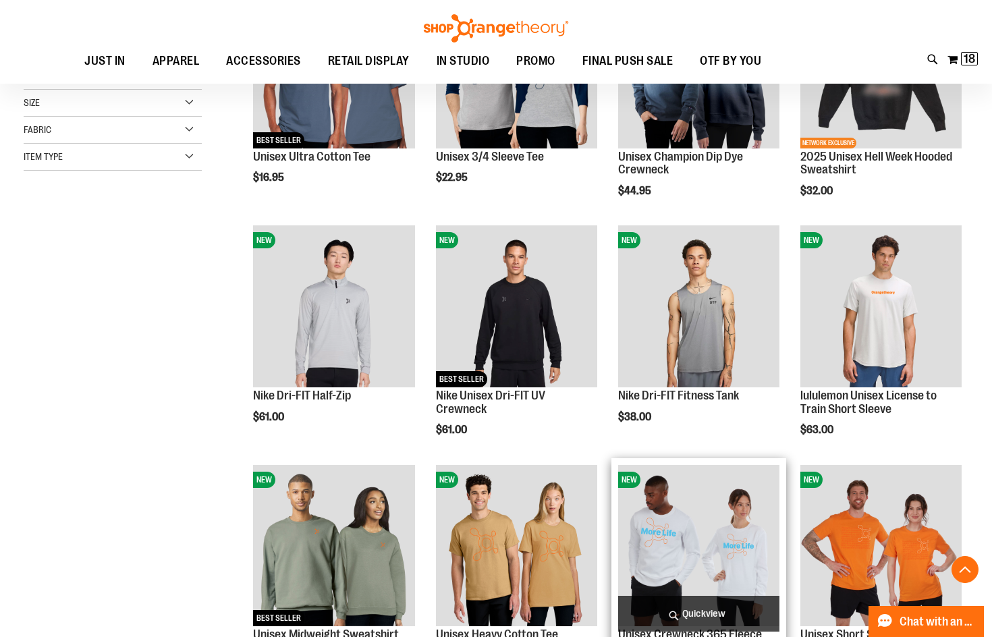
scroll to position [404, 0]
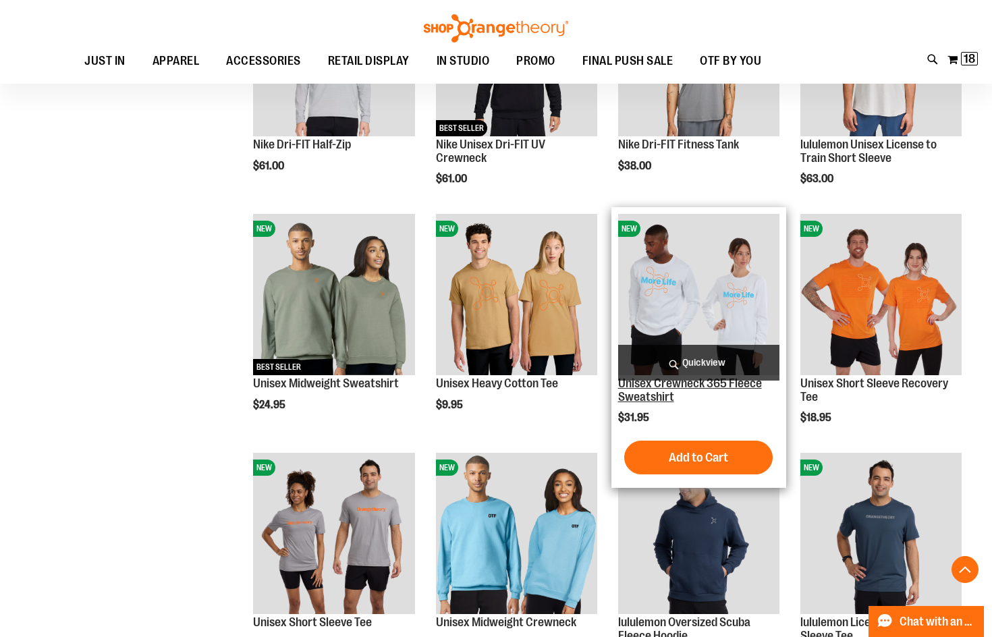
scroll to position [539, 0]
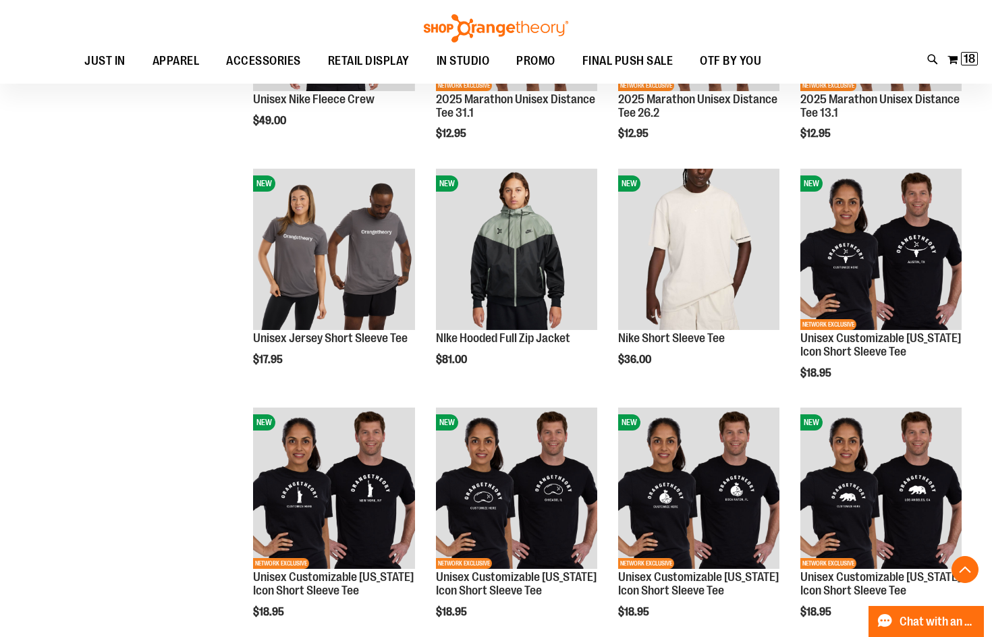
scroll to position [1281, 0]
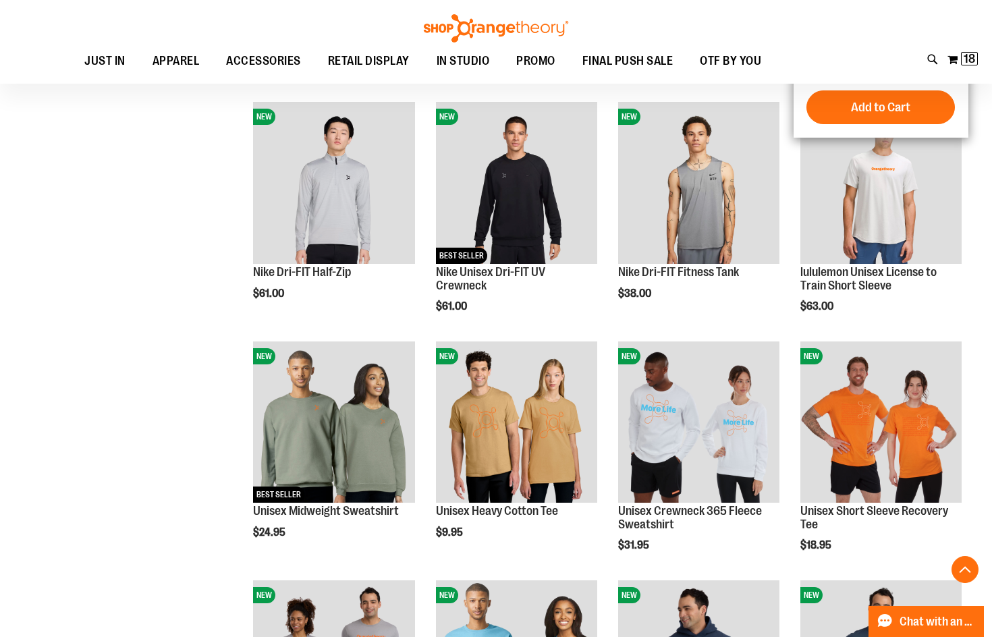
scroll to position [160, 0]
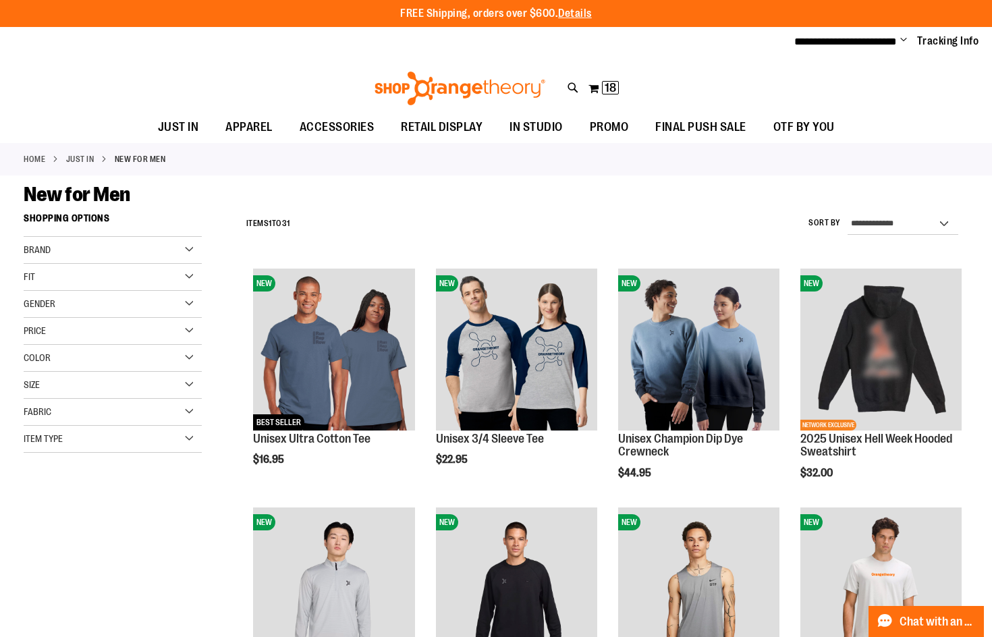
type input "**********"
click at [610, 74] on div "Toggle Nav Search Popular Suggestions Advanced Search" at bounding box center [496, 84] width 992 height 55
click at [610, 84] on span "18" at bounding box center [609, 87] width 11 height 13
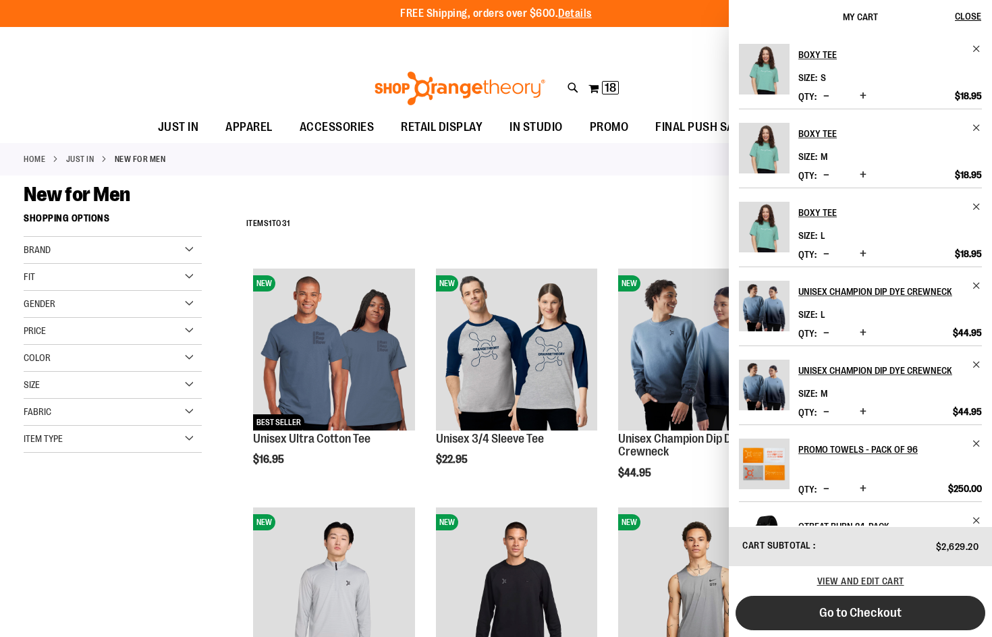
click at [863, 607] on span "Go to Checkout" at bounding box center [860, 612] width 82 height 15
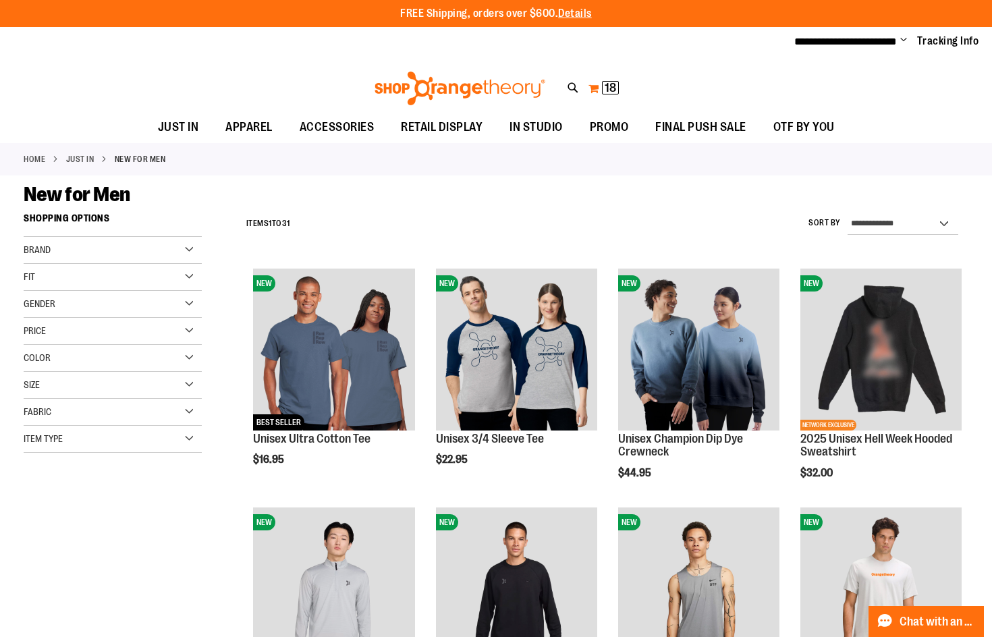
click at [609, 84] on span "18" at bounding box center [609, 87] width 11 height 13
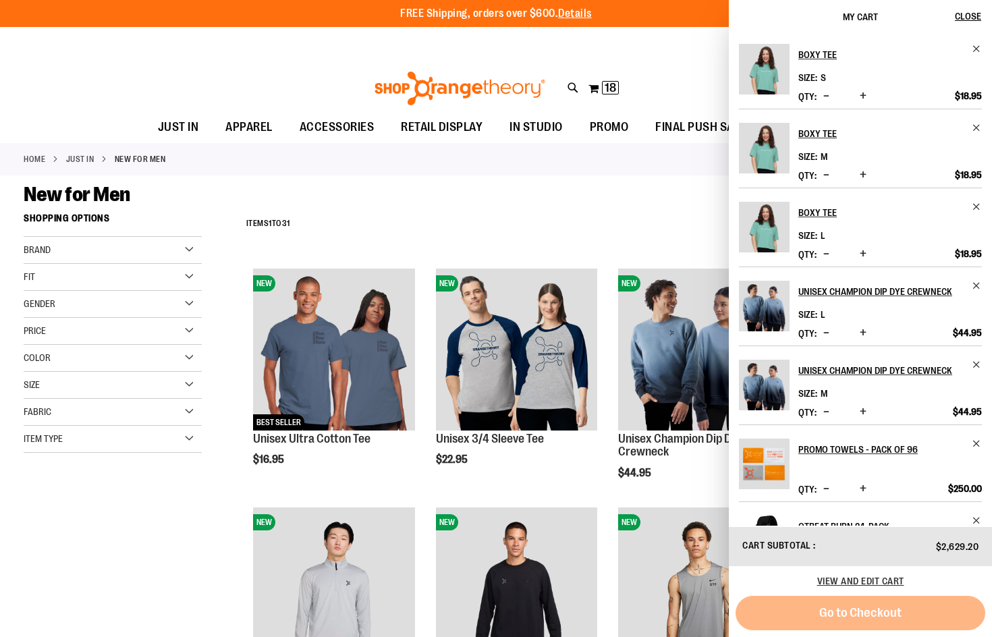
click at [884, 614] on div "Go to Checkout" at bounding box center [860, 613] width 250 height 34
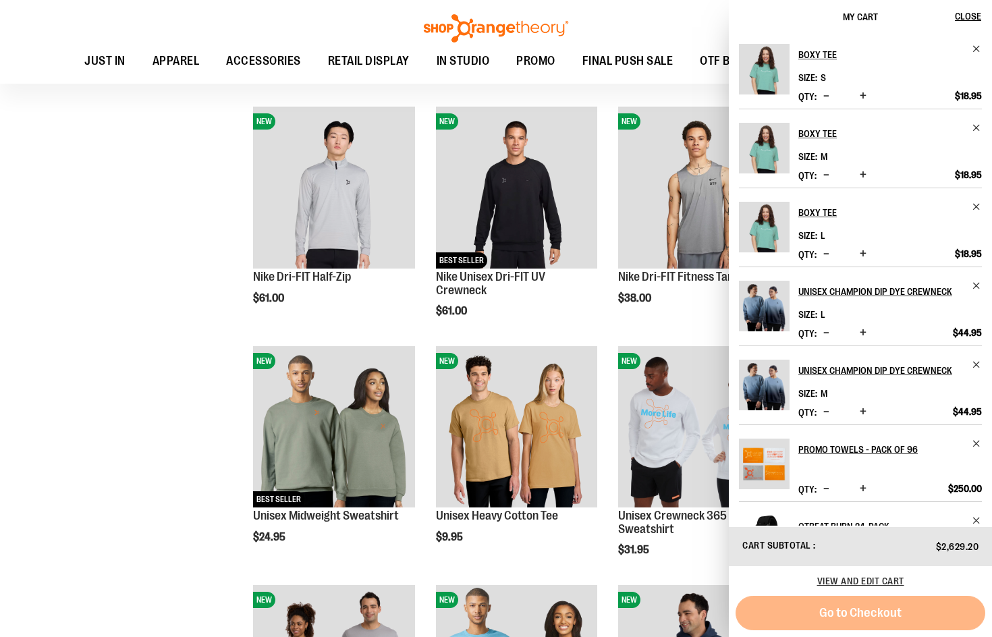
scroll to position [405, 0]
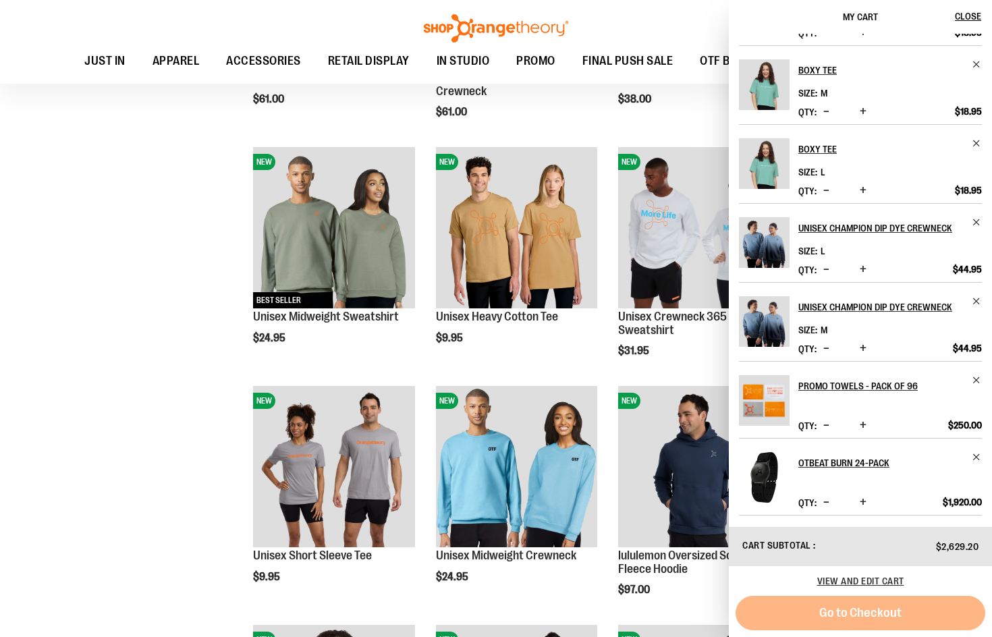
scroll to position [607, 0]
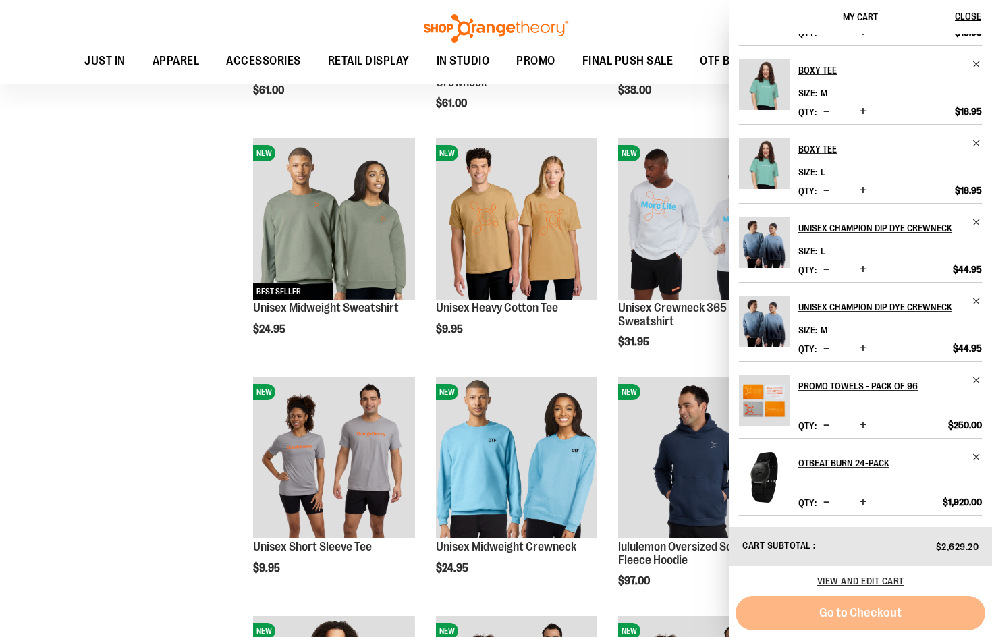
click at [900, 604] on div "Go to Checkout" at bounding box center [860, 613] width 250 height 34
click at [878, 583] on span "View and edit cart" at bounding box center [860, 580] width 87 height 11
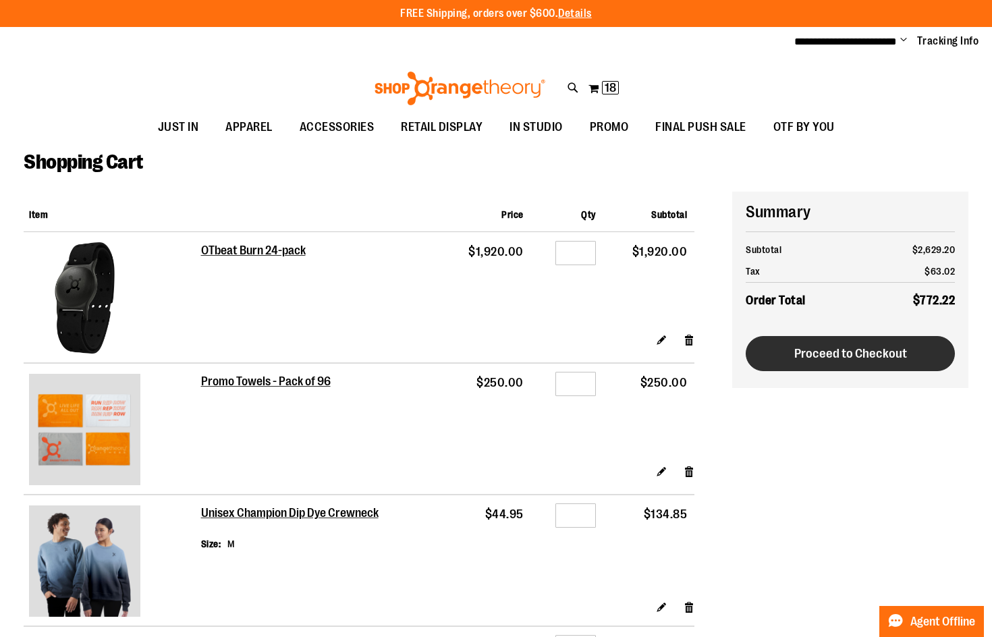
type input "**********"
click at [890, 362] on button "Proceed to Checkout" at bounding box center [849, 353] width 209 height 35
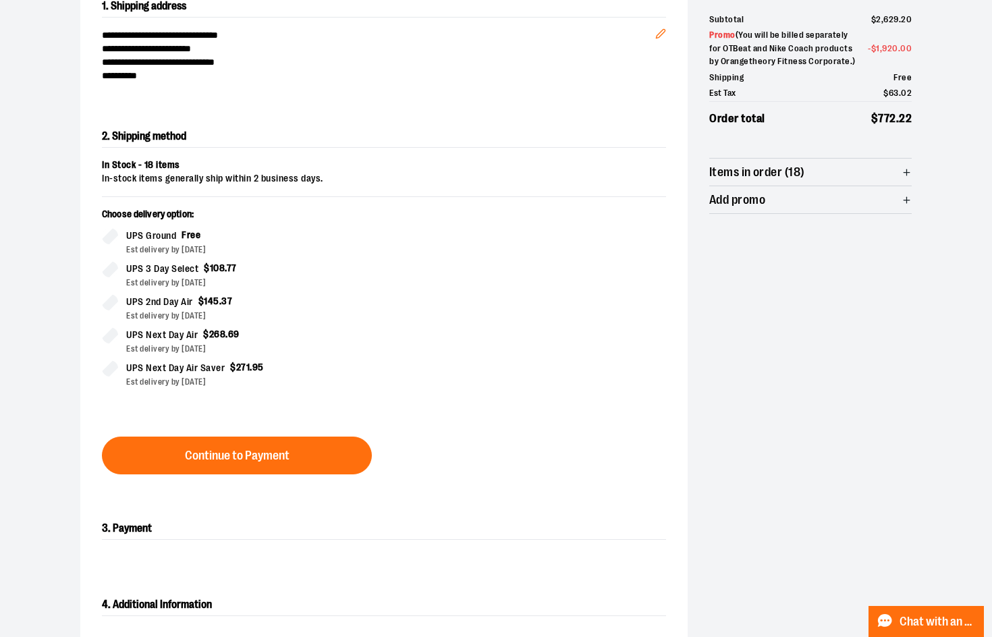
scroll to position [270, 0]
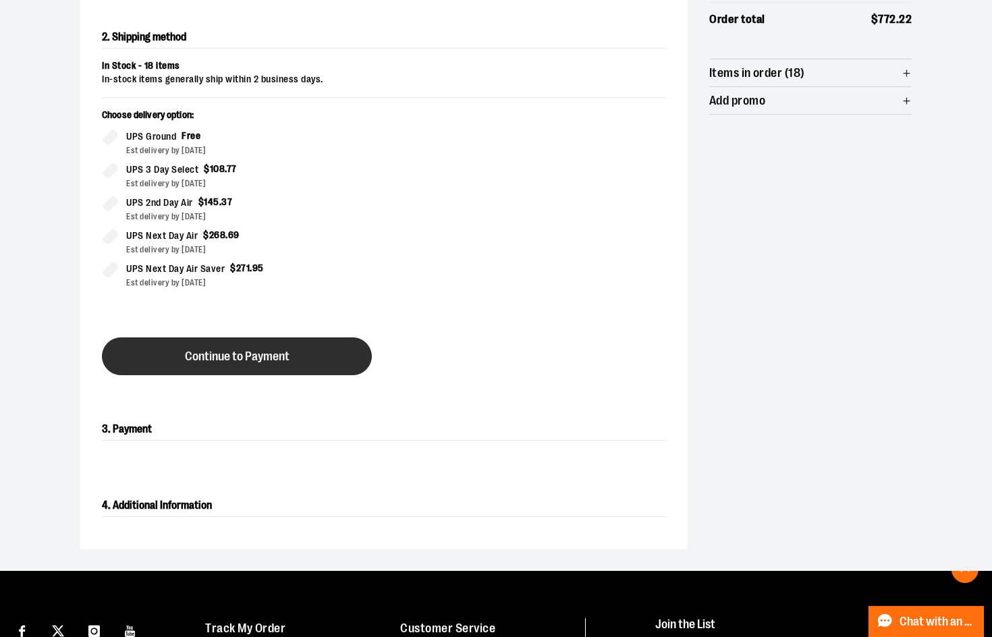
click at [316, 351] on button "Continue to Payment" at bounding box center [237, 356] width 270 height 38
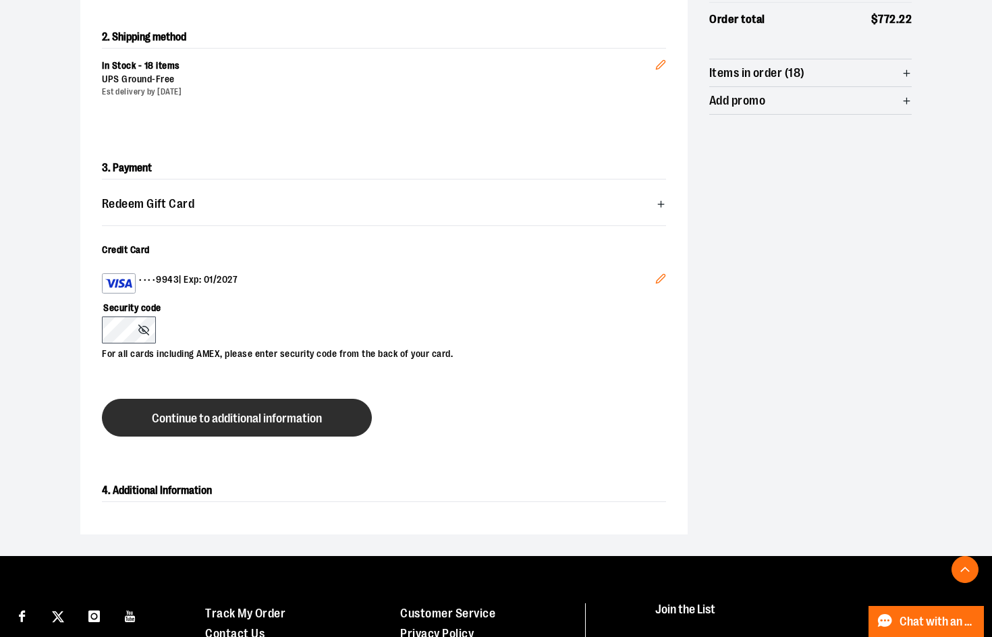
click at [235, 415] on span "Continue to additional information" at bounding box center [237, 418] width 170 height 13
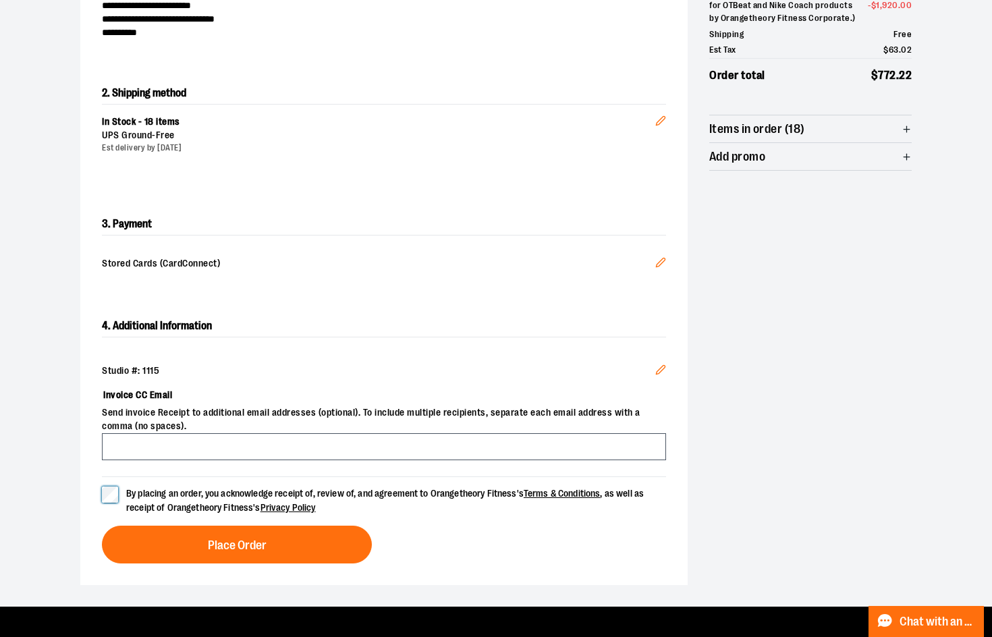
scroll to position [337, 0]
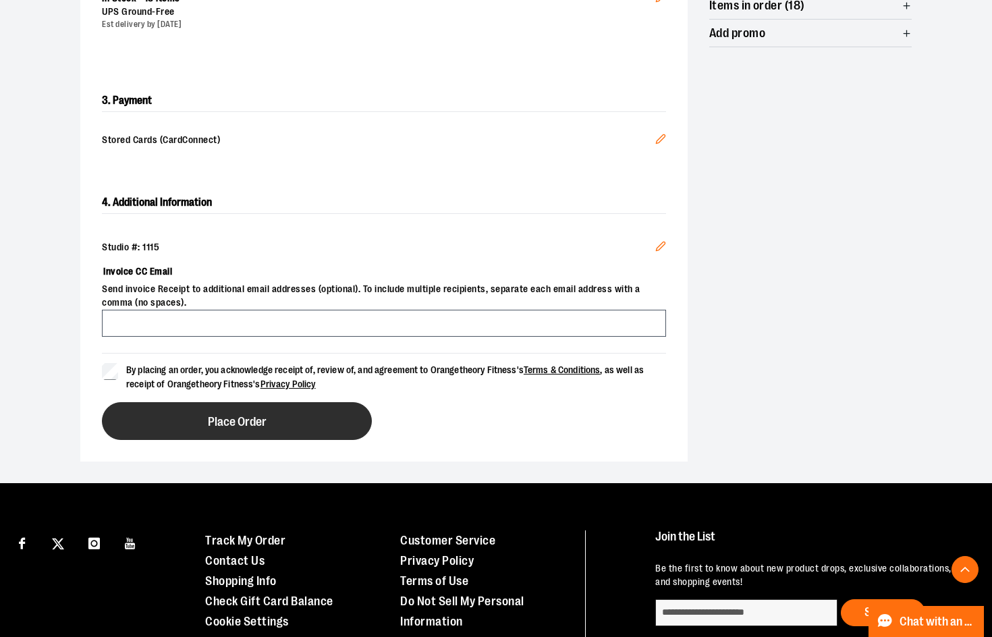
click at [213, 402] on button "Place Order" at bounding box center [237, 421] width 270 height 38
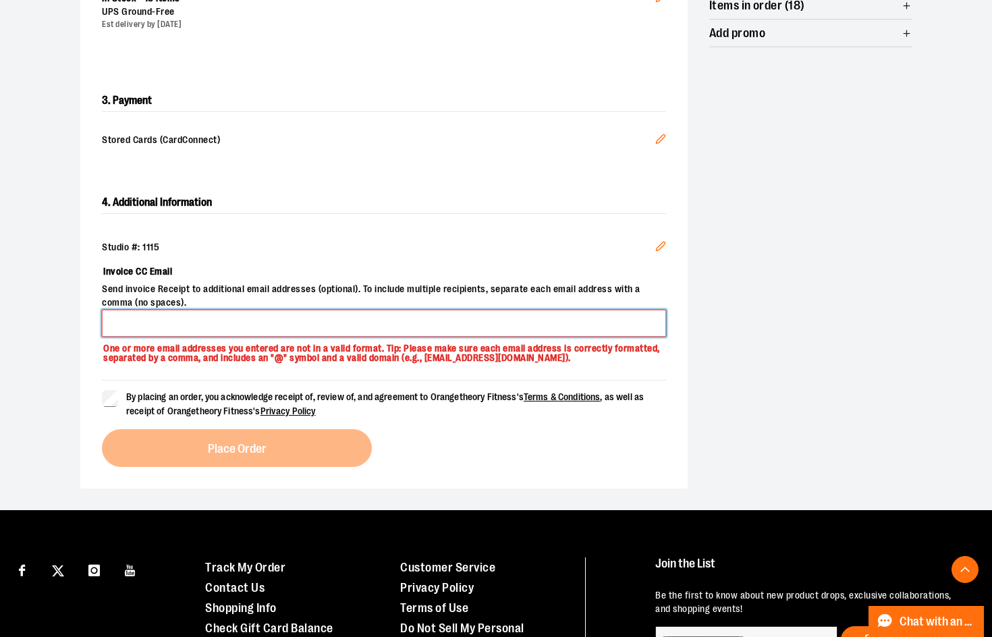
click at [264, 325] on input "Invoice CC Email" at bounding box center [384, 323] width 564 height 27
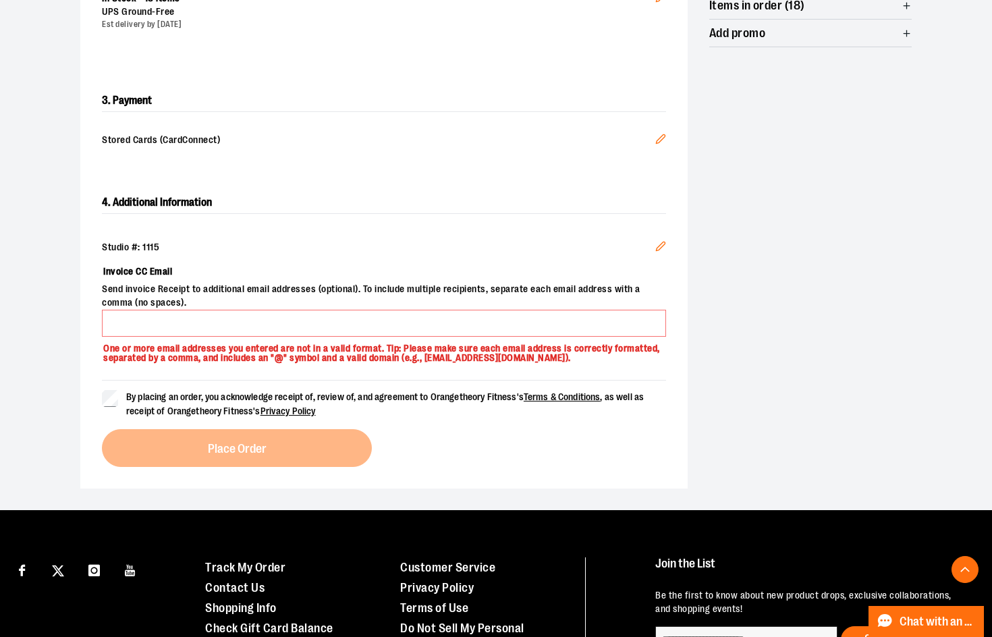
click at [441, 213] on div "4. Additional Information Studio #: 1115 Edit Invoice CC Email Send invoice Rec…" at bounding box center [383, 329] width 607 height 318
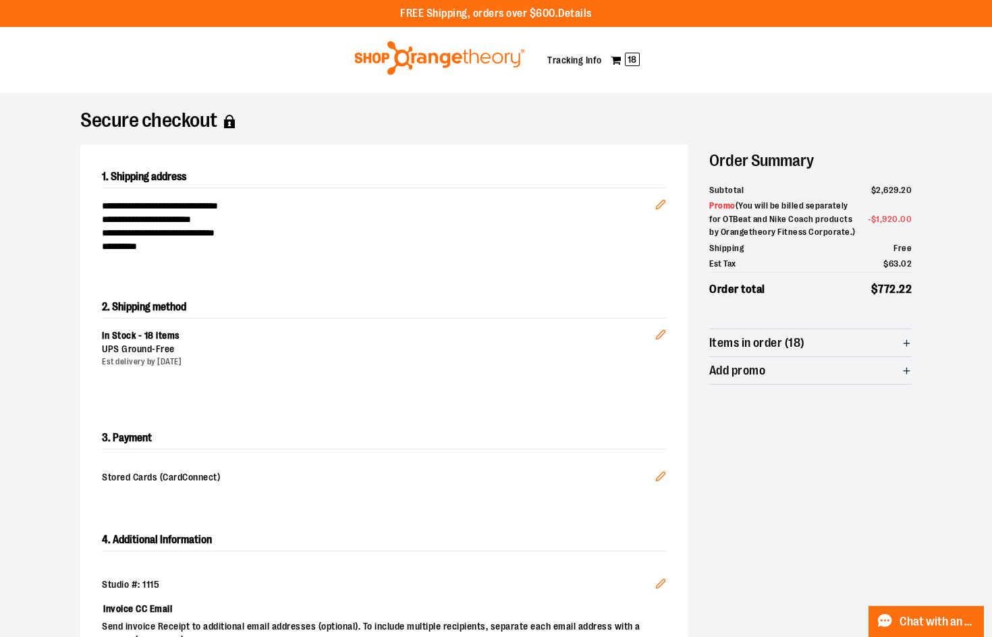
scroll to position [405, 0]
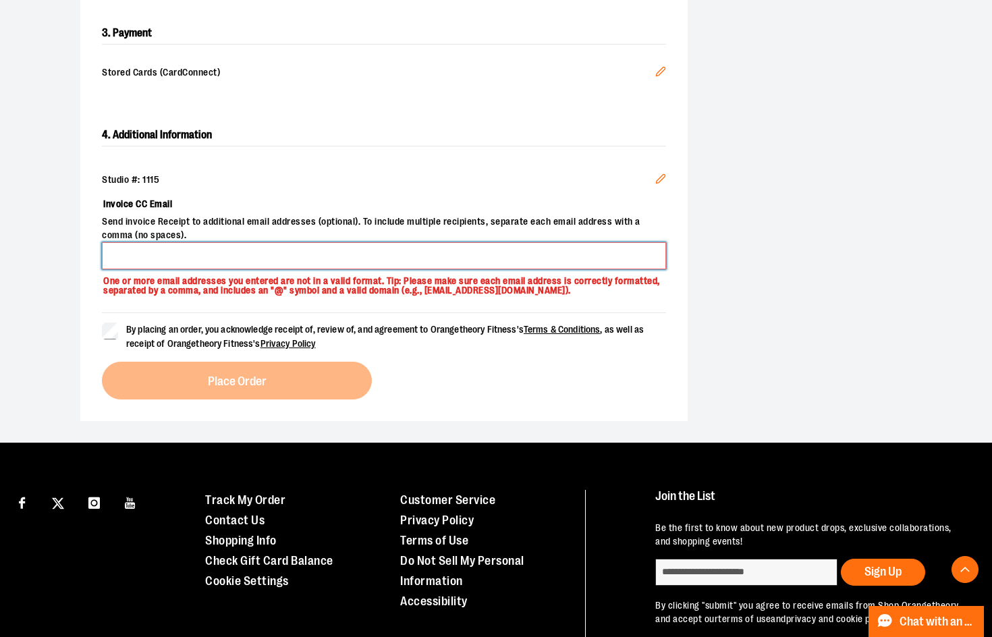
click at [287, 249] on input "Invoice CC Email" at bounding box center [384, 255] width 564 height 27
type input "*"
click at [287, 249] on input "Invoice CC Email" at bounding box center [384, 255] width 564 height 27
type input "*"
type input "**********"
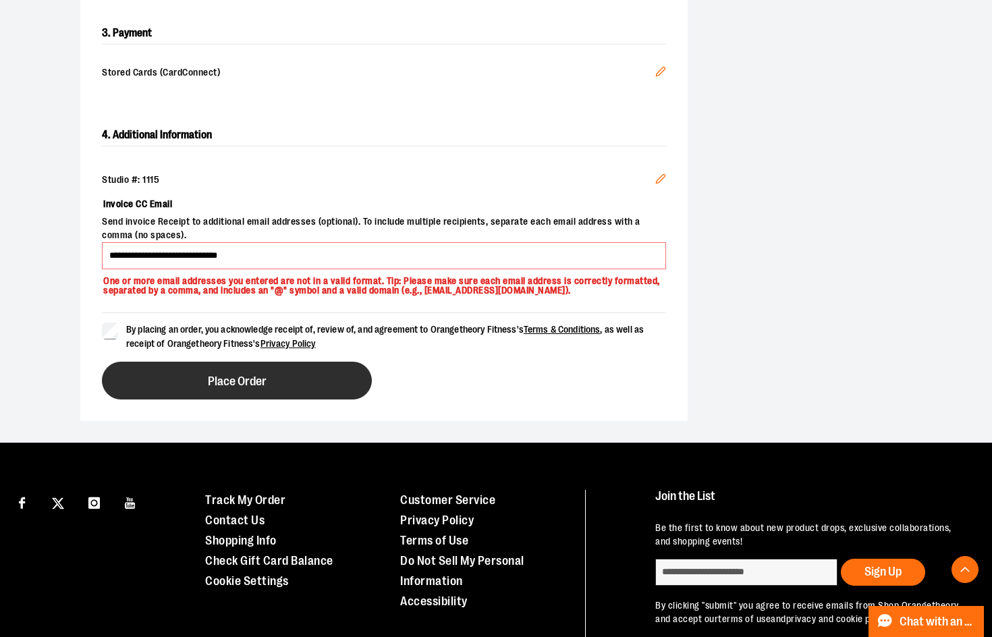
click at [365, 390] on button "Place Order" at bounding box center [237, 381] width 270 height 38
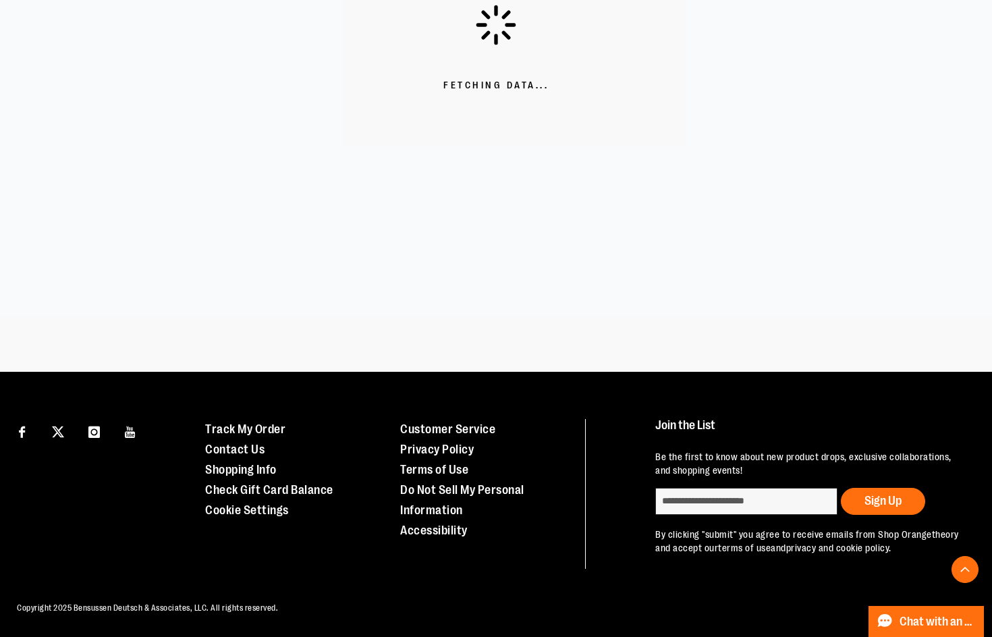
scroll to position [368, 0]
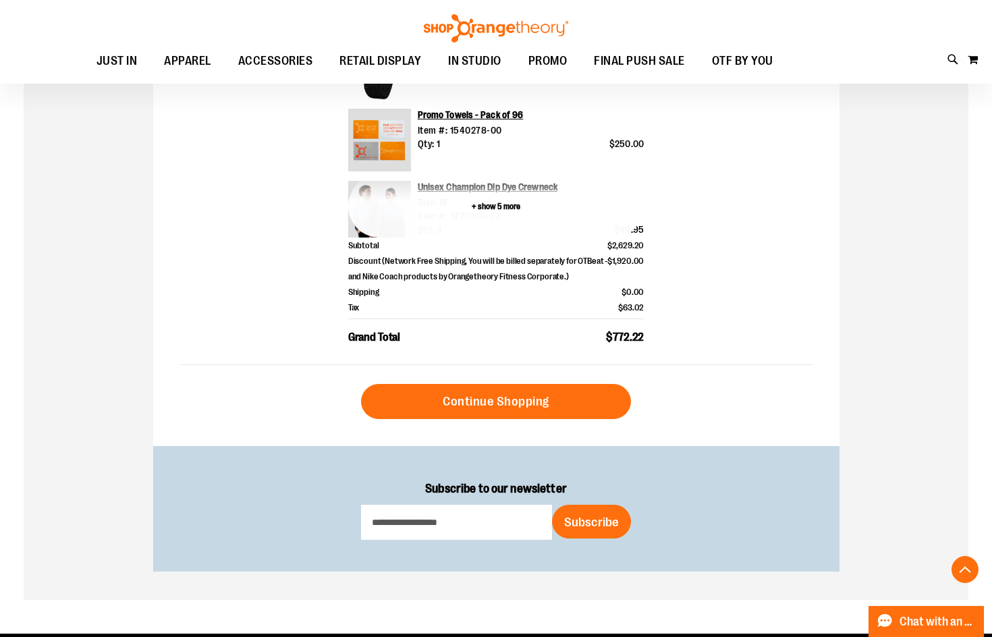
scroll to position [67, 0]
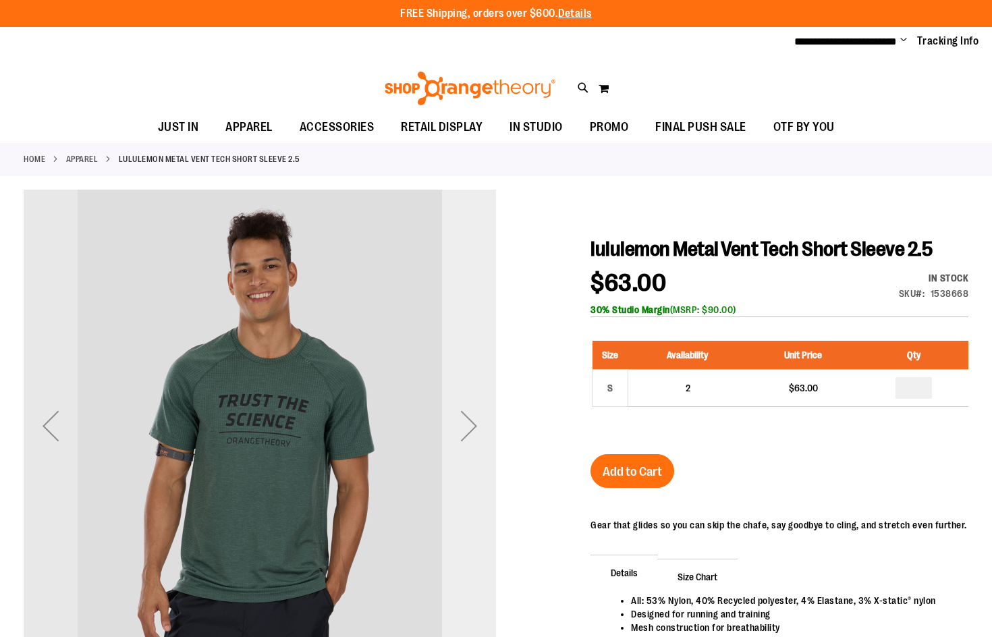
type input "**********"
click at [466, 384] on div "Next" at bounding box center [469, 426] width 54 height 472
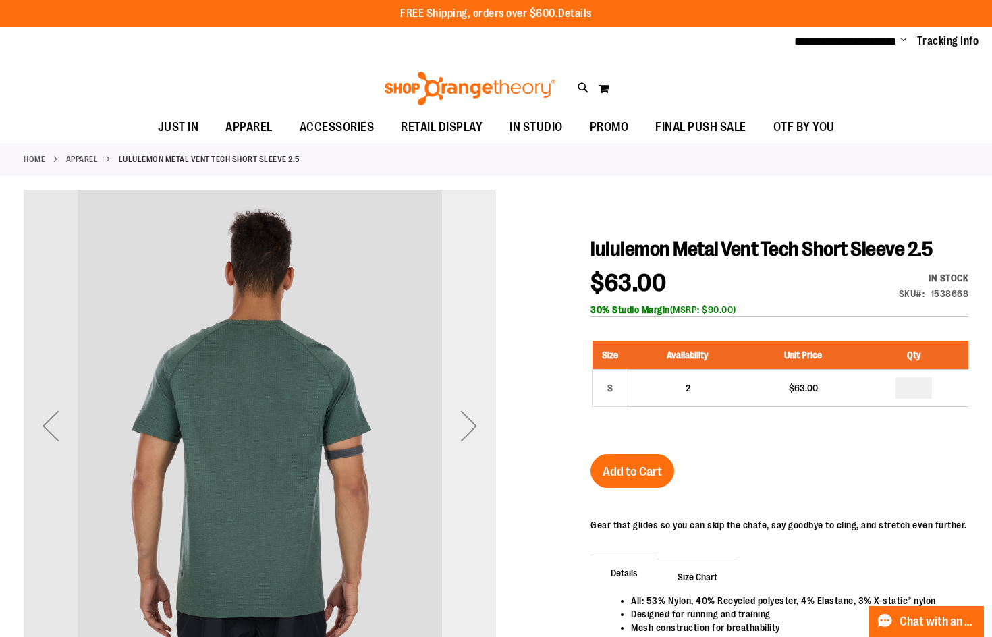
click at [466, 384] on div "Next" at bounding box center [469, 426] width 54 height 472
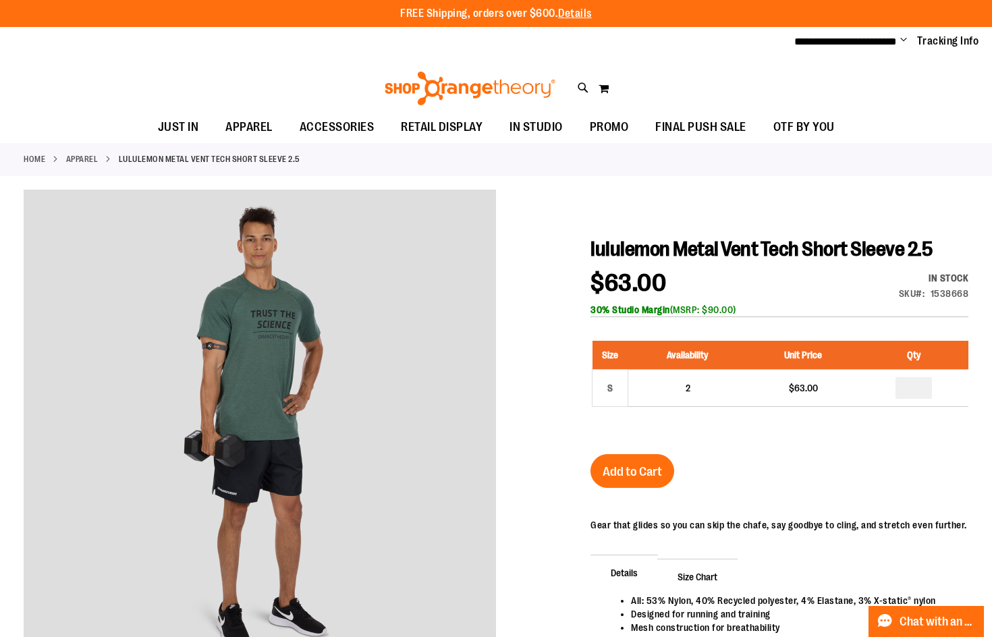
drag, startPoint x: 311, startPoint y: 72, endPoint x: 291, endPoint y: 67, distance: 20.3
click at [310, 72] on div "Toggle Nav Search Popular Suggestions Advanced Search" at bounding box center [496, 84] width 992 height 55
click at [98, 158] on link "APPAREL" at bounding box center [82, 159] width 32 height 12
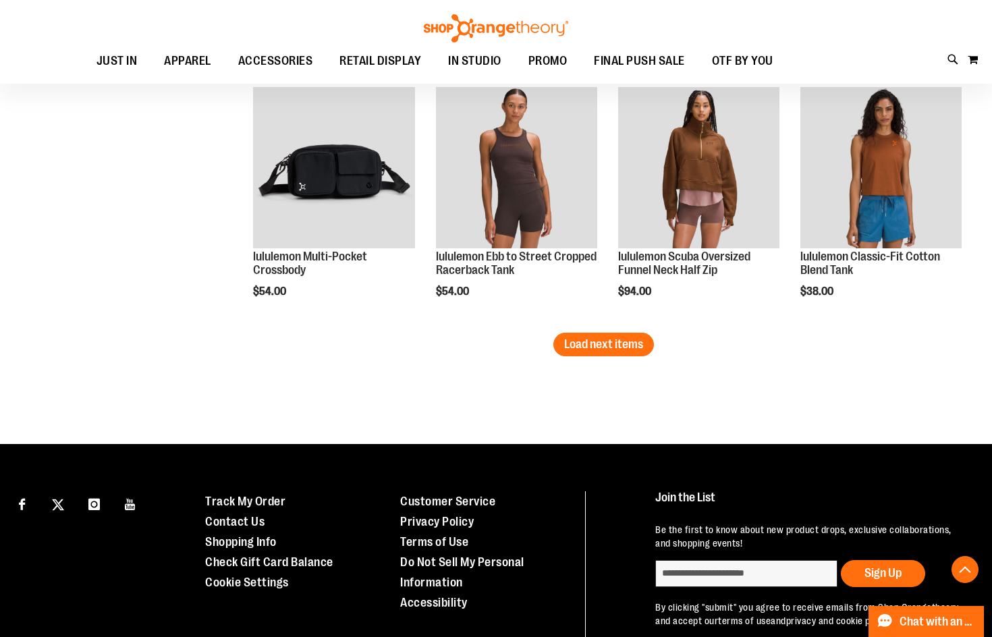
scroll to position [2077, 0]
